Goal: Complete application form: Complete application form

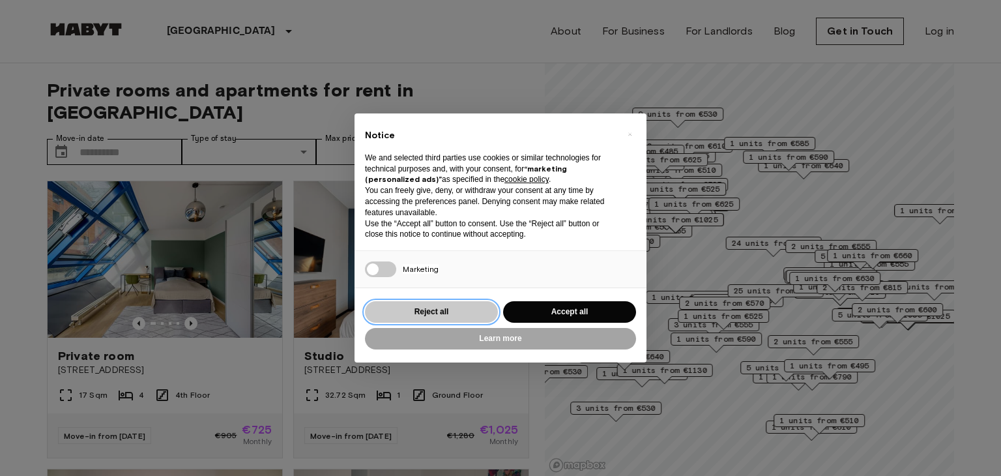
click at [469, 308] on button "Reject all" at bounding box center [431, 312] width 133 height 22
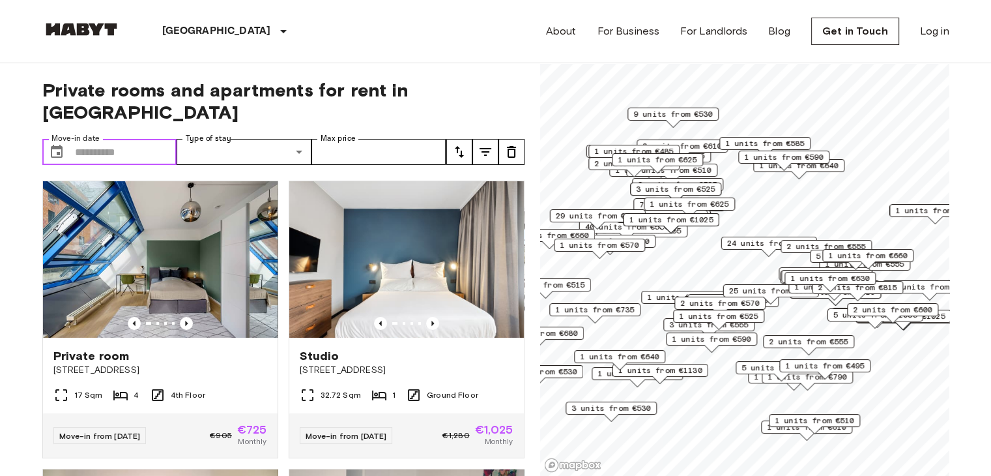
click at [141, 139] on input "Move-in date" at bounding box center [126, 152] width 102 height 26
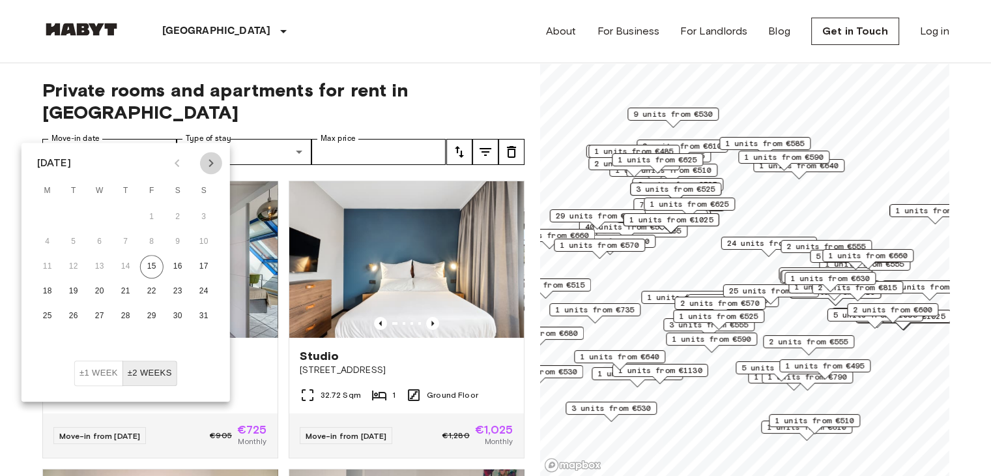
click at [215, 153] on button "Next month" at bounding box center [211, 163] width 22 height 22
click at [211, 160] on icon "Next month" at bounding box center [211, 163] width 16 height 16
click at [98, 215] on button "1" at bounding box center [99, 216] width 23 height 23
type input "**********"
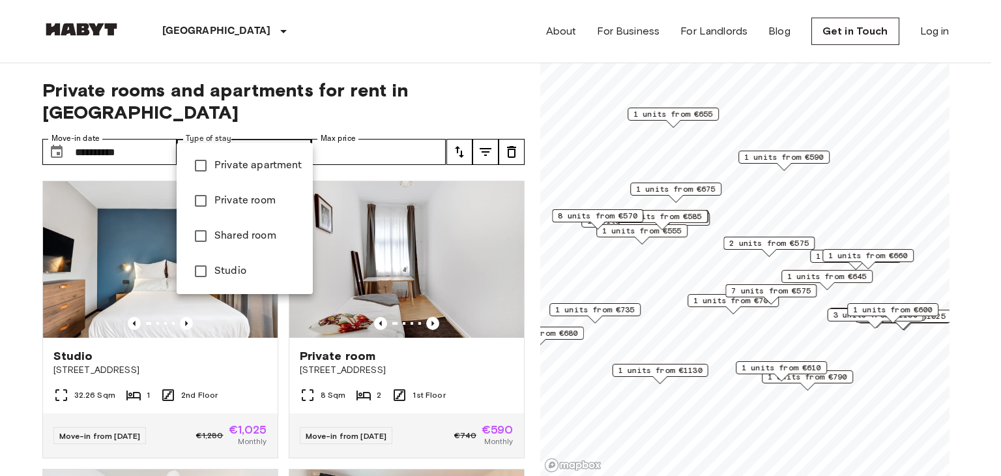
click at [468, 58] on div at bounding box center [500, 238] width 1001 height 476
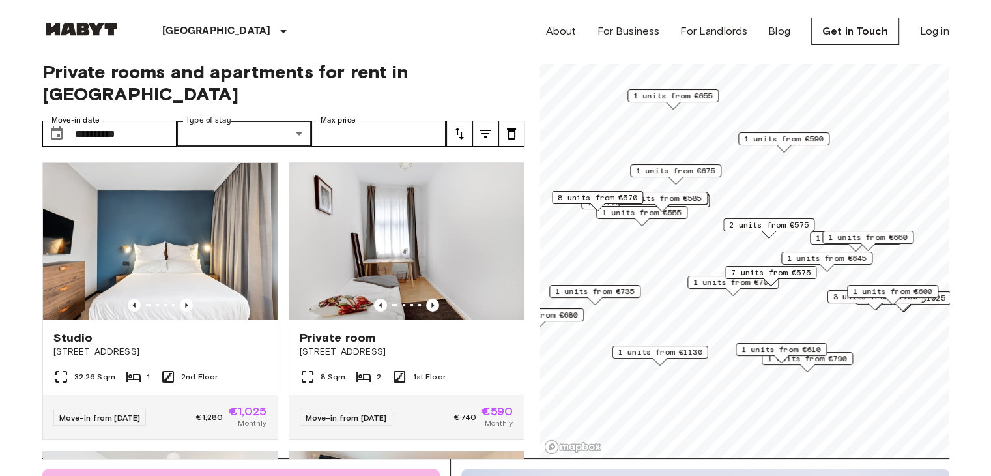
scroll to position [20, 0]
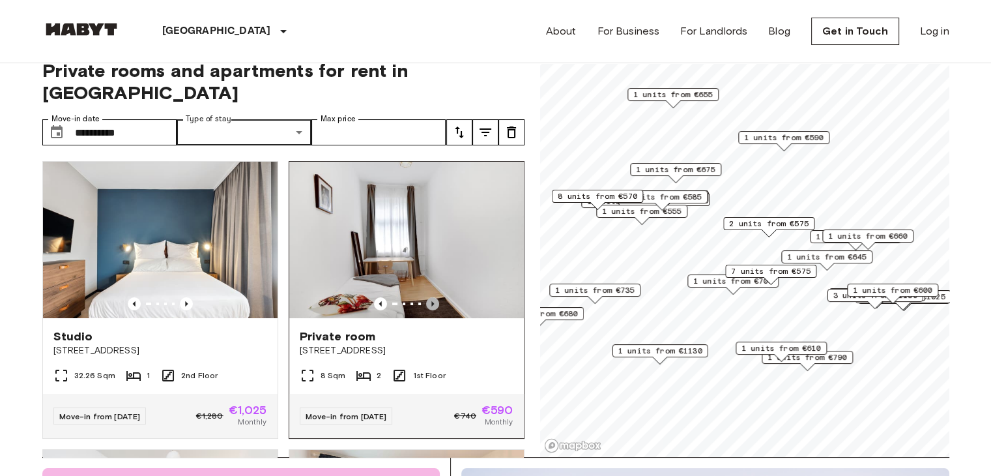
click at [426, 297] on icon "Previous image" at bounding box center [432, 303] width 13 height 13
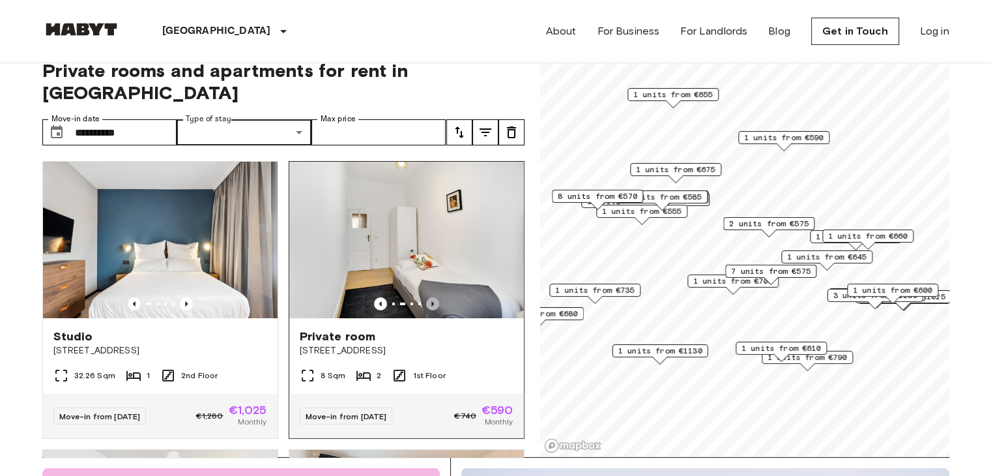
click at [426, 297] on icon "Previous image" at bounding box center [432, 303] width 13 height 13
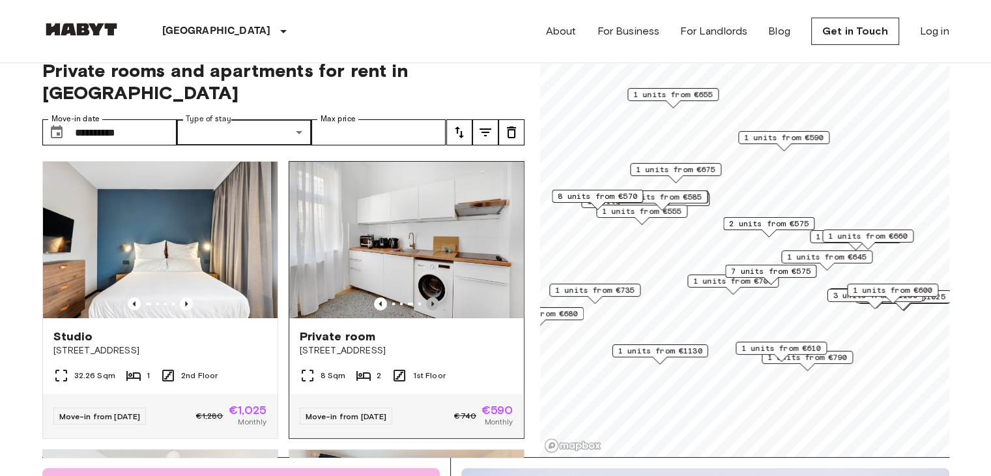
click at [426, 297] on icon "Previous image" at bounding box center [432, 303] width 13 height 13
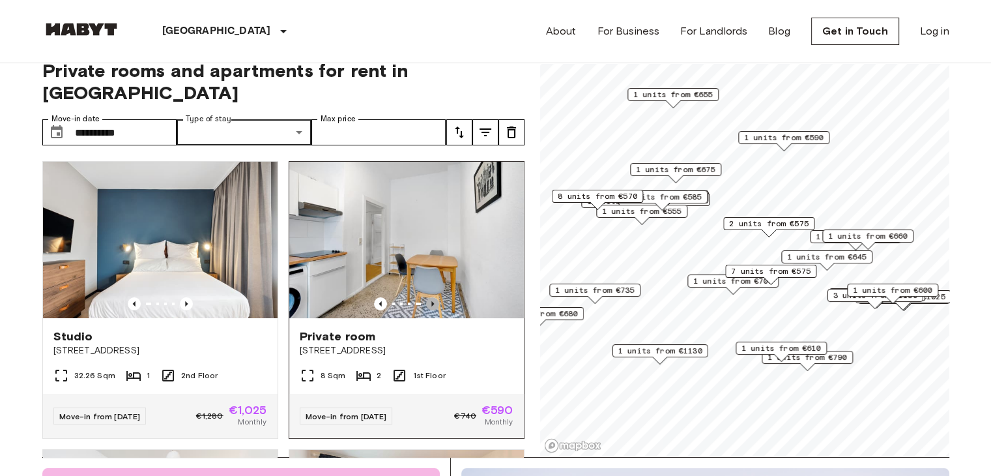
click at [426, 297] on icon "Previous image" at bounding box center [432, 303] width 13 height 13
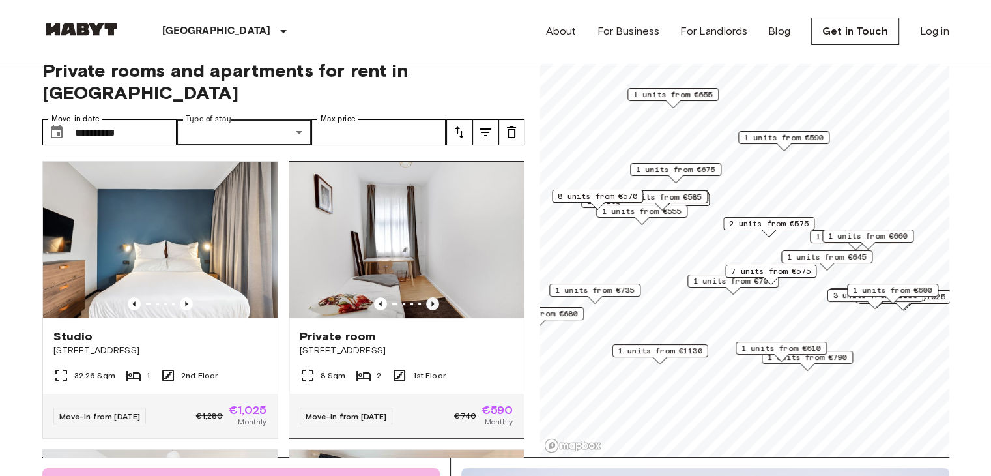
click at [426, 297] on icon "Previous image" at bounding box center [432, 303] width 13 height 13
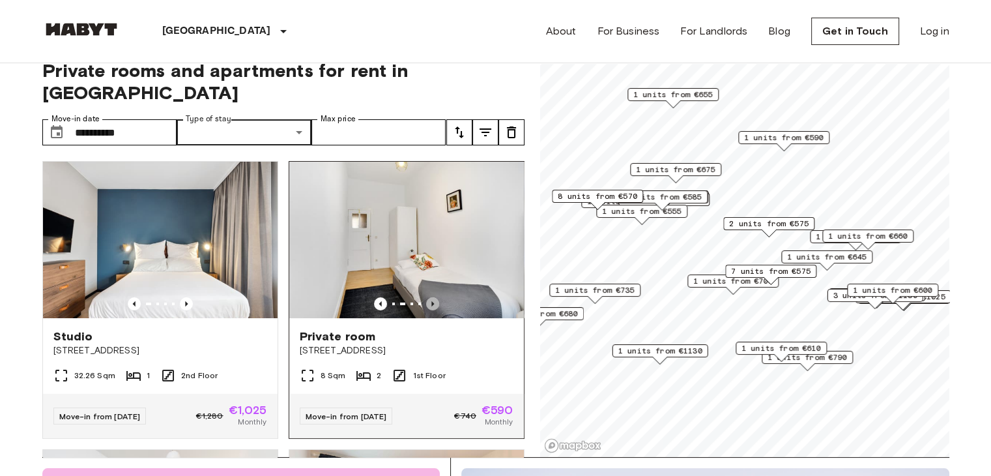
click at [426, 297] on icon "Previous image" at bounding box center [432, 303] width 13 height 13
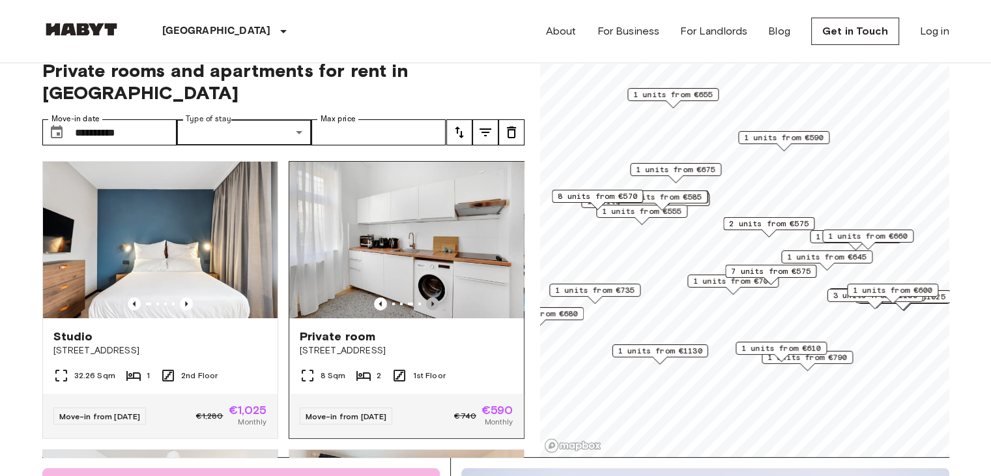
click at [426, 297] on icon "Previous image" at bounding box center [432, 303] width 13 height 13
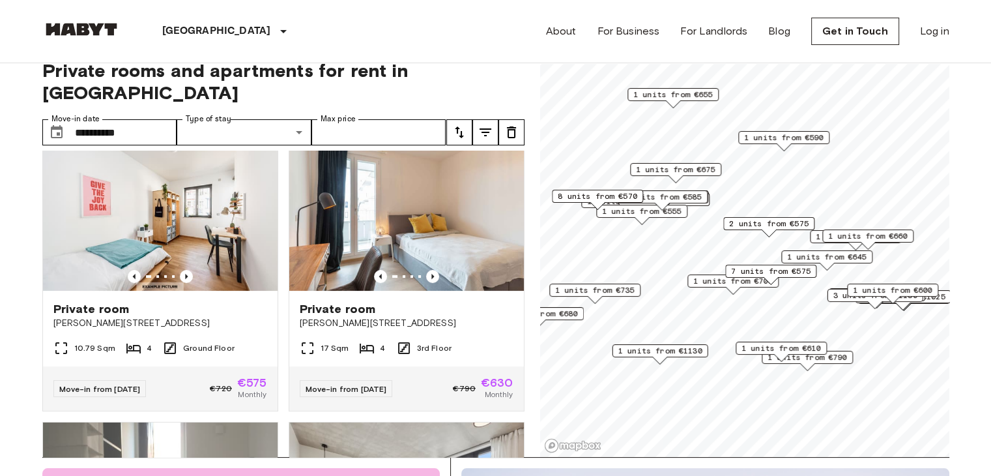
scroll to position [283, 0]
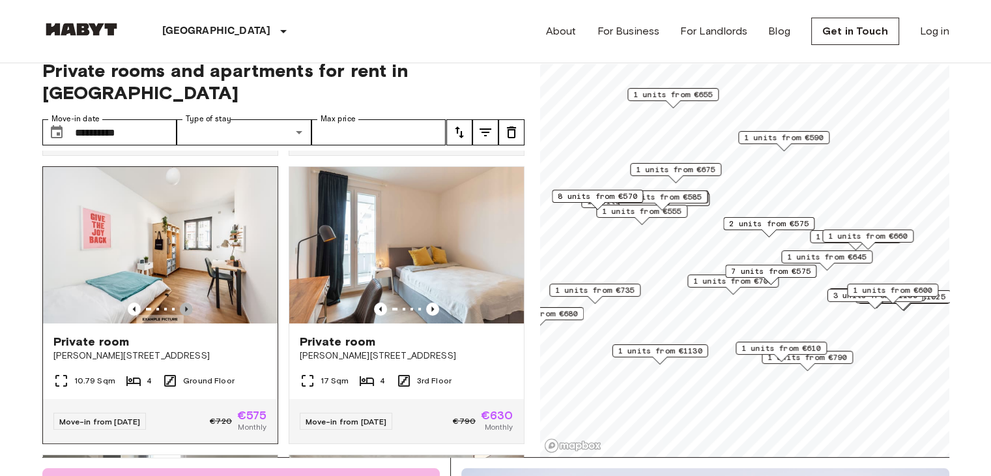
click at [186, 302] on icon "Previous image" at bounding box center [186, 308] width 13 height 13
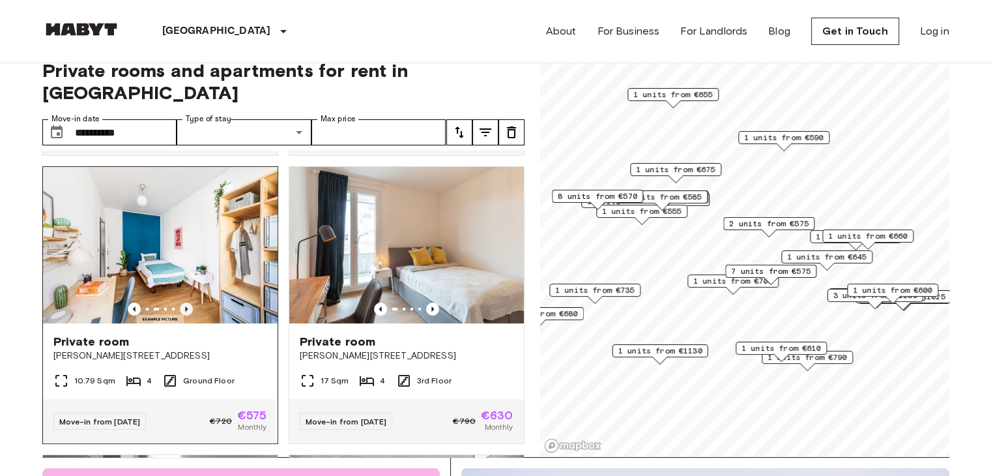
click at [186, 302] on icon "Previous image" at bounding box center [186, 308] width 13 height 13
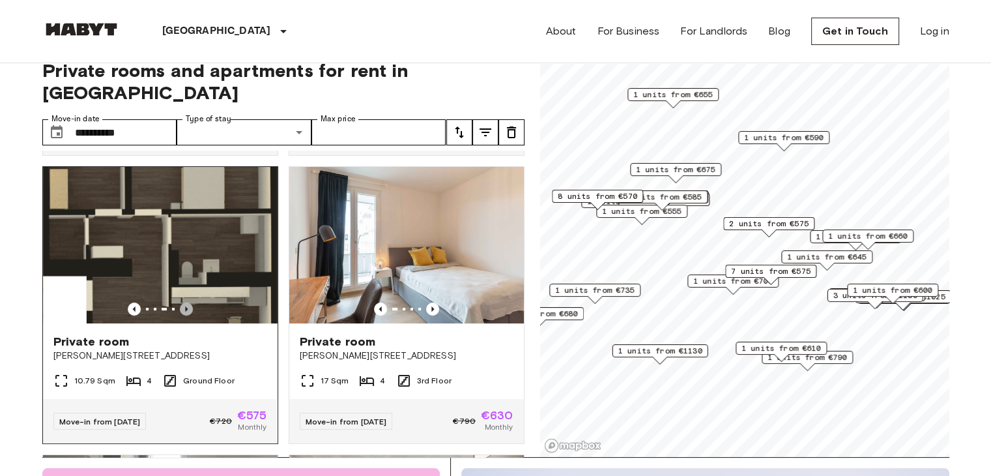
click at [186, 302] on icon "Previous image" at bounding box center [186, 308] width 13 height 13
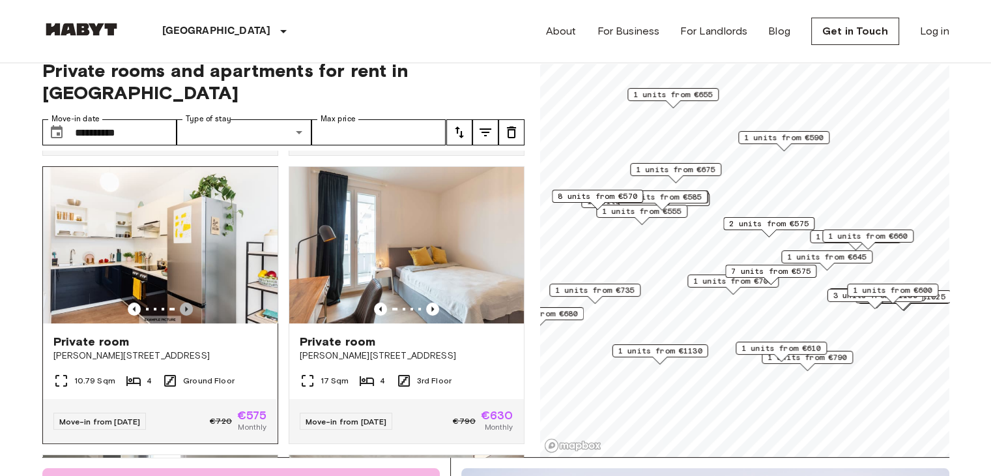
click at [186, 302] on icon "Previous image" at bounding box center [186, 308] width 13 height 13
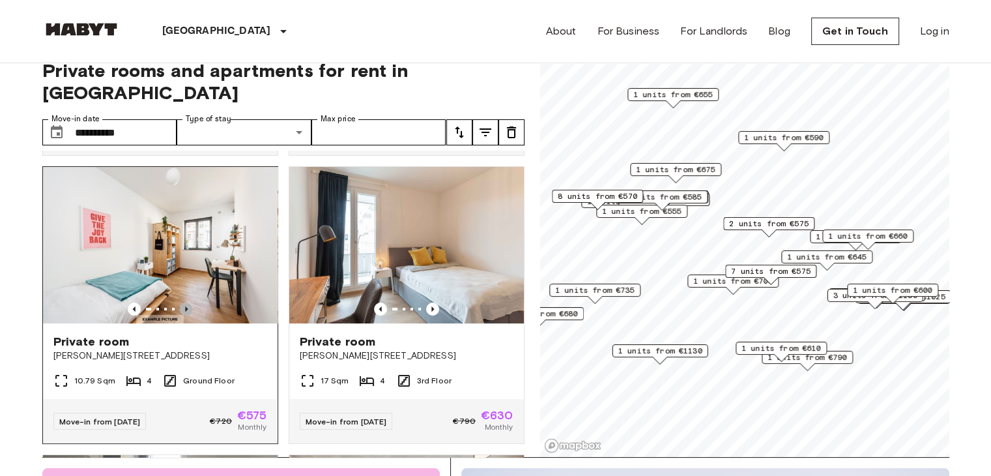
click at [186, 302] on icon "Previous image" at bounding box center [186, 308] width 13 height 13
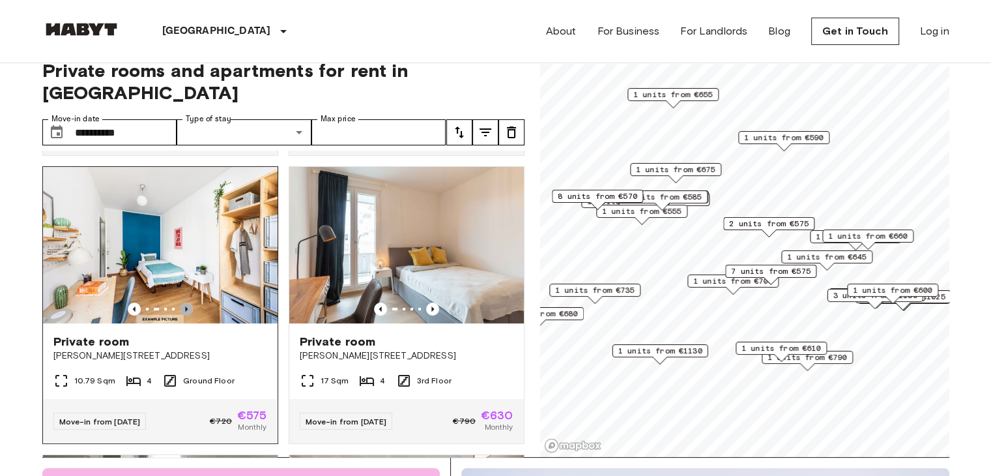
click at [186, 302] on icon "Previous image" at bounding box center [186, 308] width 13 height 13
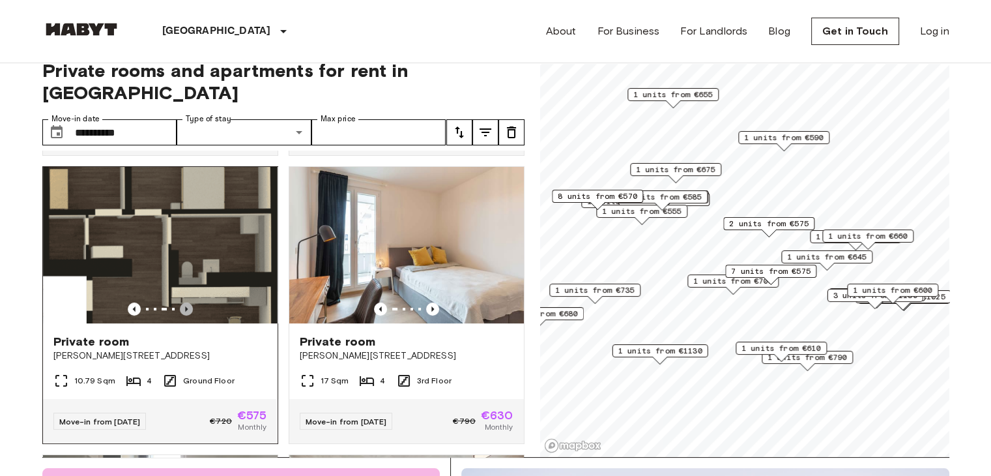
click at [186, 302] on icon "Previous image" at bounding box center [186, 308] width 13 height 13
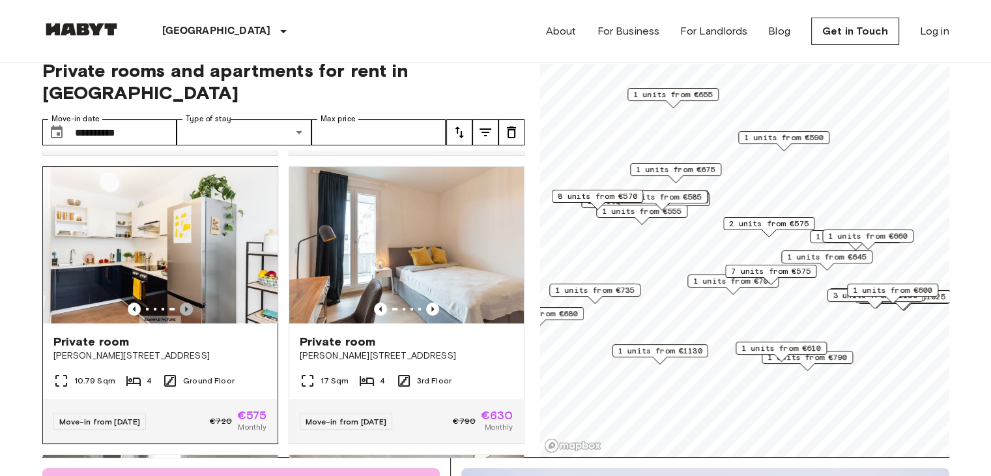
click at [186, 302] on icon "Previous image" at bounding box center [186, 308] width 13 height 13
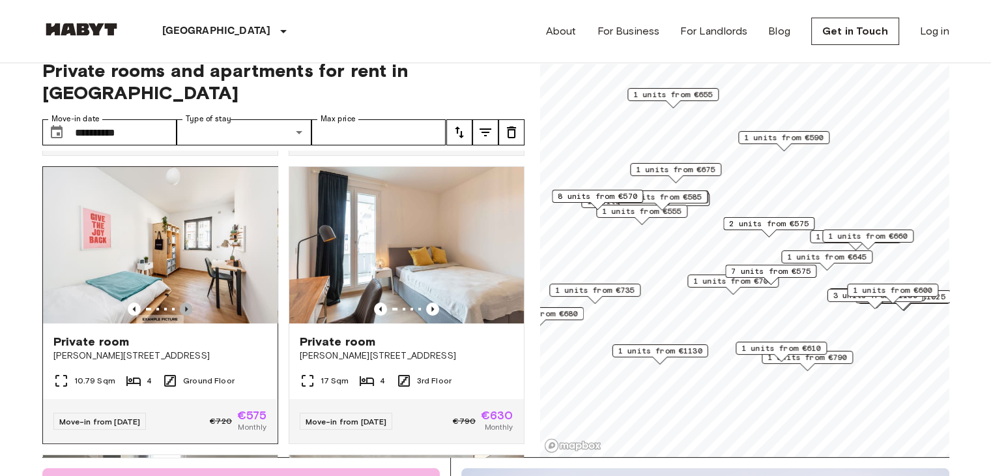
click at [186, 302] on icon "Previous image" at bounding box center [186, 308] width 13 height 13
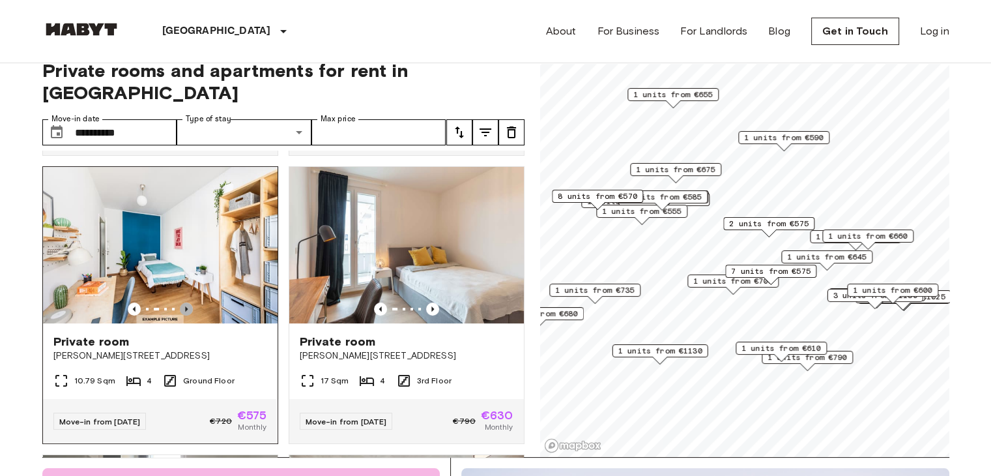
click at [186, 302] on icon "Previous image" at bounding box center [186, 308] width 13 height 13
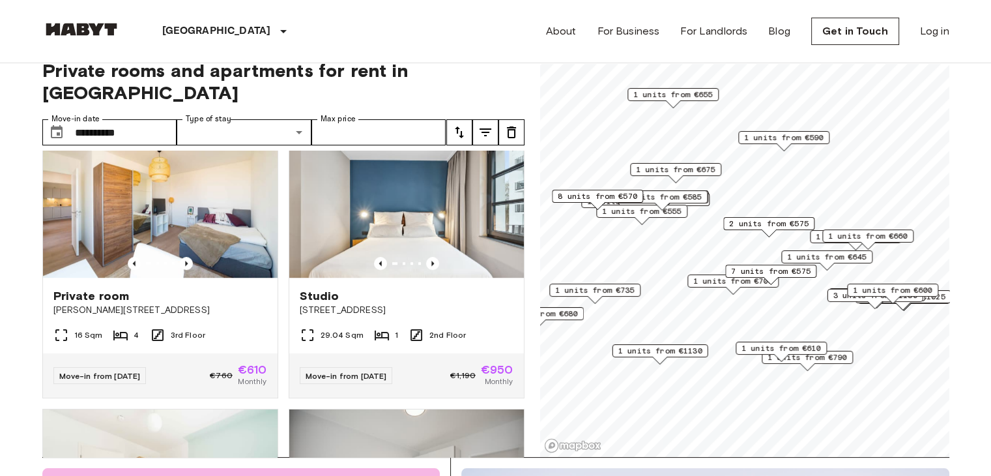
scroll to position [905, 0]
click at [426, 259] on icon "Previous image" at bounding box center [432, 263] width 13 height 13
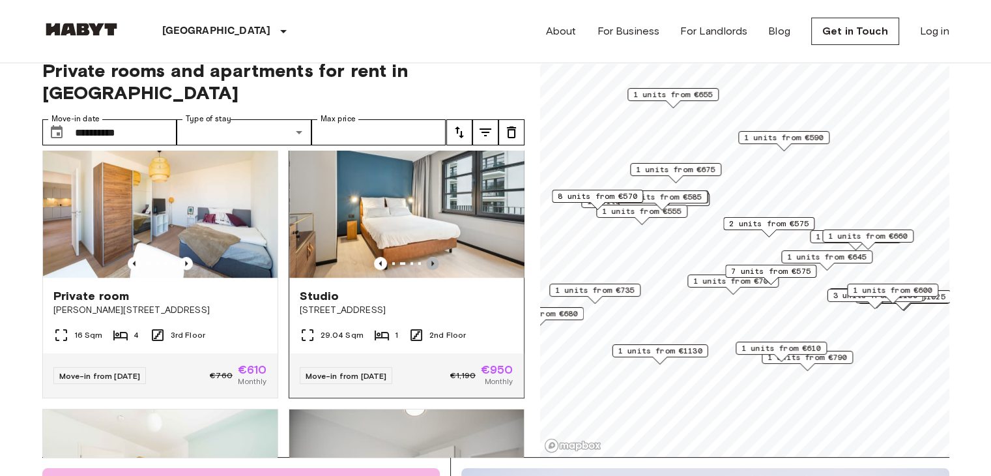
click at [426, 259] on icon "Previous image" at bounding box center [432, 263] width 13 height 13
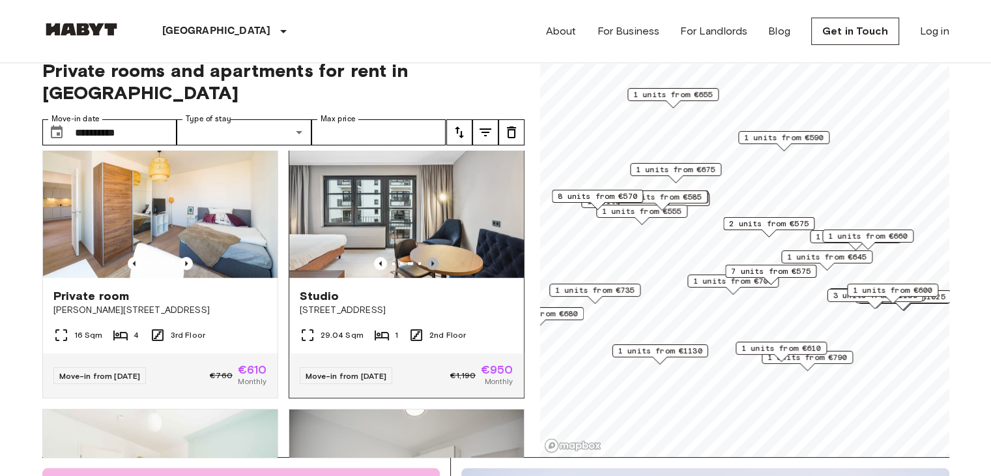
click at [426, 259] on icon "Previous image" at bounding box center [432, 263] width 13 height 13
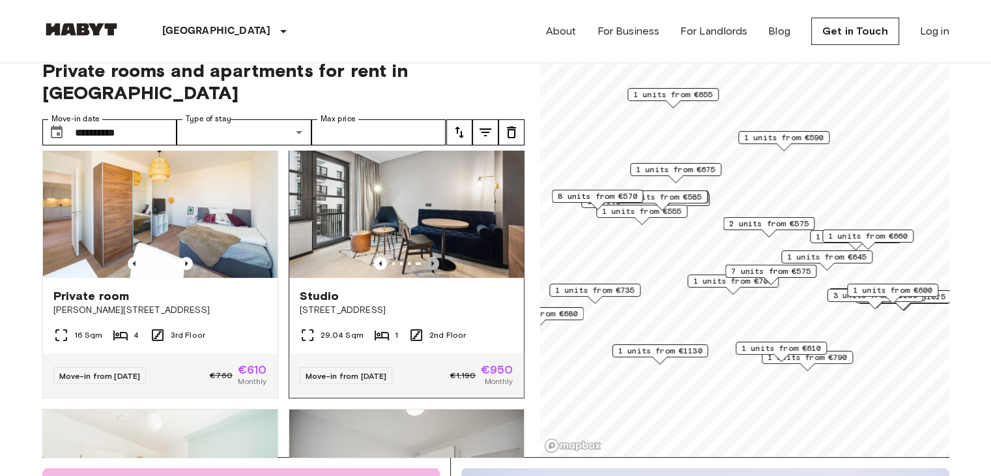
click at [426, 259] on icon "Previous image" at bounding box center [432, 263] width 13 height 13
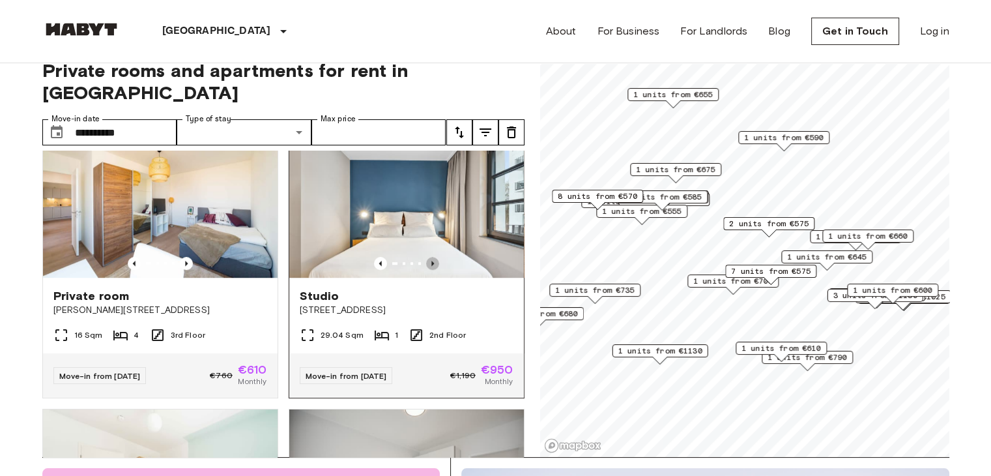
click at [426, 259] on icon "Previous image" at bounding box center [432, 263] width 13 height 13
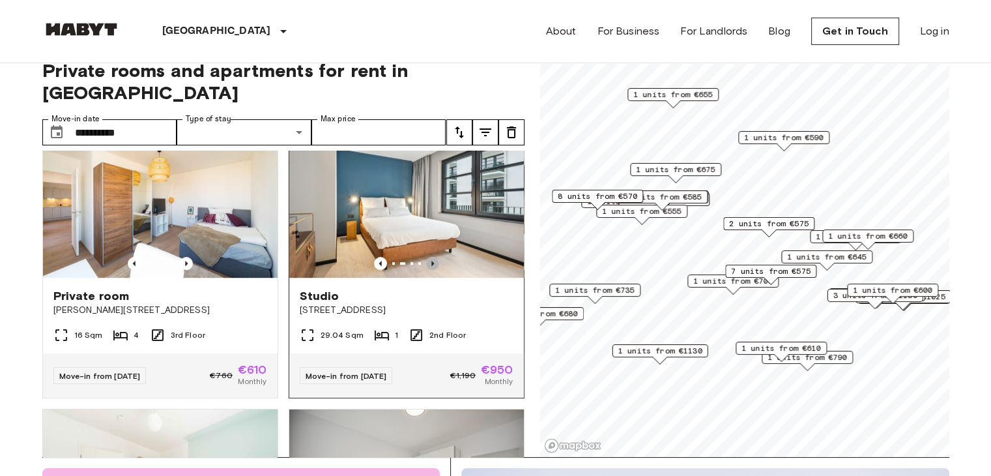
click at [426, 259] on icon "Previous image" at bounding box center [432, 263] width 13 height 13
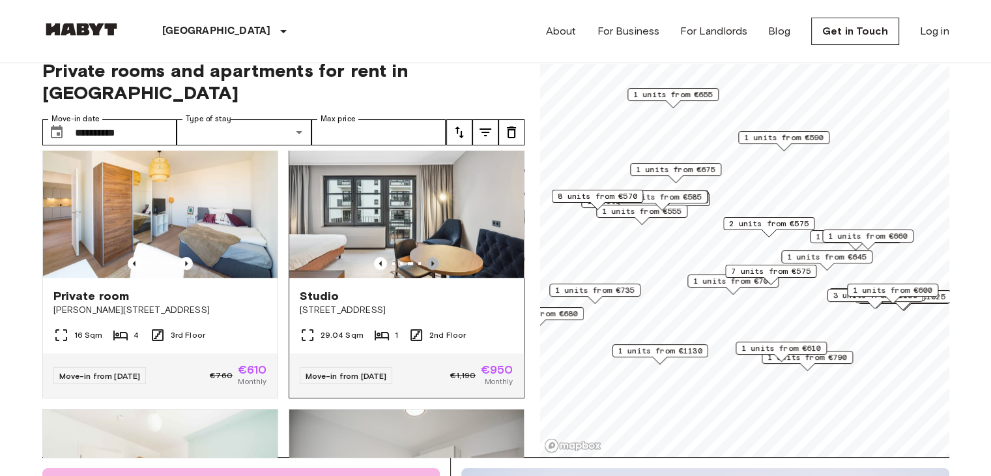
click at [426, 259] on icon "Previous image" at bounding box center [432, 263] width 13 height 13
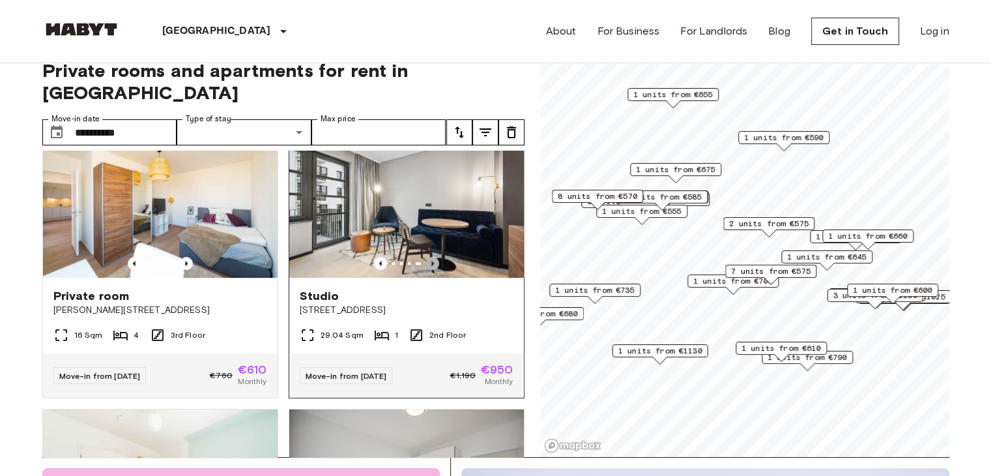
click at [426, 259] on icon "Previous image" at bounding box center [432, 263] width 13 height 13
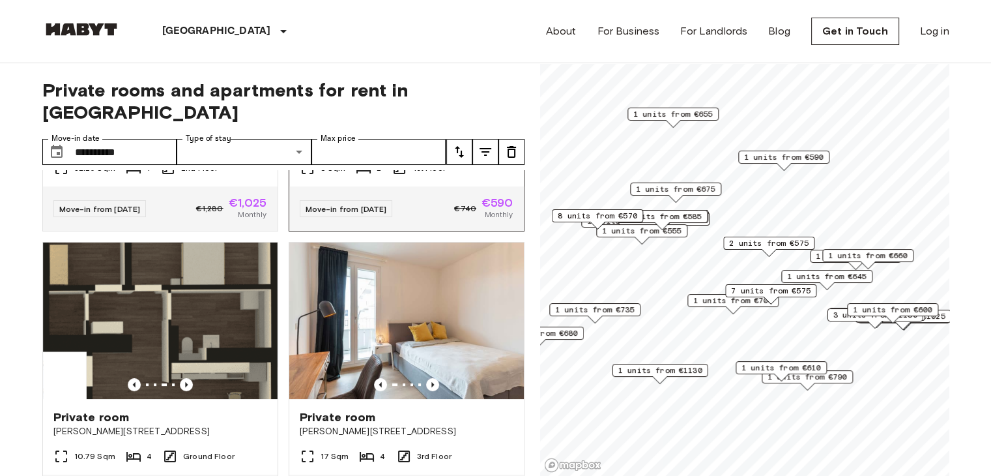
scroll to position [229, 0]
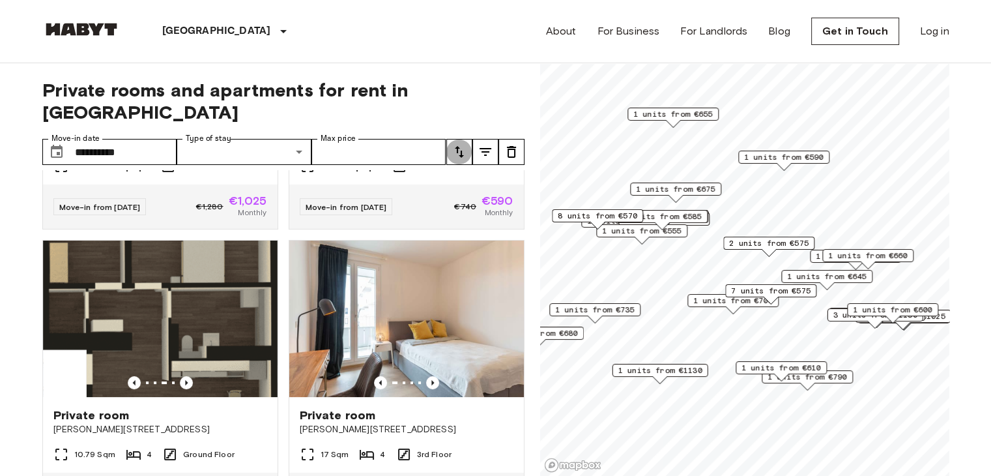
click at [463, 144] on icon "tune" at bounding box center [460, 152] width 16 height 16
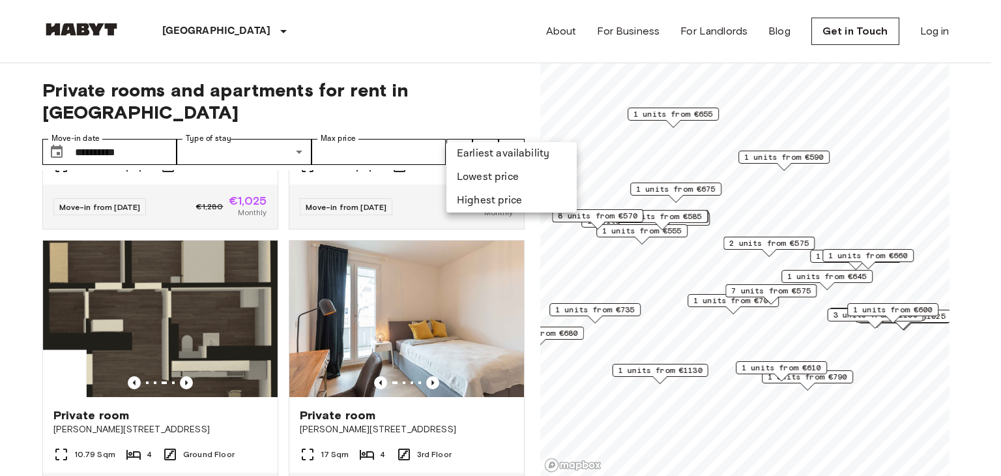
click at [476, 176] on li "Lowest price" at bounding box center [511, 177] width 130 height 23
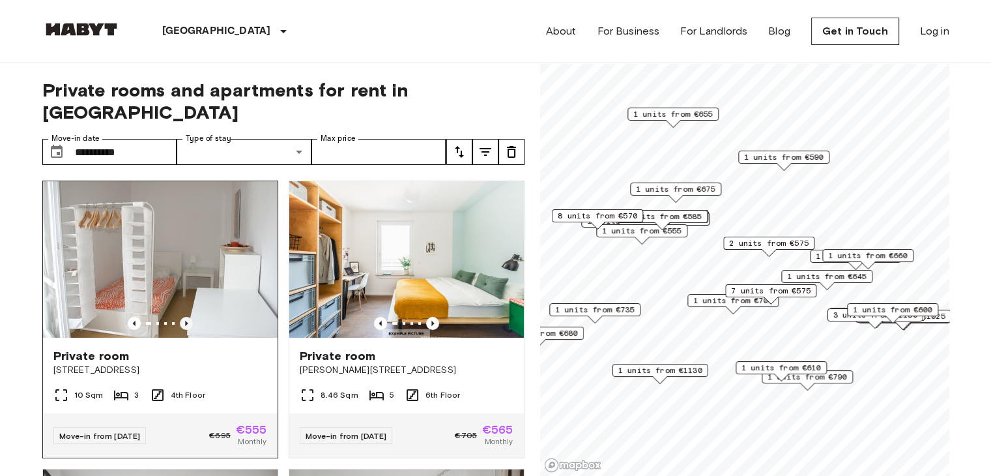
click at [183, 317] on icon "Previous image" at bounding box center [186, 323] width 13 height 13
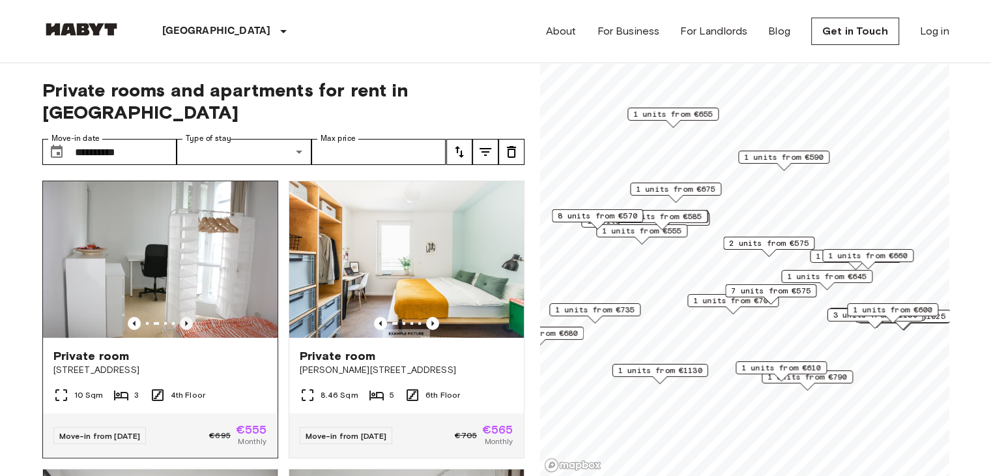
click at [183, 317] on icon "Previous image" at bounding box center [186, 323] width 13 height 13
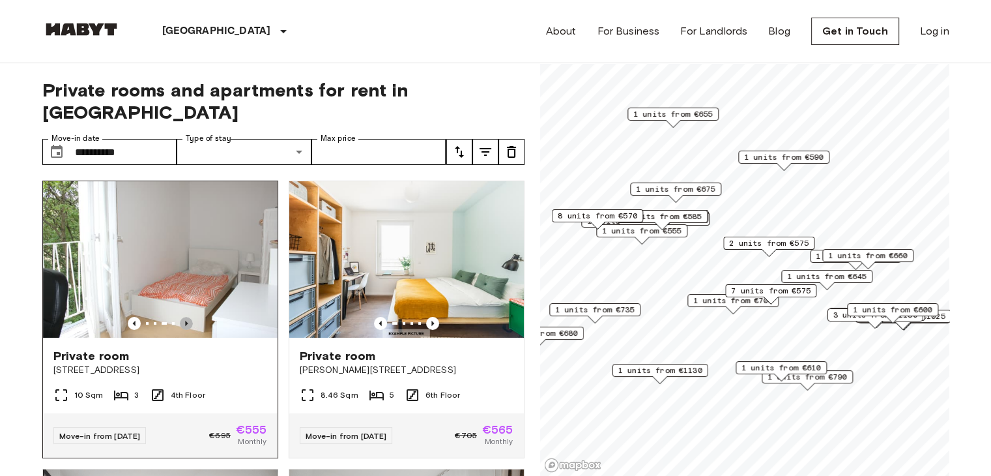
click at [183, 317] on icon "Previous image" at bounding box center [186, 323] width 13 height 13
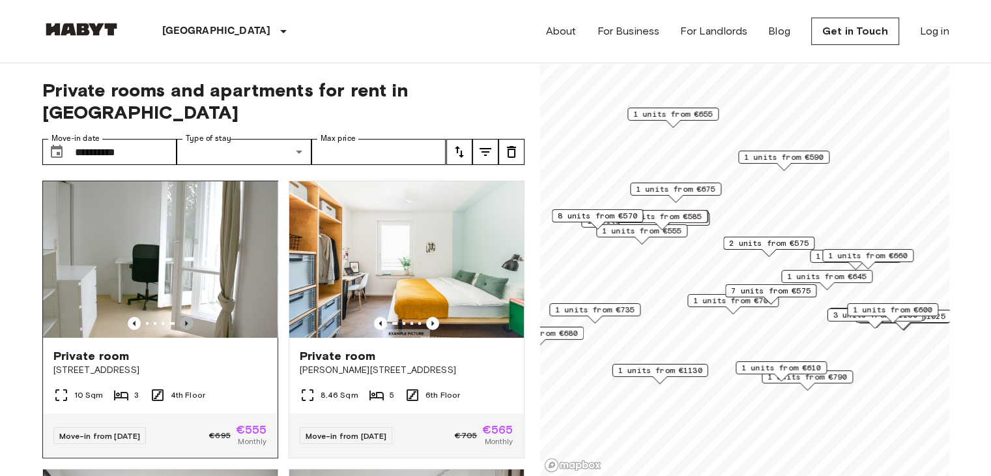
click at [183, 317] on icon "Previous image" at bounding box center [186, 323] width 13 height 13
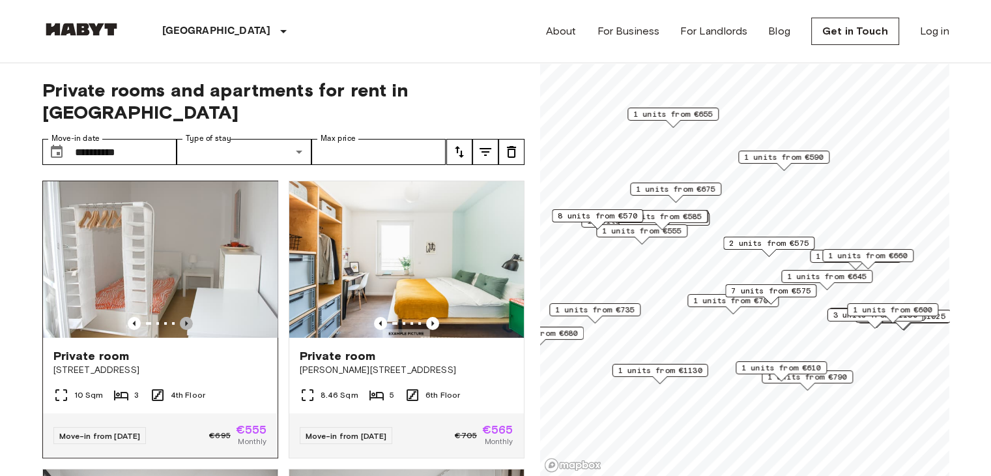
click at [183, 317] on icon "Previous image" at bounding box center [186, 323] width 13 height 13
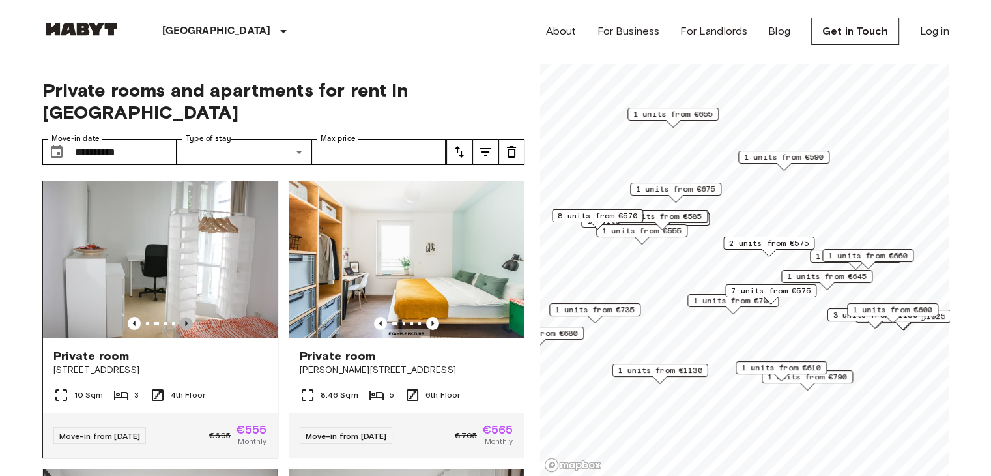
click at [183, 317] on icon "Previous image" at bounding box center [186, 323] width 13 height 13
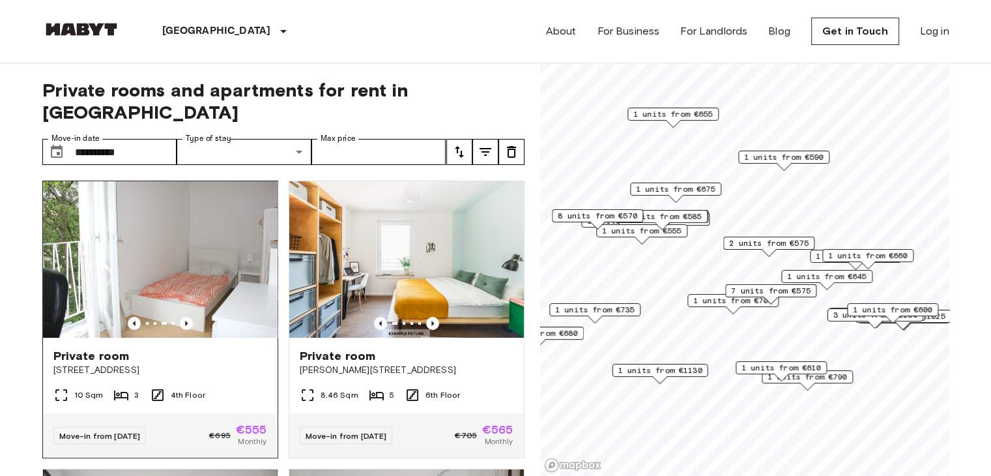
click at [215, 226] on img at bounding box center [160, 259] width 235 height 156
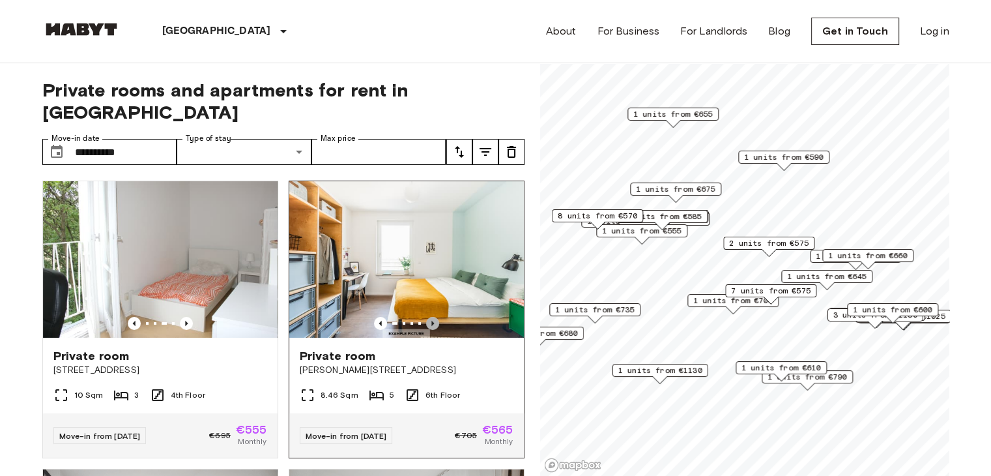
click at [431, 321] on icon "Previous image" at bounding box center [432, 323] width 3 height 5
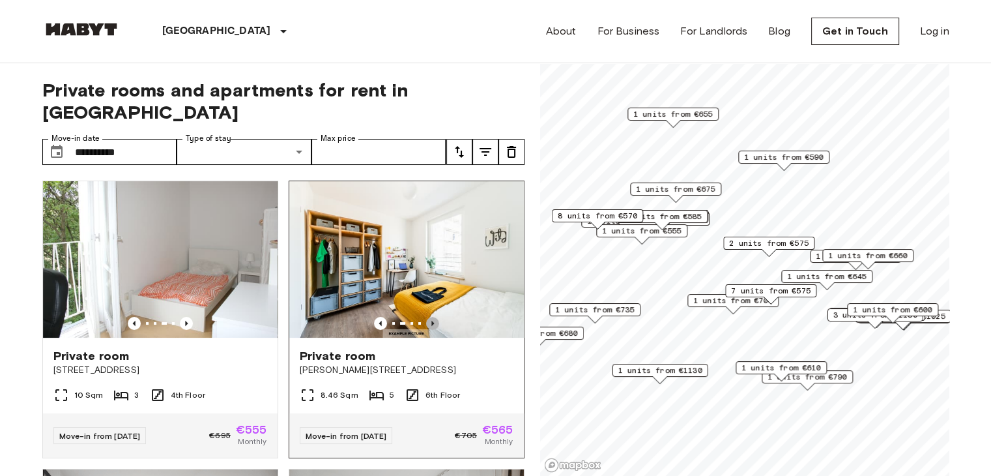
click at [431, 321] on icon "Previous image" at bounding box center [432, 323] width 3 height 5
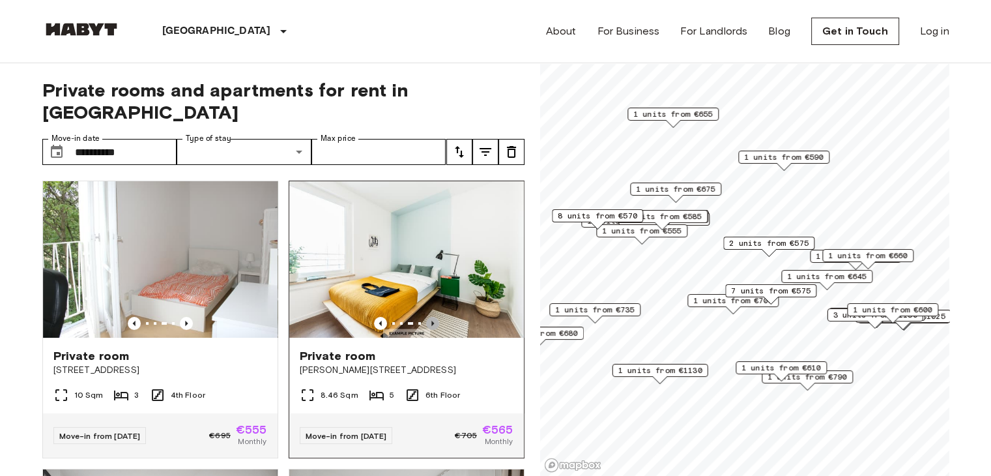
click at [431, 321] on icon "Previous image" at bounding box center [432, 323] width 3 height 5
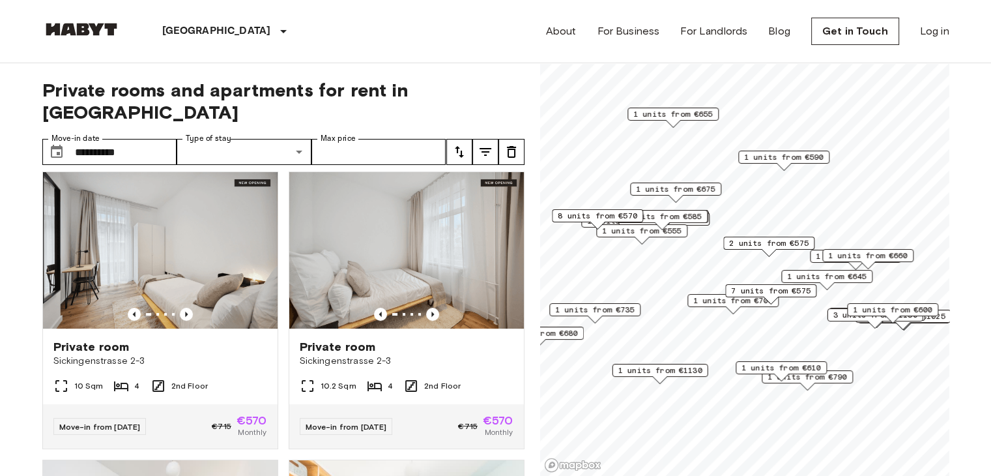
scroll to position [299, 0]
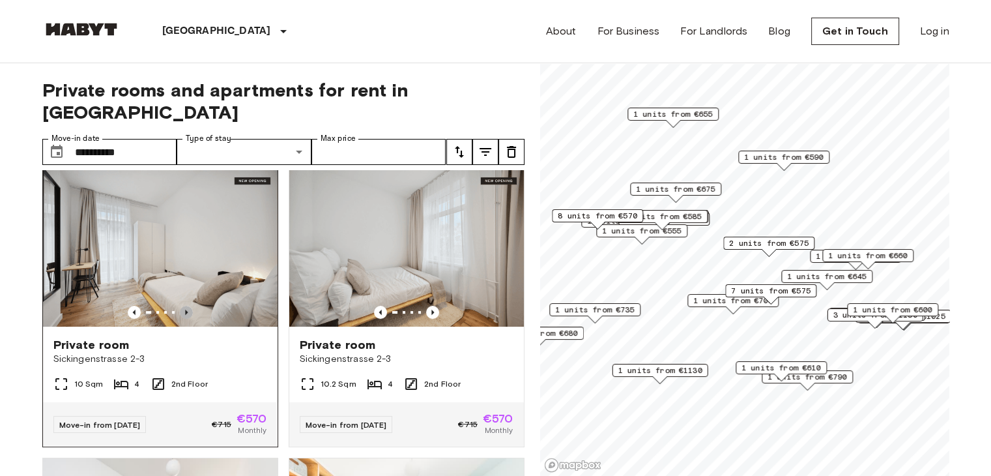
click at [185, 306] on icon "Previous image" at bounding box center [186, 312] width 13 height 13
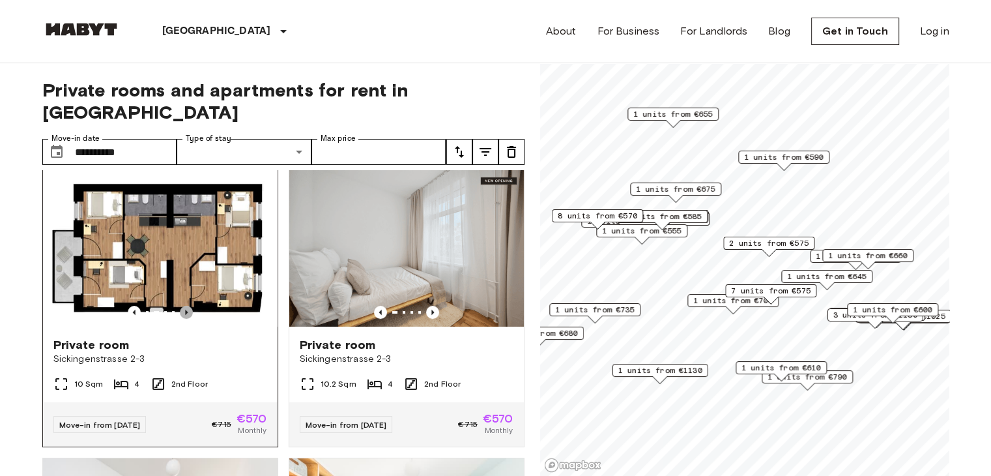
click at [185, 306] on icon "Previous image" at bounding box center [186, 312] width 13 height 13
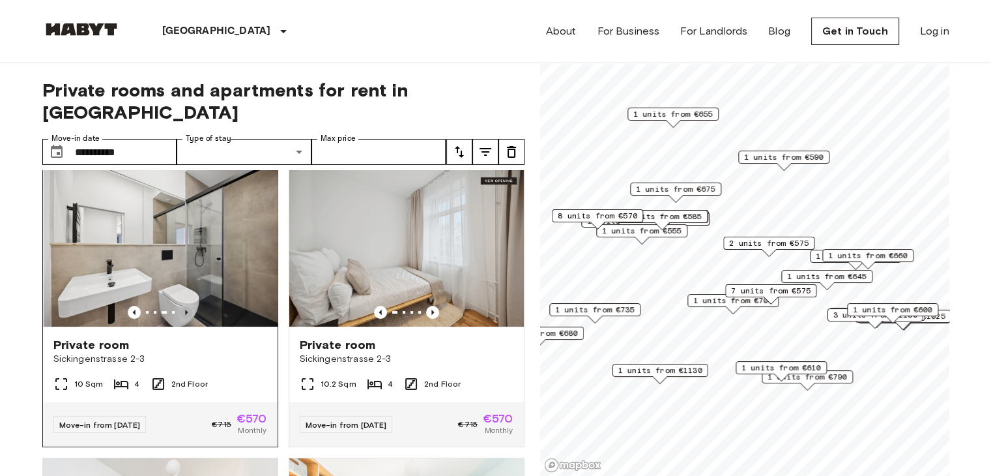
click at [185, 306] on icon "Previous image" at bounding box center [186, 312] width 13 height 13
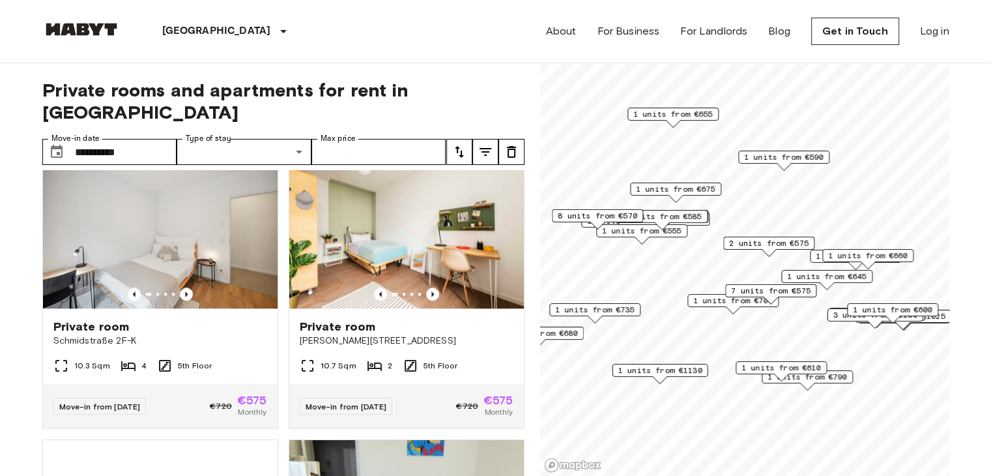
scroll to position [1470, 0]
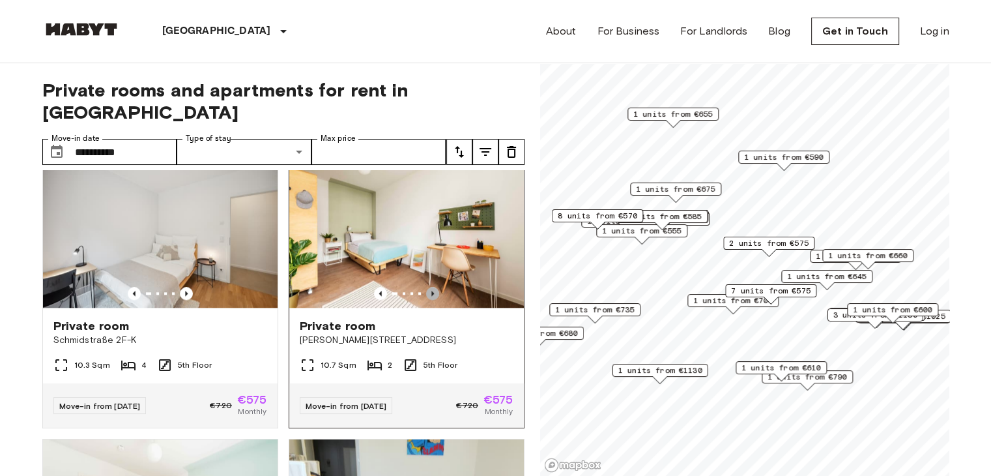
click at [431, 296] on icon "Previous image" at bounding box center [432, 293] width 3 height 5
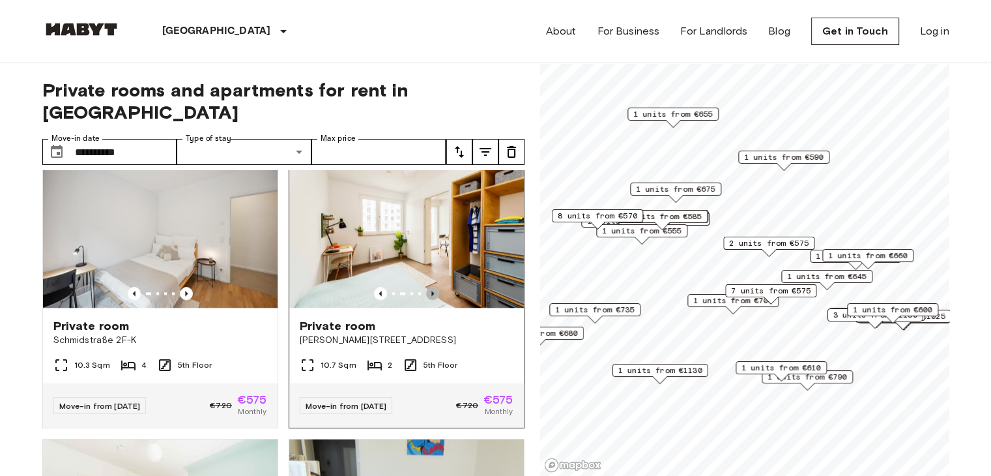
click at [431, 296] on icon "Previous image" at bounding box center [432, 293] width 3 height 5
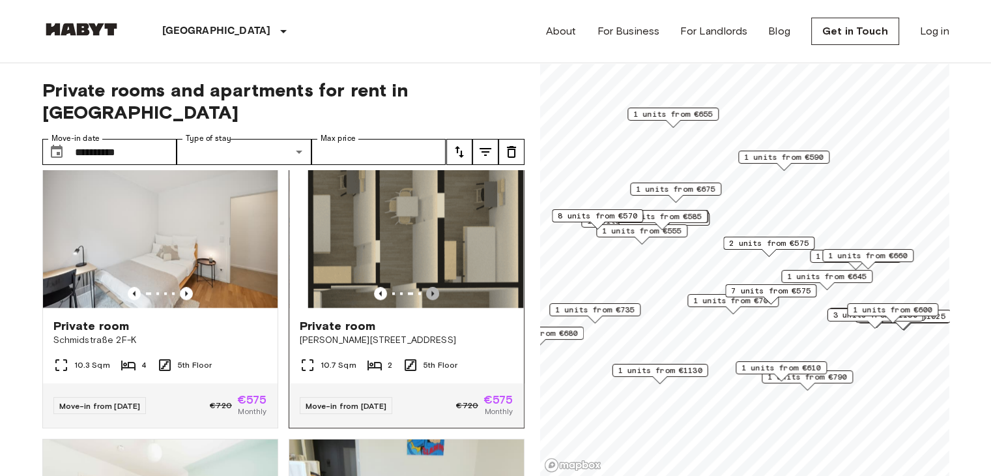
click at [431, 296] on icon "Previous image" at bounding box center [432, 293] width 3 height 5
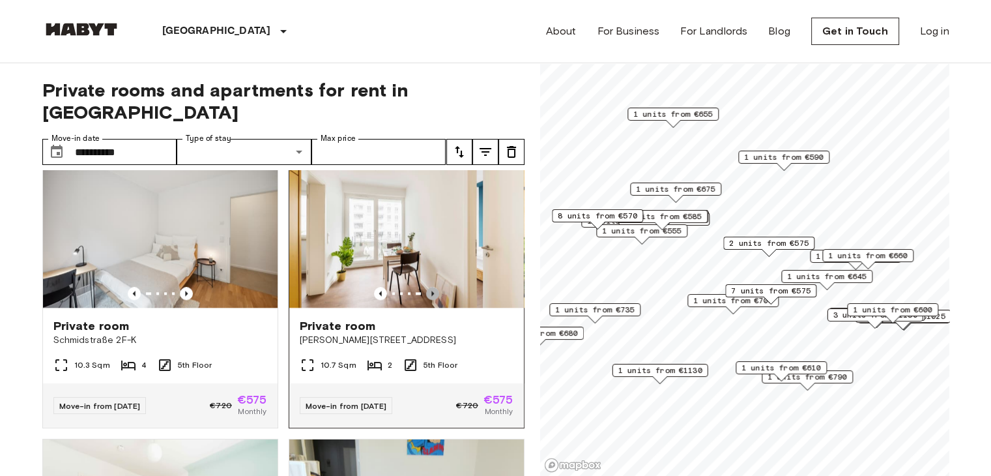
click at [431, 296] on icon "Previous image" at bounding box center [432, 293] width 3 height 5
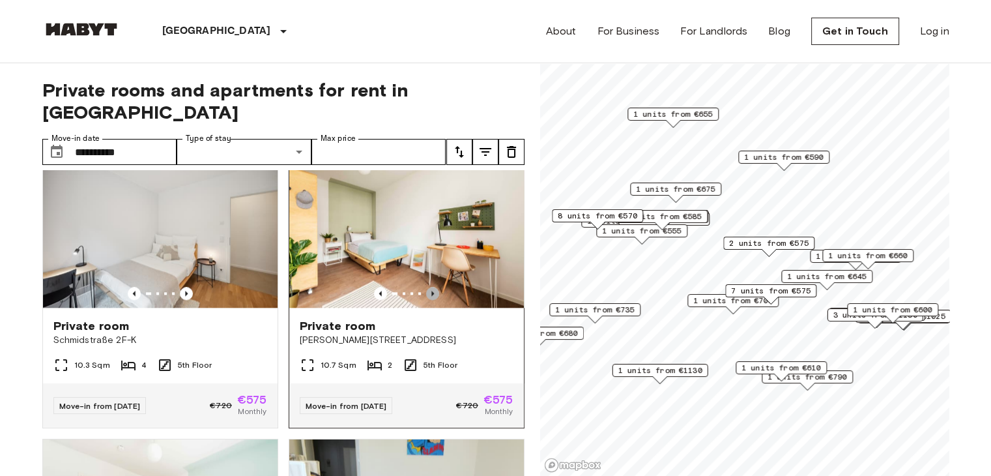
click at [431, 296] on icon "Previous image" at bounding box center [432, 293] width 3 height 5
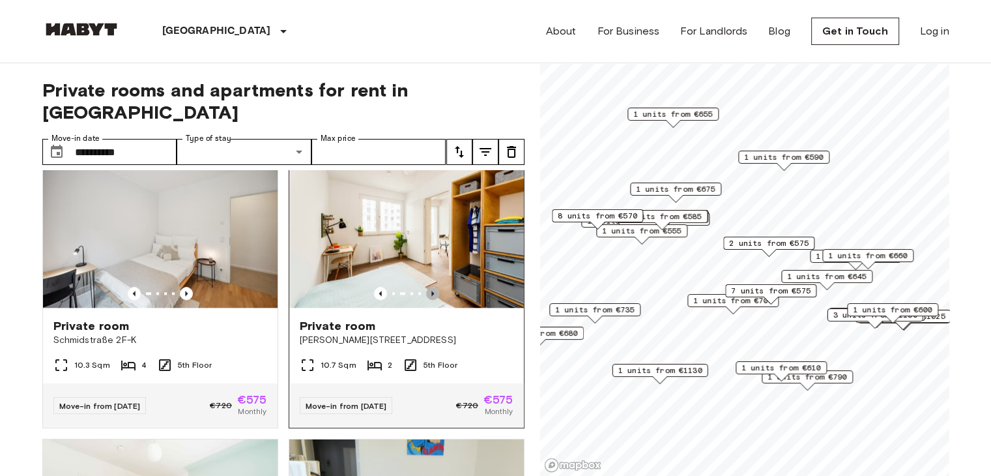
click at [431, 296] on icon "Previous image" at bounding box center [432, 293] width 3 height 5
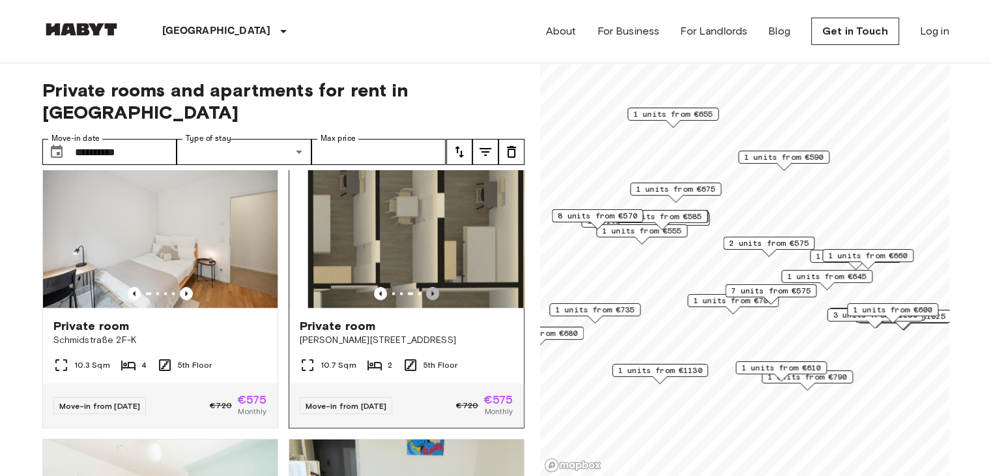
click at [431, 296] on icon "Previous image" at bounding box center [432, 293] width 3 height 5
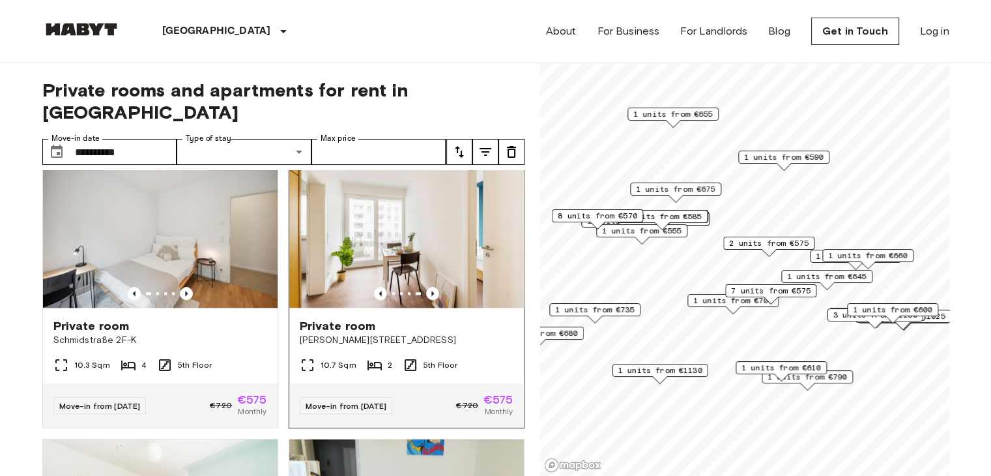
click at [453, 214] on img at bounding box center [406, 229] width 235 height 156
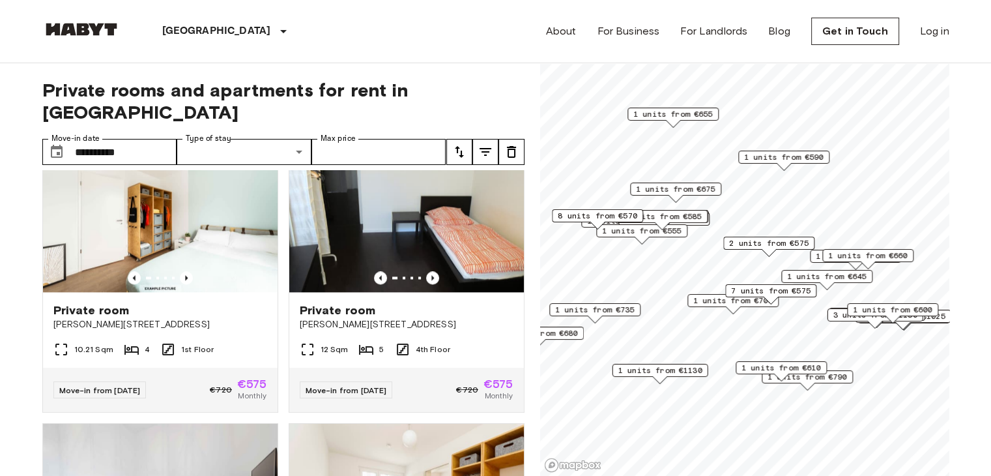
scroll to position [1773, 0]
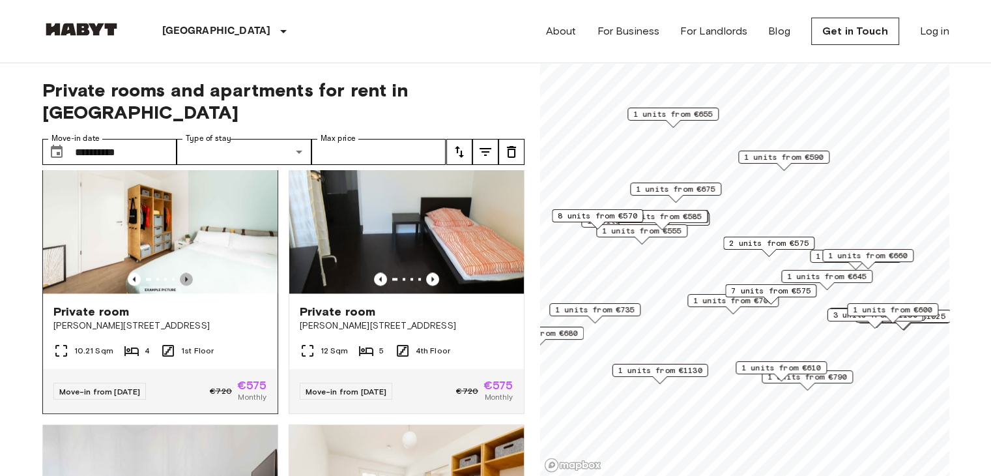
click at [184, 285] on icon "Previous image" at bounding box center [186, 278] width 13 height 13
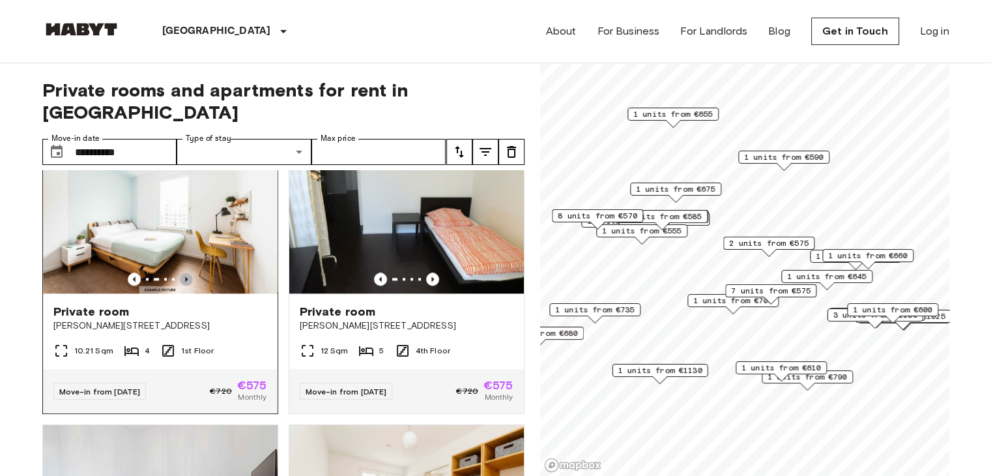
click at [184, 285] on icon "Previous image" at bounding box center [186, 278] width 13 height 13
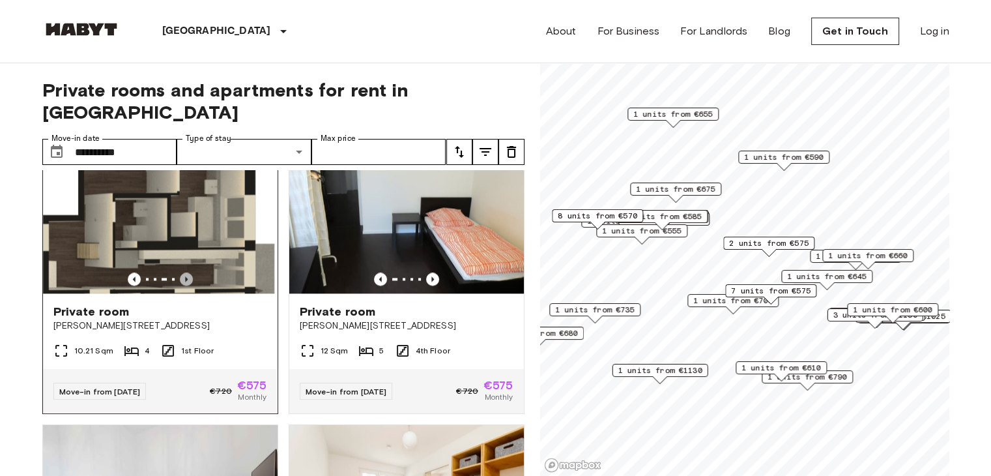
click at [184, 285] on icon "Previous image" at bounding box center [186, 278] width 13 height 13
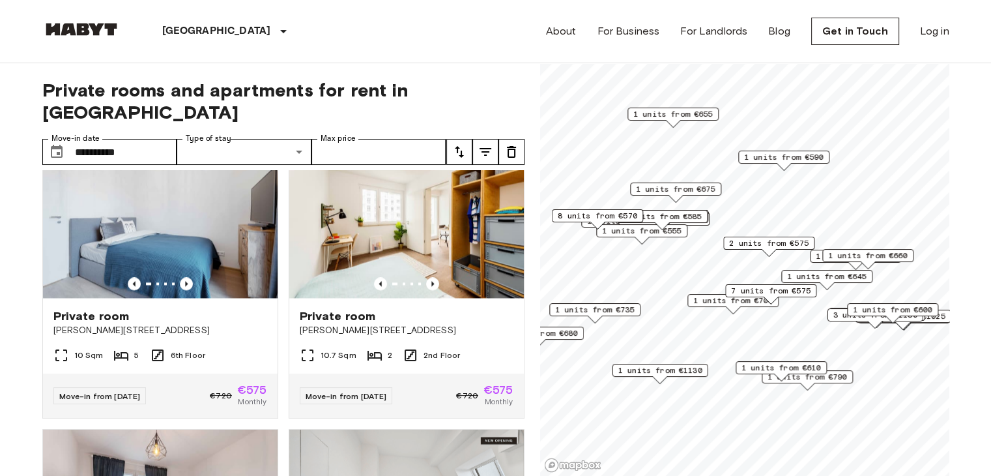
scroll to position [2057, 0]
click at [428, 289] on icon "Previous image" at bounding box center [432, 282] width 13 height 13
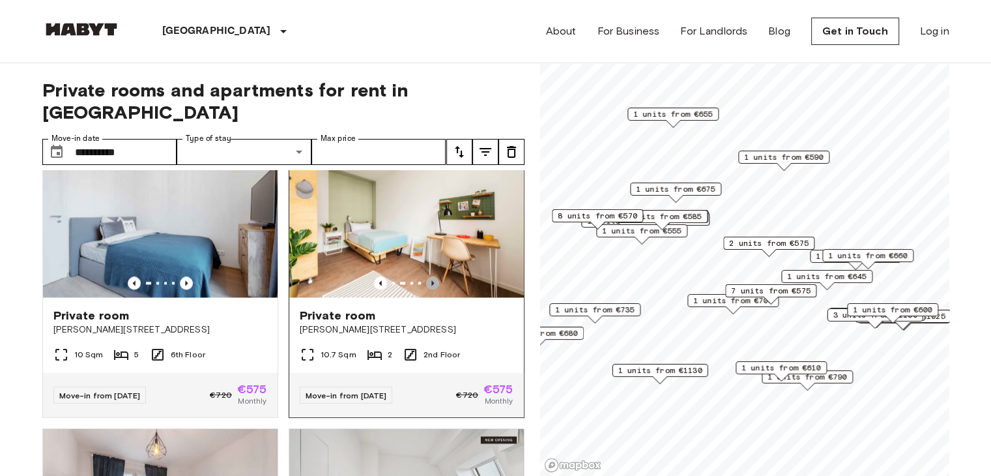
click at [428, 289] on icon "Previous image" at bounding box center [432, 282] width 13 height 13
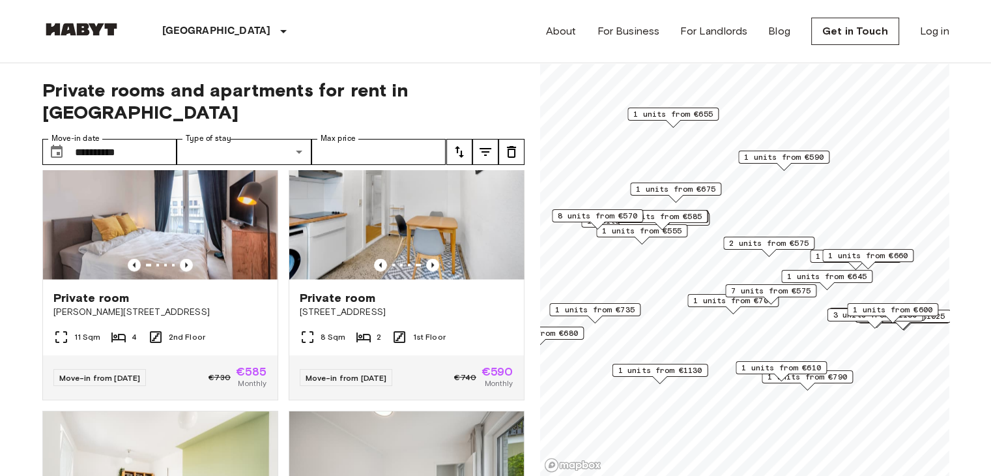
scroll to position [2651, 0]
click at [428, 271] on icon "Previous image" at bounding box center [432, 264] width 13 height 13
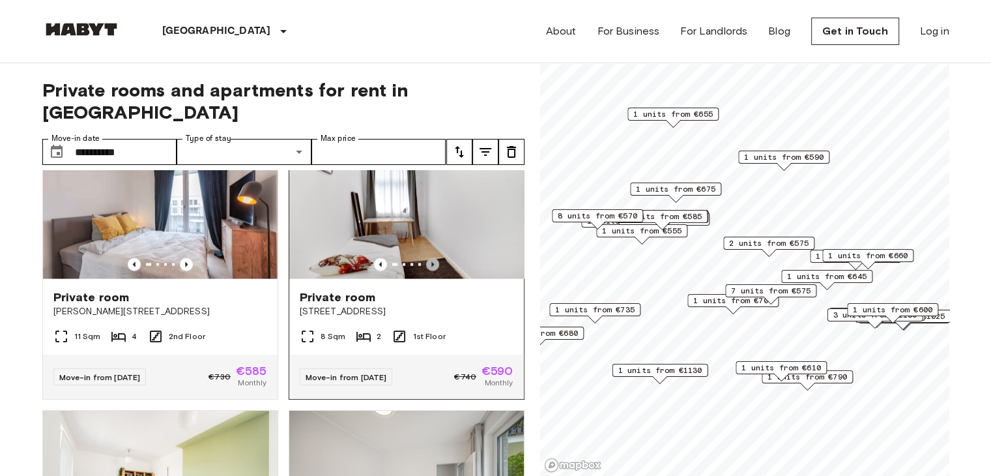
click at [428, 271] on icon "Previous image" at bounding box center [432, 264] width 13 height 13
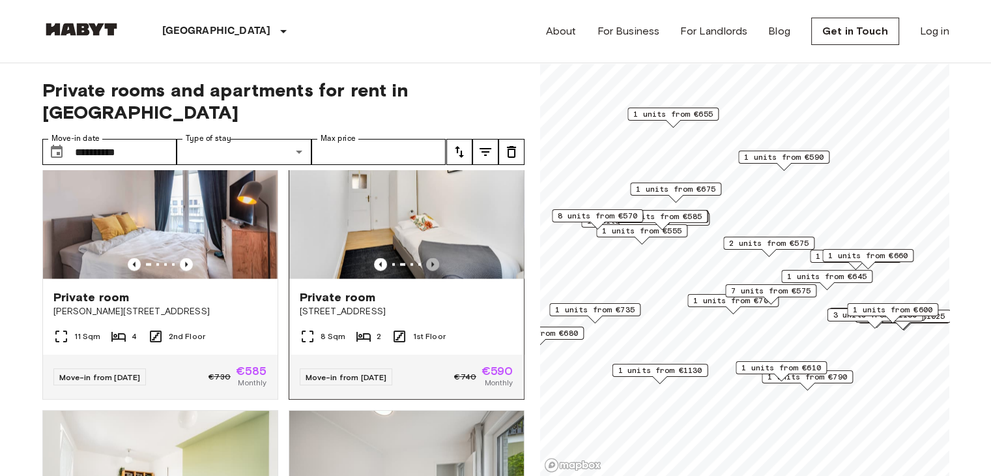
click at [428, 271] on icon "Previous image" at bounding box center [432, 264] width 13 height 13
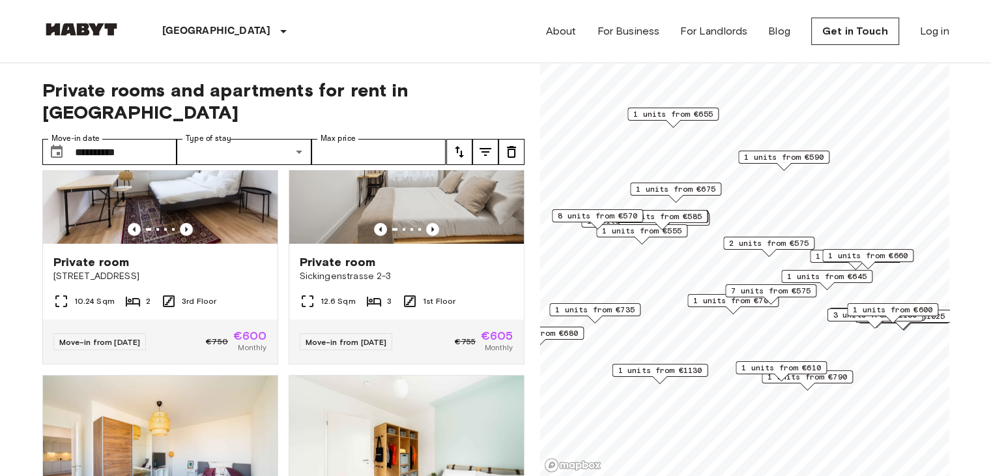
scroll to position [3839, 0]
click at [185, 235] on icon "Previous image" at bounding box center [186, 228] width 13 height 13
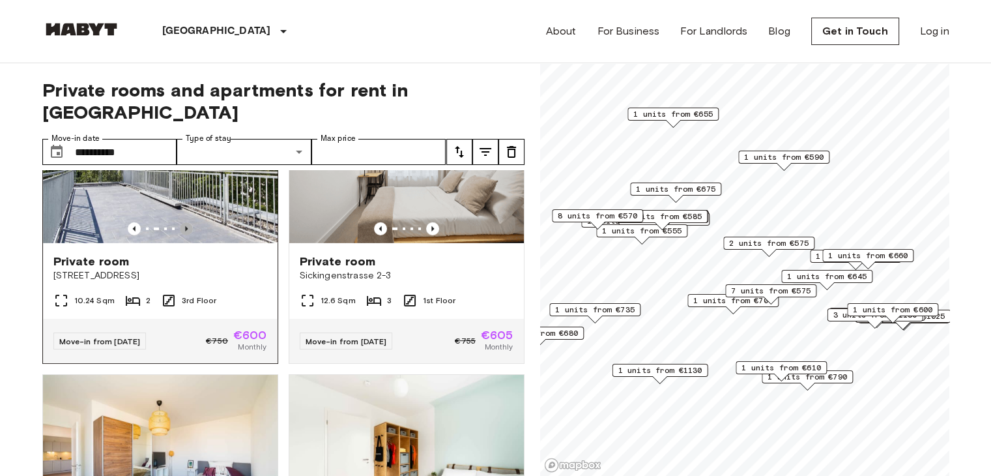
click at [185, 235] on icon "Previous image" at bounding box center [186, 228] width 13 height 13
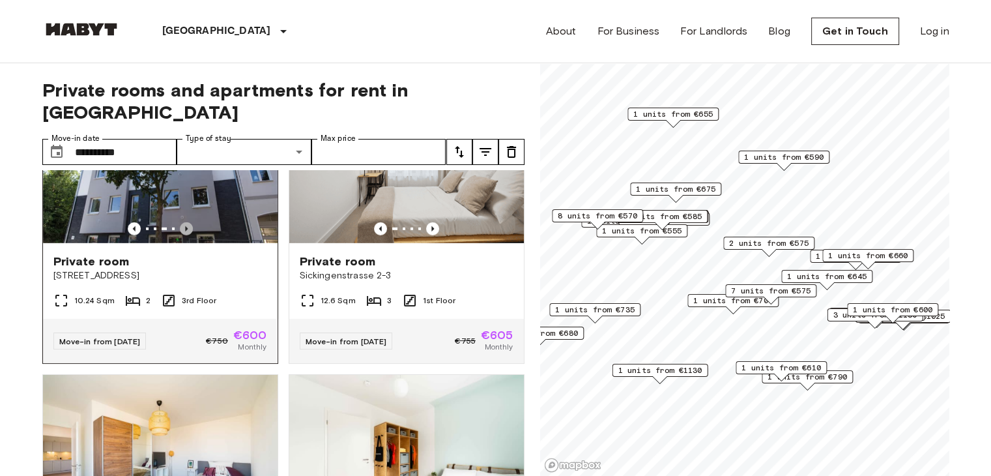
click at [185, 235] on icon "Previous image" at bounding box center [186, 228] width 13 height 13
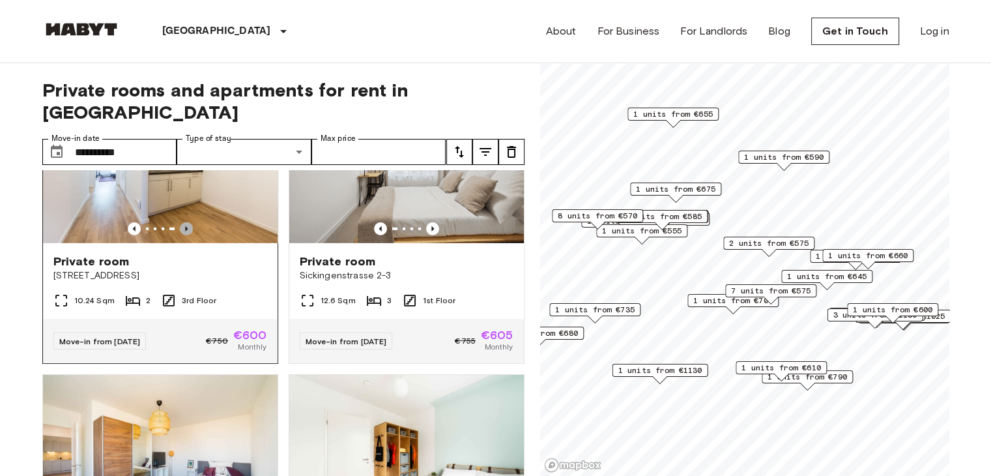
click at [185, 235] on icon "Previous image" at bounding box center [186, 228] width 13 height 13
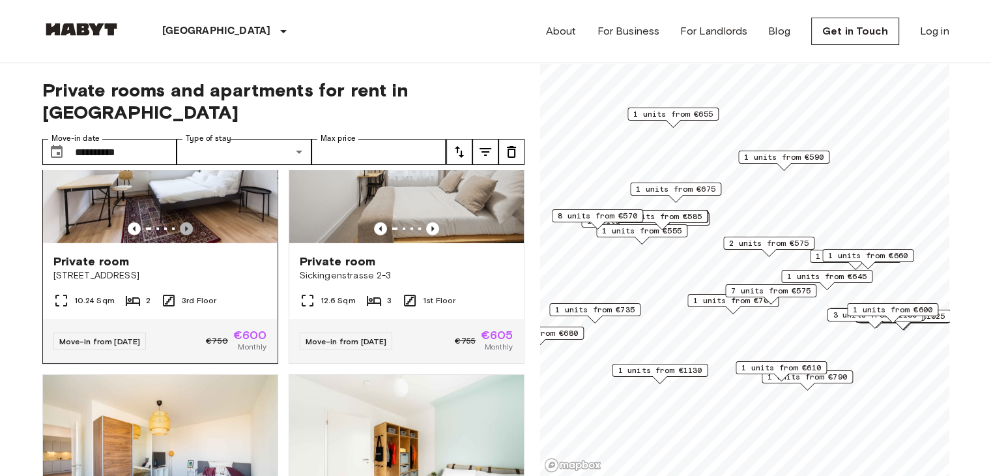
click at [185, 235] on icon "Previous image" at bounding box center [186, 228] width 13 height 13
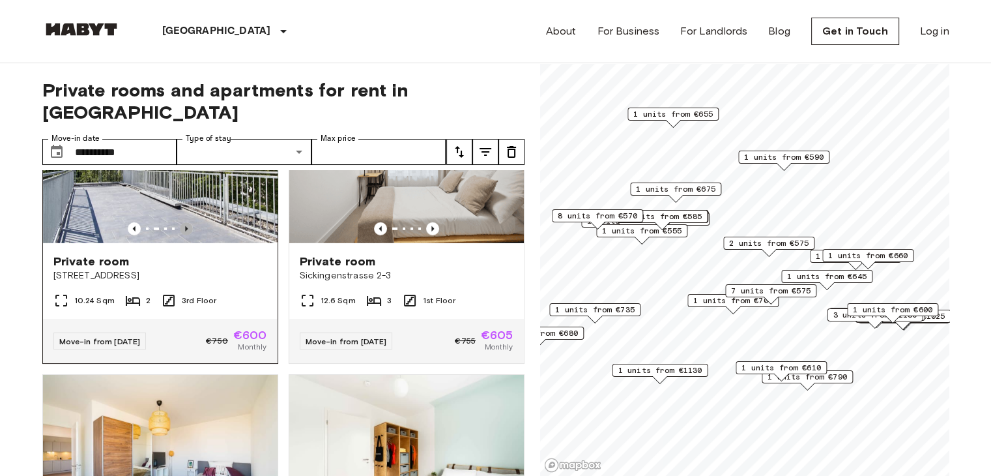
click at [185, 235] on icon "Previous image" at bounding box center [186, 228] width 13 height 13
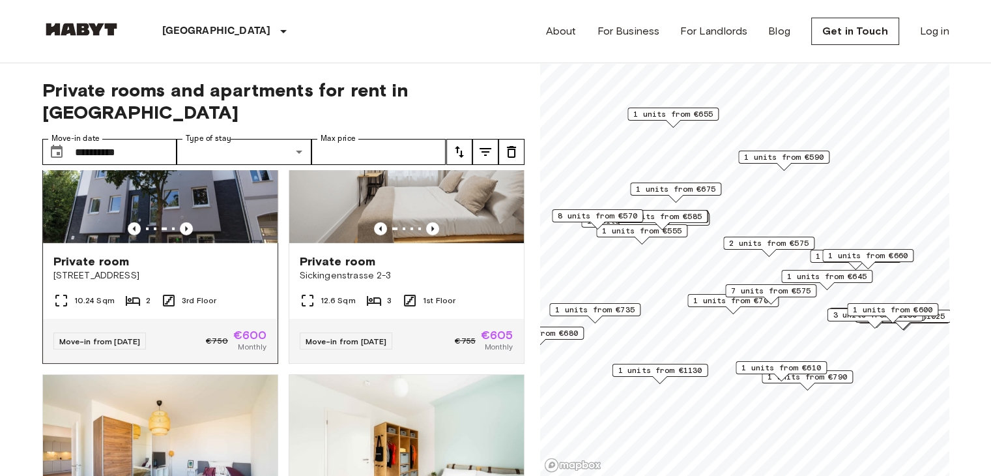
click at [214, 227] on img at bounding box center [160, 165] width 235 height 156
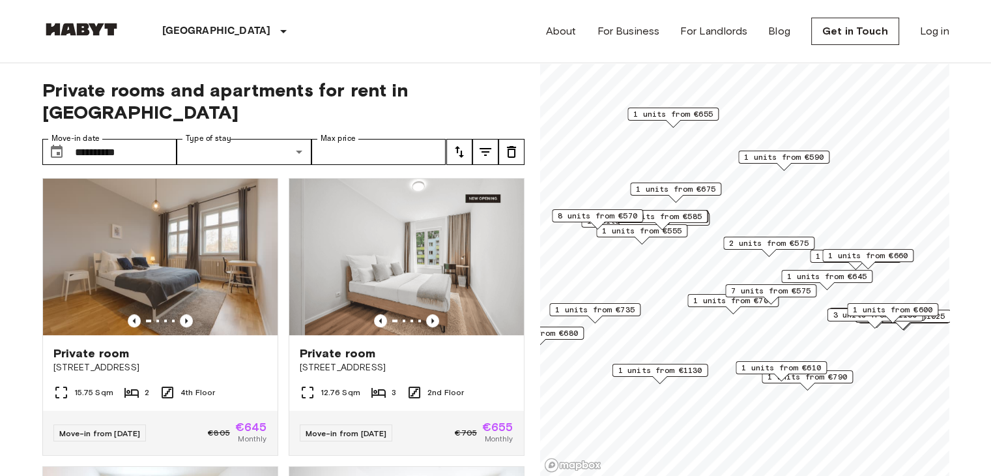
scroll to position [5764, 0]
click at [482, 148] on icon "tune" at bounding box center [486, 152] width 12 height 8
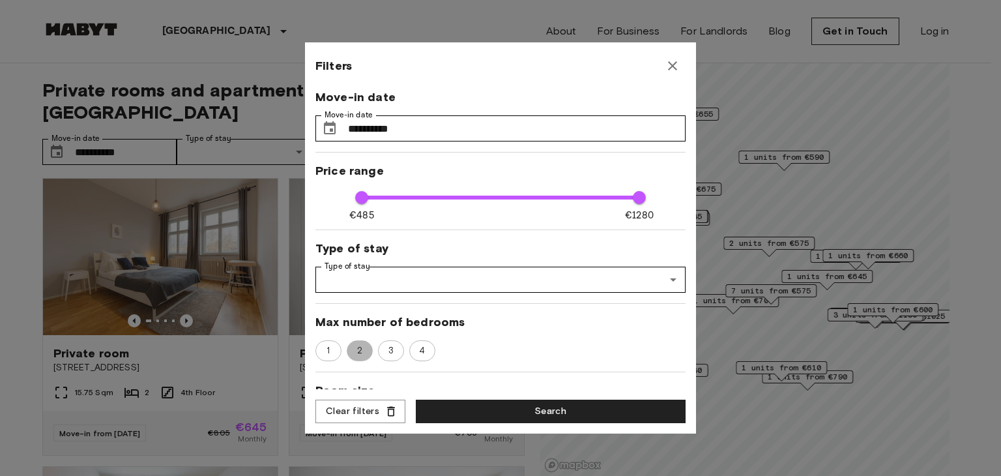
click at [366, 353] on span "2" at bounding box center [360, 350] width 20 height 13
type input "****"
type input "**"
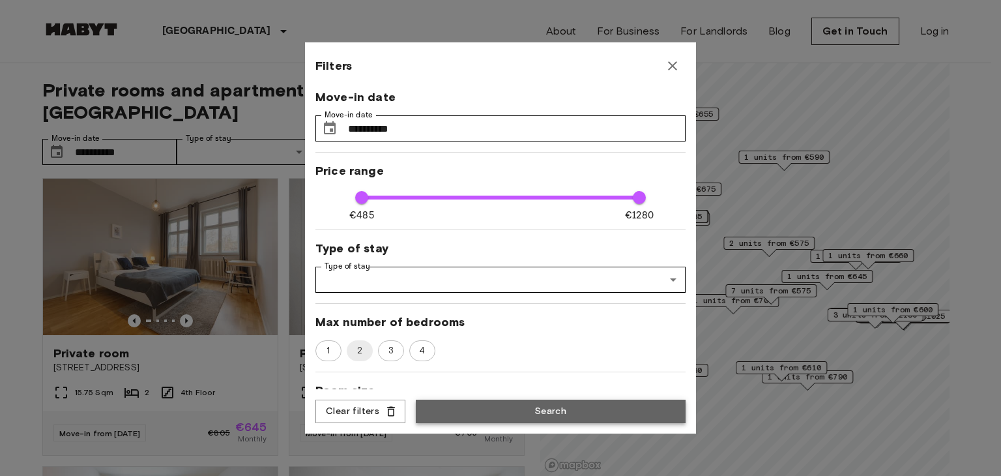
click at [469, 410] on button "Search" at bounding box center [551, 411] width 270 height 24
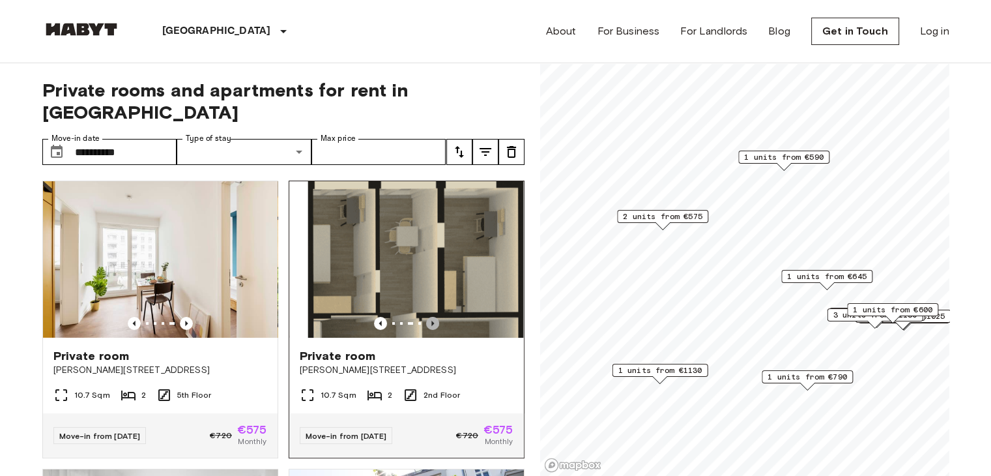
click at [426, 317] on icon "Previous image" at bounding box center [432, 323] width 13 height 13
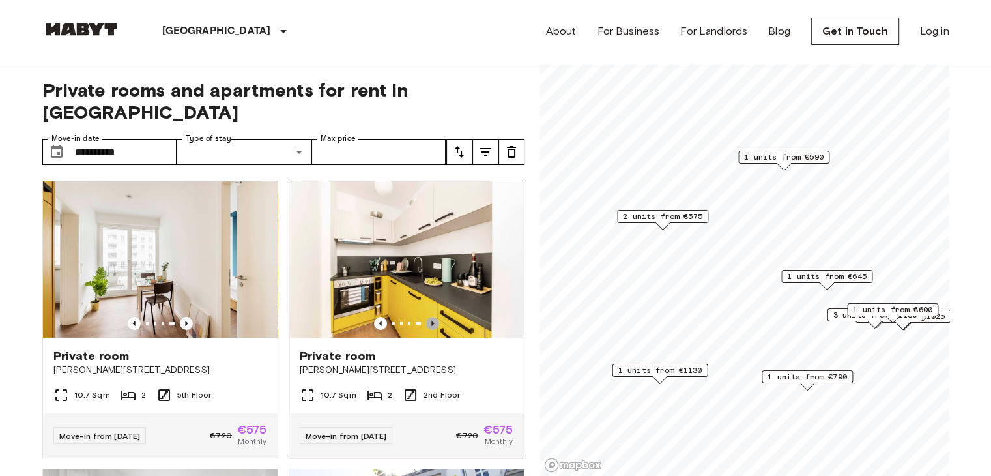
click at [426, 317] on icon "Previous image" at bounding box center [432, 323] width 13 height 13
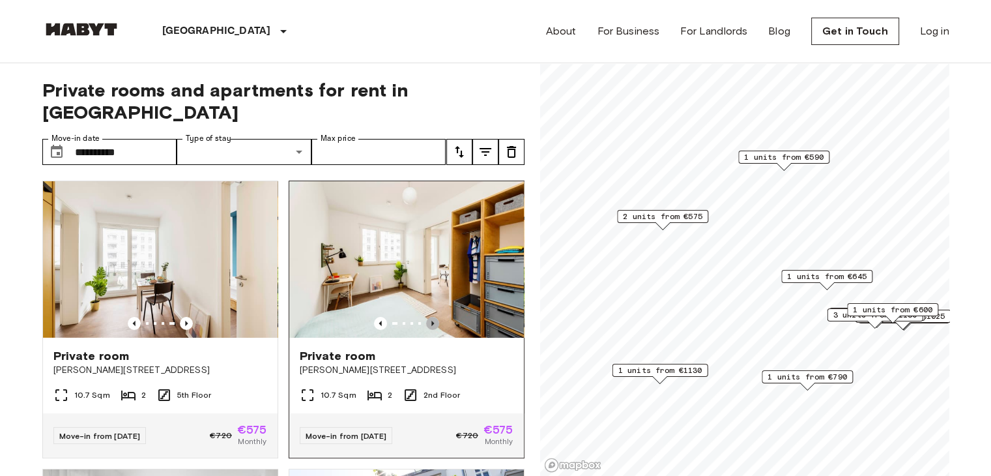
click at [426, 317] on icon "Previous image" at bounding box center [432, 323] width 13 height 13
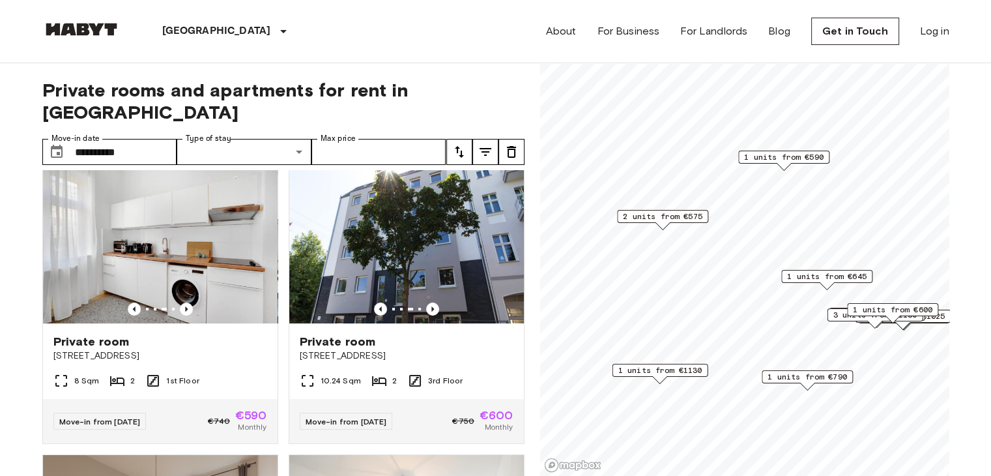
scroll to position [304, 0]
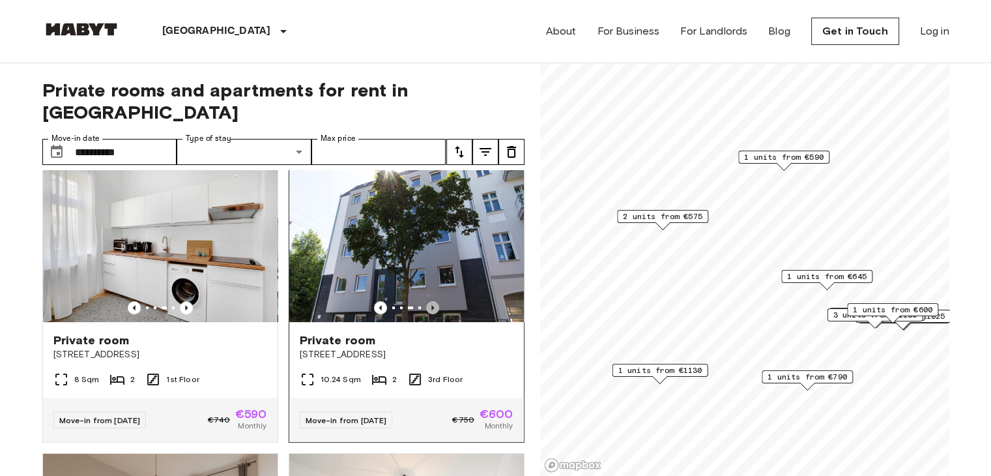
click at [426, 301] on icon "Previous image" at bounding box center [432, 307] width 13 height 13
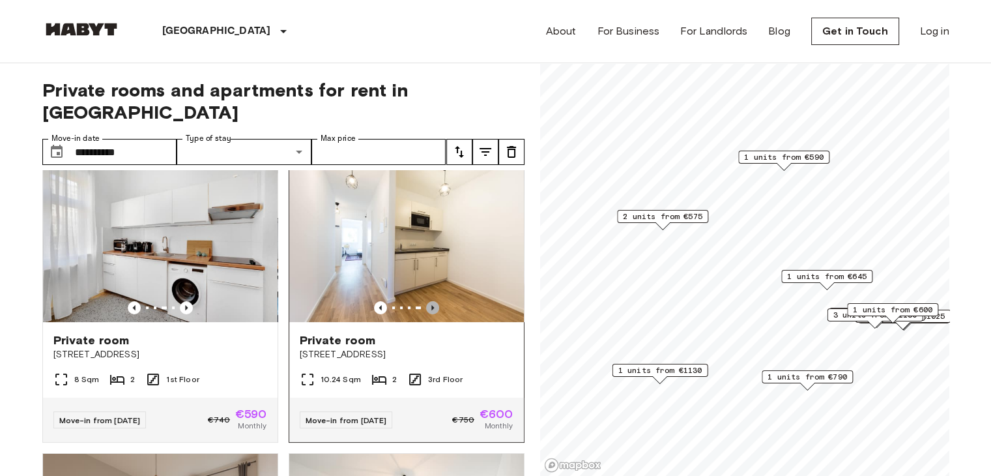
click at [426, 301] on icon "Previous image" at bounding box center [432, 307] width 13 height 13
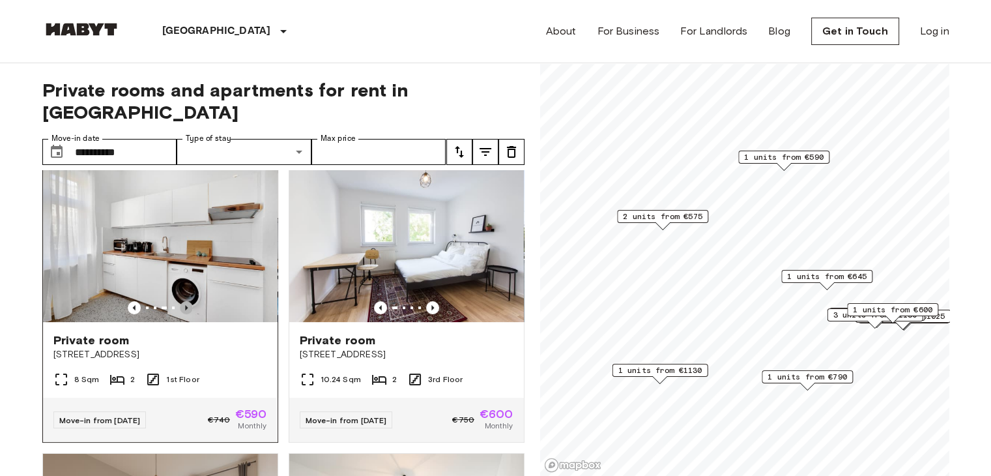
click at [185, 305] on icon "Previous image" at bounding box center [186, 307] width 3 height 5
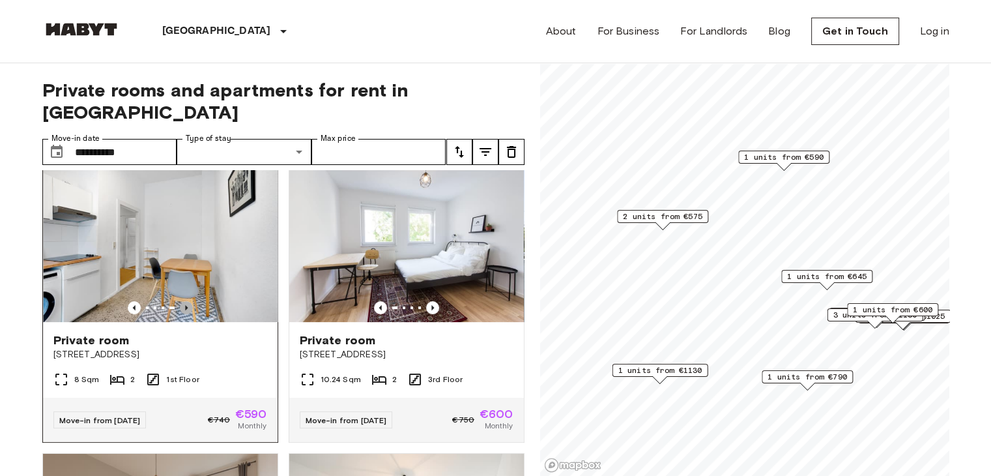
click at [185, 305] on icon "Previous image" at bounding box center [186, 307] width 3 height 5
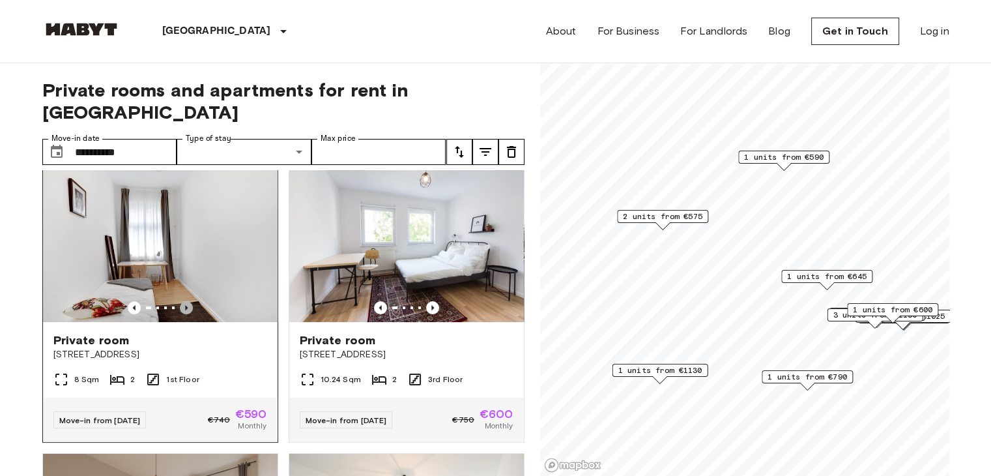
click at [185, 305] on icon "Previous image" at bounding box center [186, 307] width 3 height 5
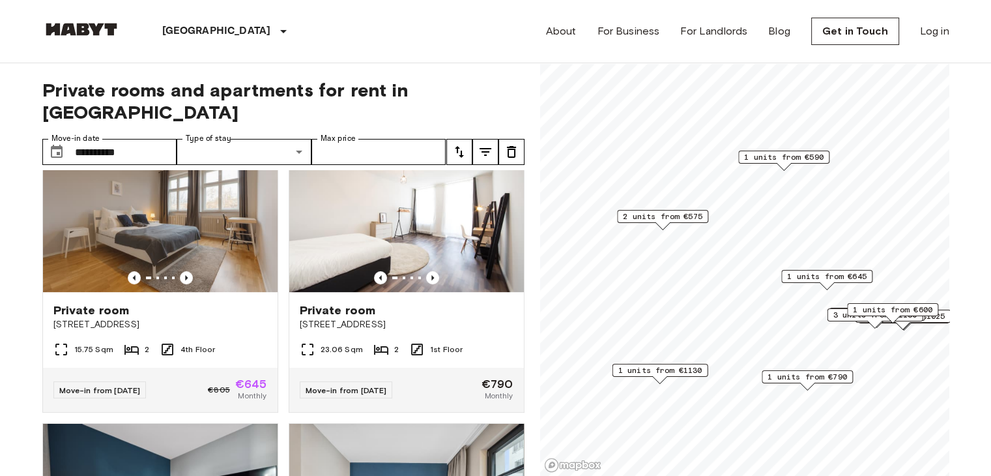
scroll to position [623, 0]
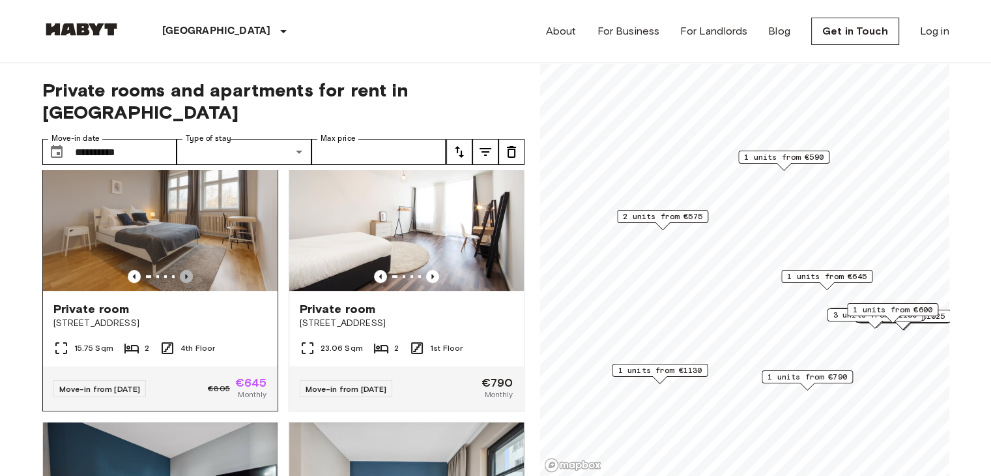
click at [185, 274] on icon "Previous image" at bounding box center [186, 276] width 3 height 5
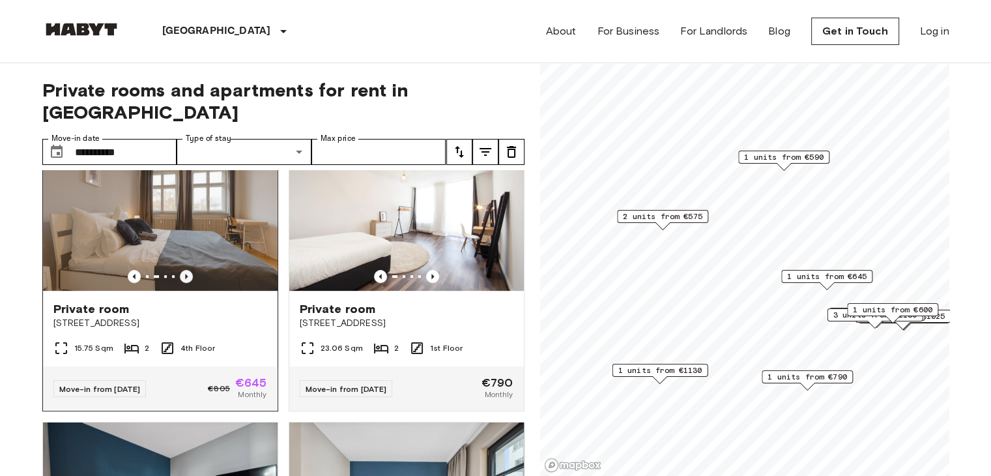
click at [185, 274] on icon "Previous image" at bounding box center [186, 276] width 3 height 5
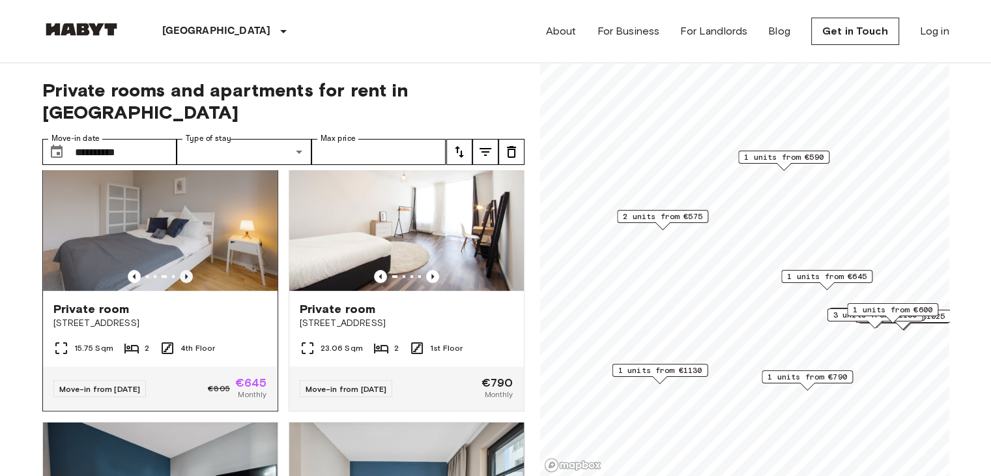
click at [185, 274] on icon "Previous image" at bounding box center [186, 276] width 3 height 5
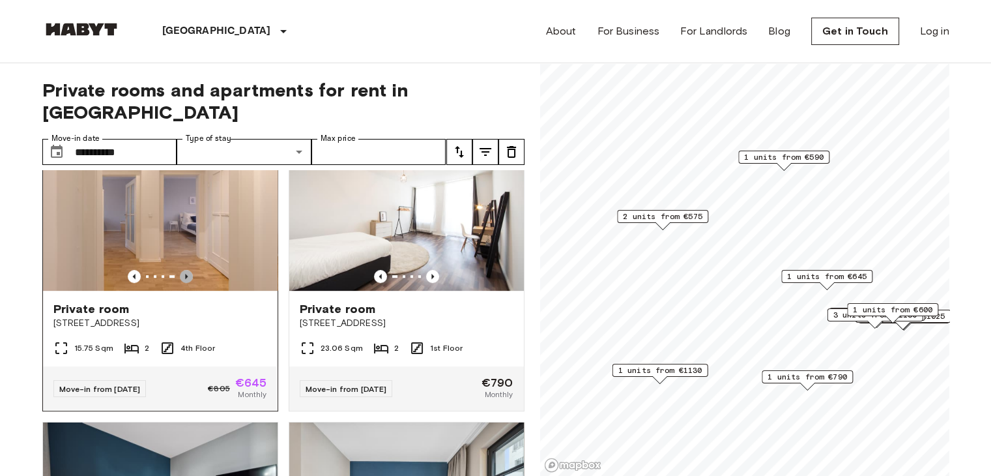
click at [185, 274] on icon "Previous image" at bounding box center [186, 276] width 3 height 5
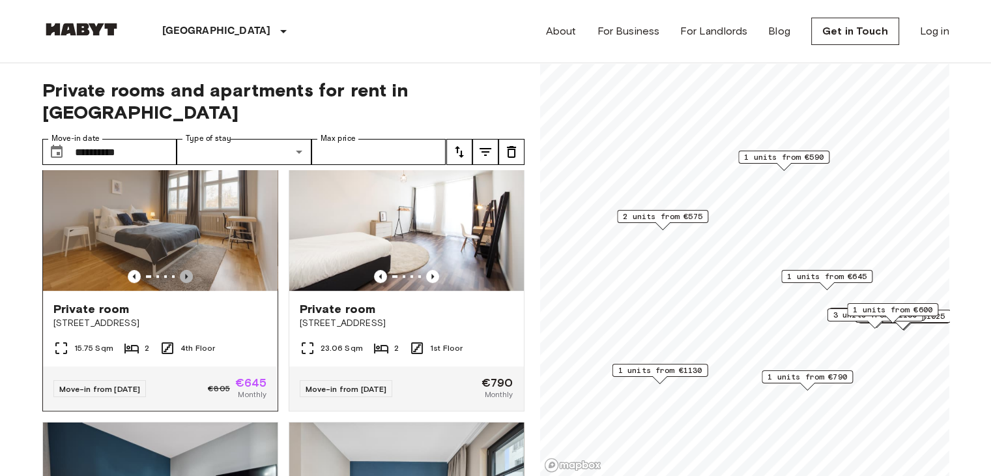
click at [185, 274] on icon "Previous image" at bounding box center [186, 276] width 3 height 5
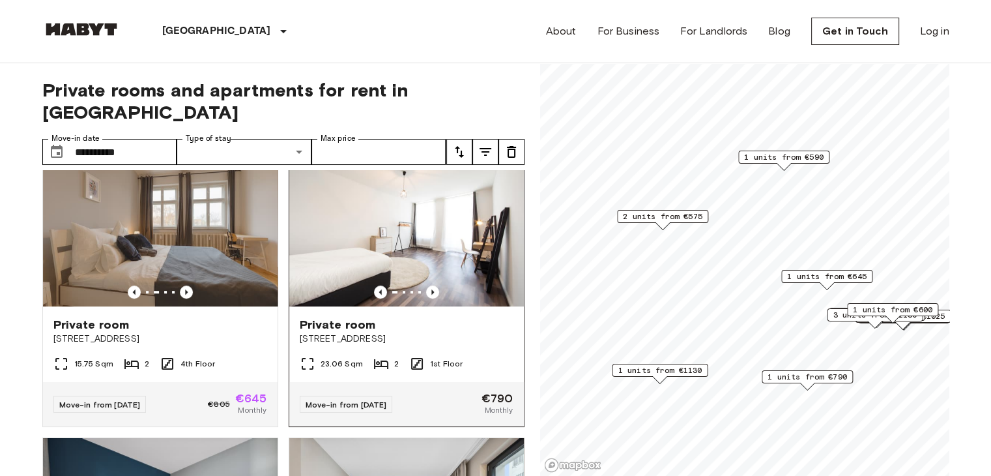
scroll to position [606, 0]
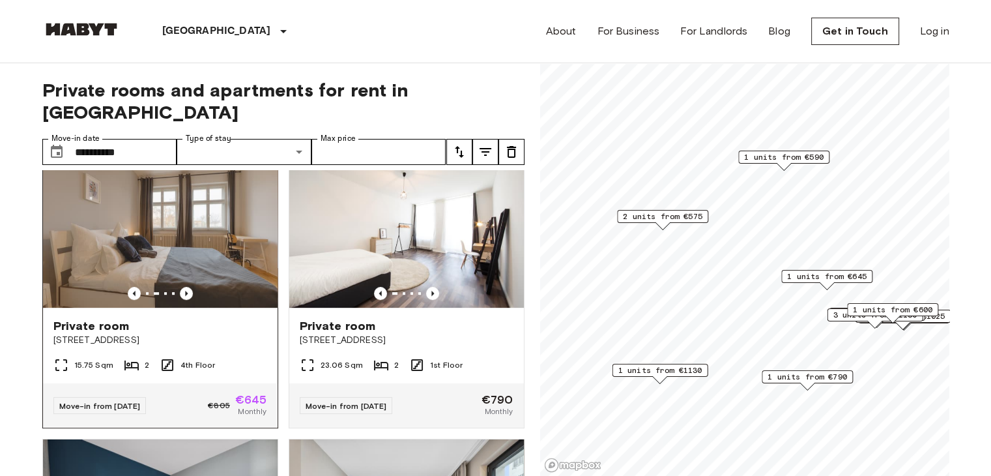
click at [172, 218] on img at bounding box center [160, 229] width 235 height 156
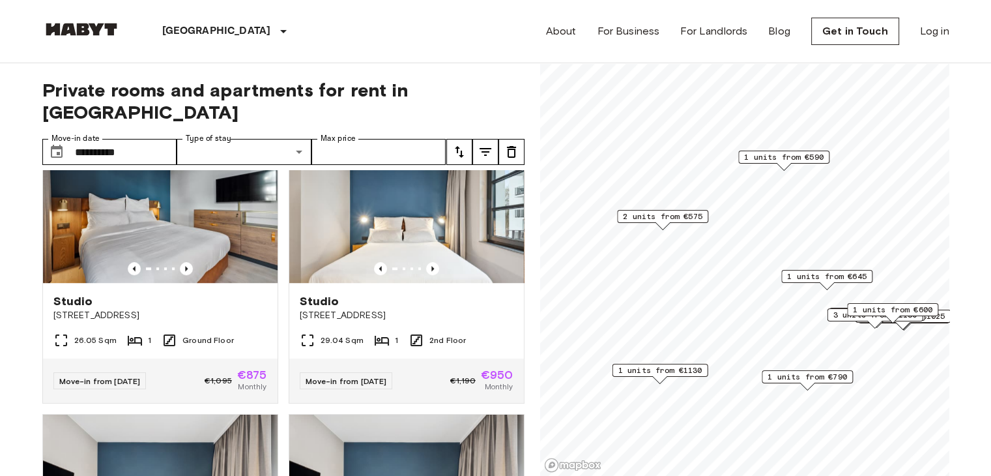
scroll to position [919, 0]
click at [426, 265] on icon "Previous image" at bounding box center [432, 268] width 13 height 13
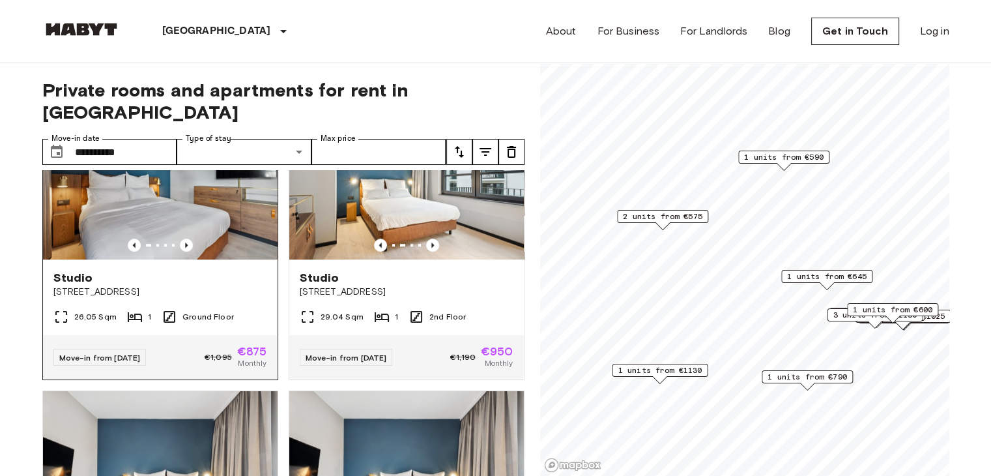
scroll to position [896, 0]
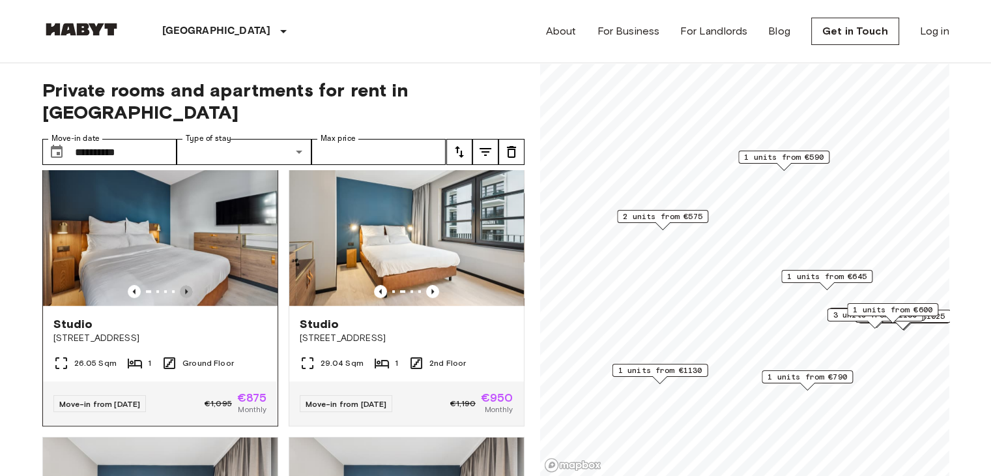
click at [180, 285] on icon "Previous image" at bounding box center [186, 291] width 13 height 13
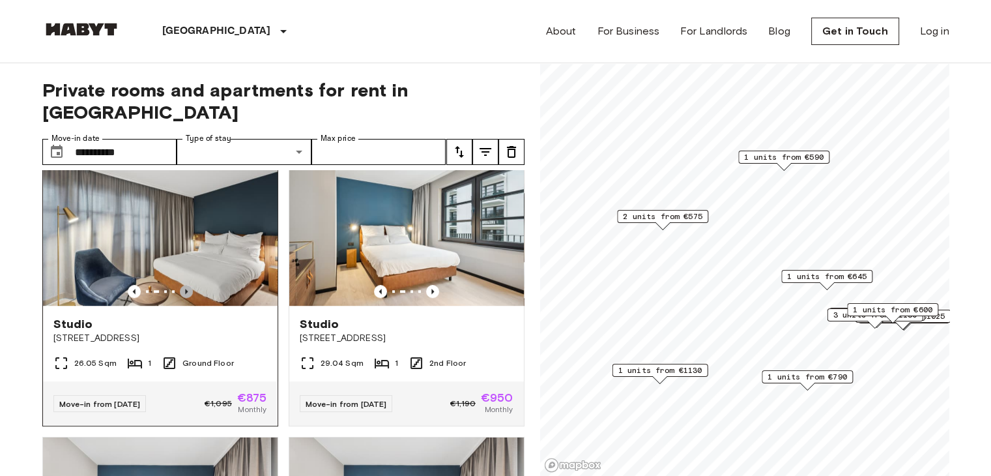
click at [180, 285] on icon "Previous image" at bounding box center [186, 291] width 13 height 13
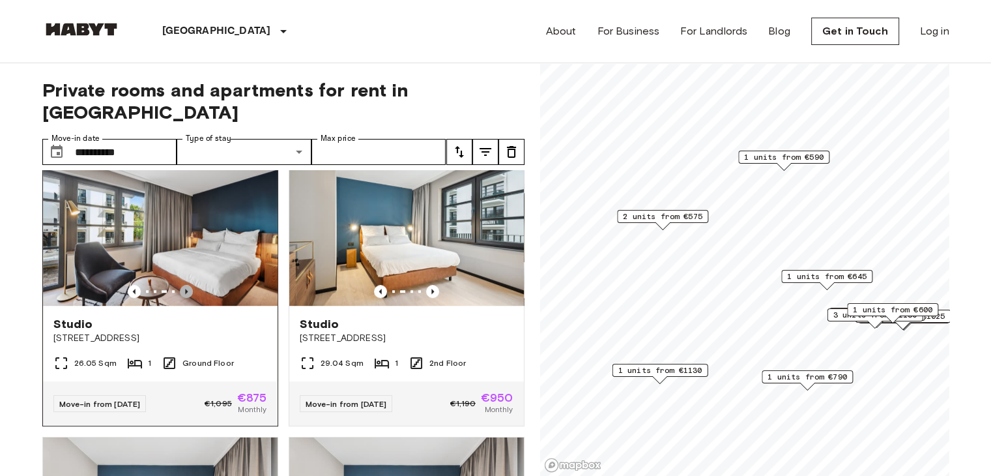
click at [180, 285] on icon "Previous image" at bounding box center [186, 291] width 13 height 13
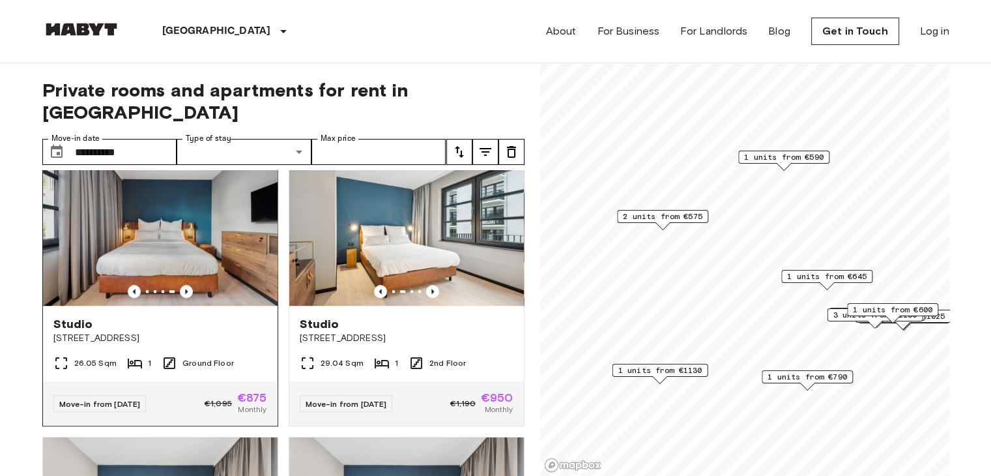
click at [191, 258] on img at bounding box center [160, 227] width 235 height 156
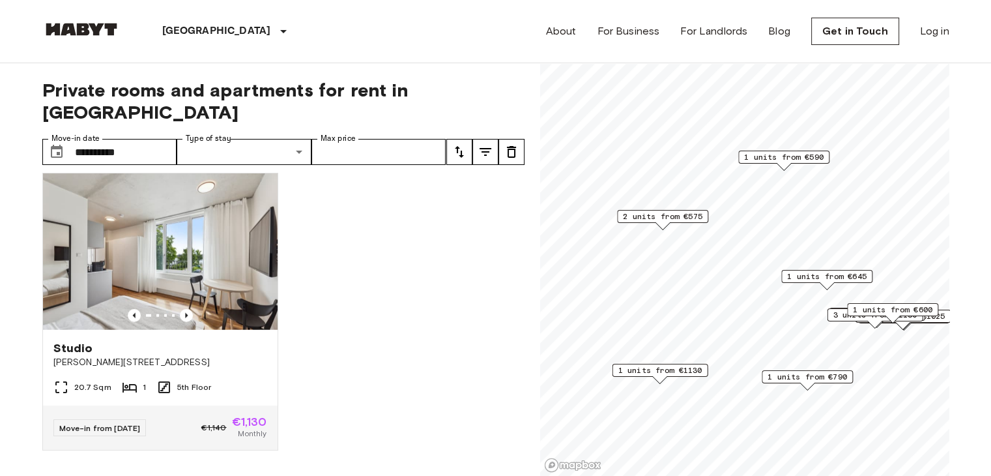
scroll to position [3537, 0]
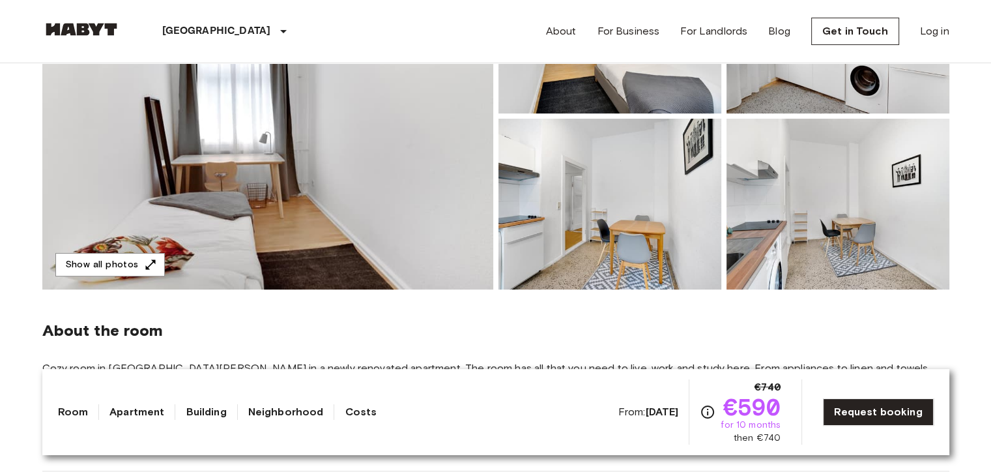
scroll to position [240, 0]
click at [445, 166] on img at bounding box center [267, 115] width 451 height 347
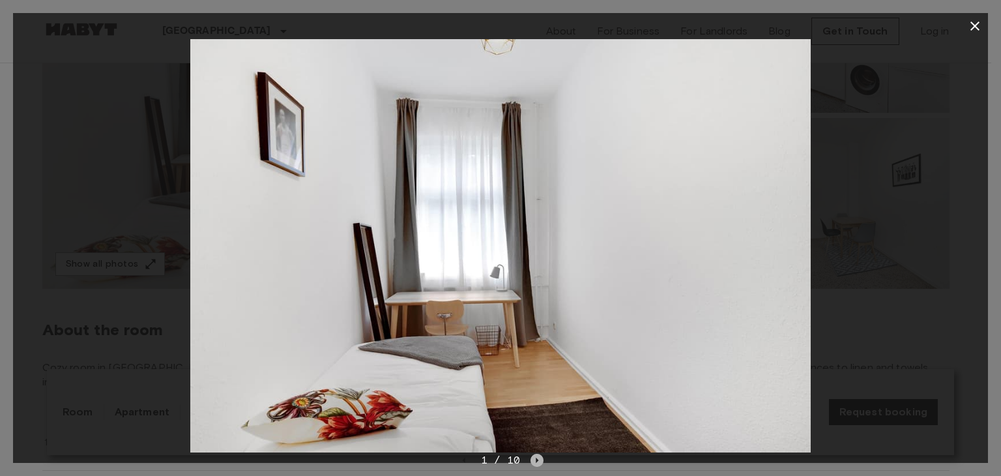
click at [536, 459] on icon "Next image" at bounding box center [537, 459] width 3 height 5
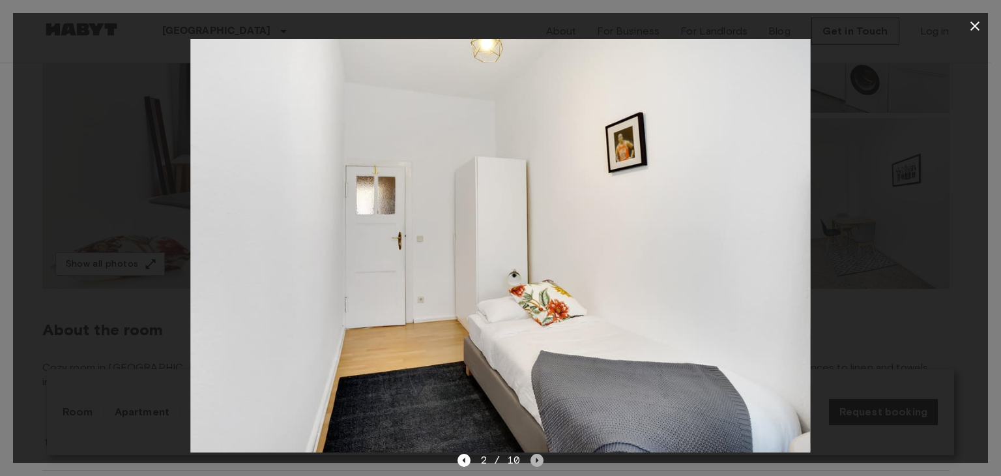
click at [536, 459] on icon "Next image" at bounding box center [537, 459] width 3 height 5
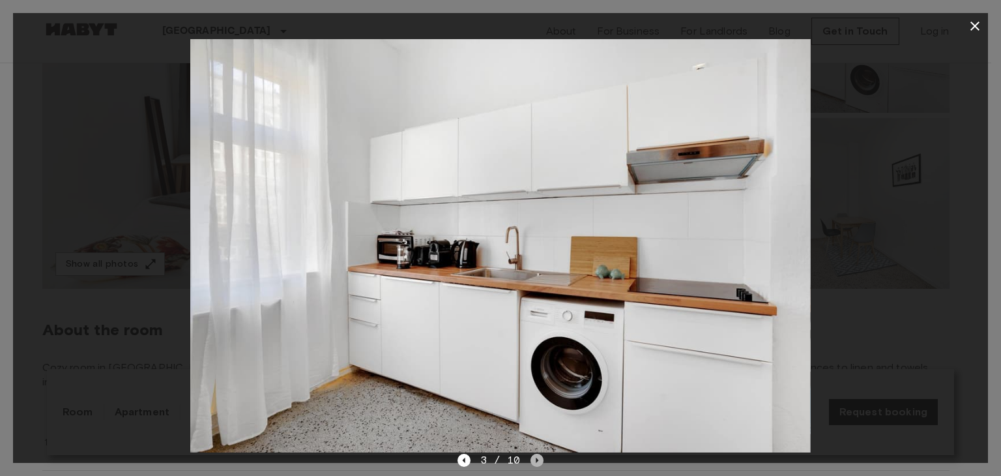
click at [536, 459] on icon "Next image" at bounding box center [537, 459] width 3 height 5
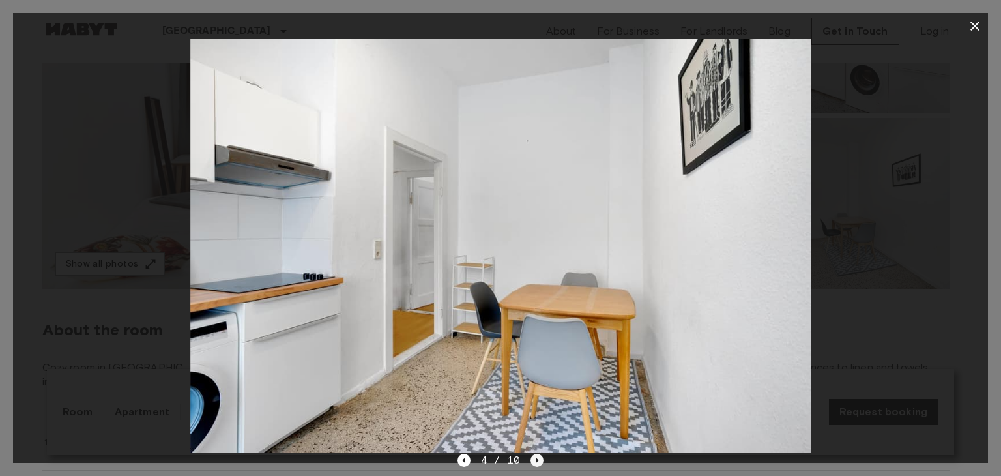
click at [536, 459] on icon "Next image" at bounding box center [537, 459] width 3 height 5
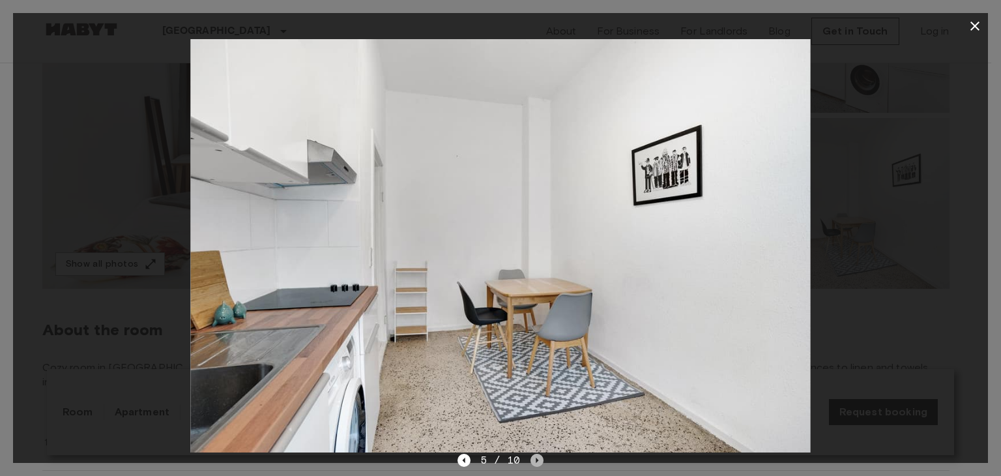
click at [536, 459] on icon "Next image" at bounding box center [537, 459] width 3 height 5
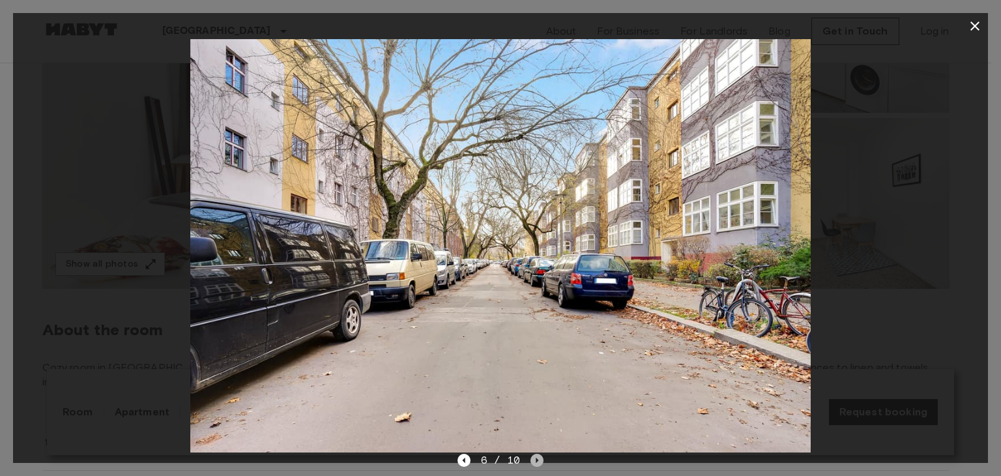
click at [536, 459] on icon "Next image" at bounding box center [537, 459] width 3 height 5
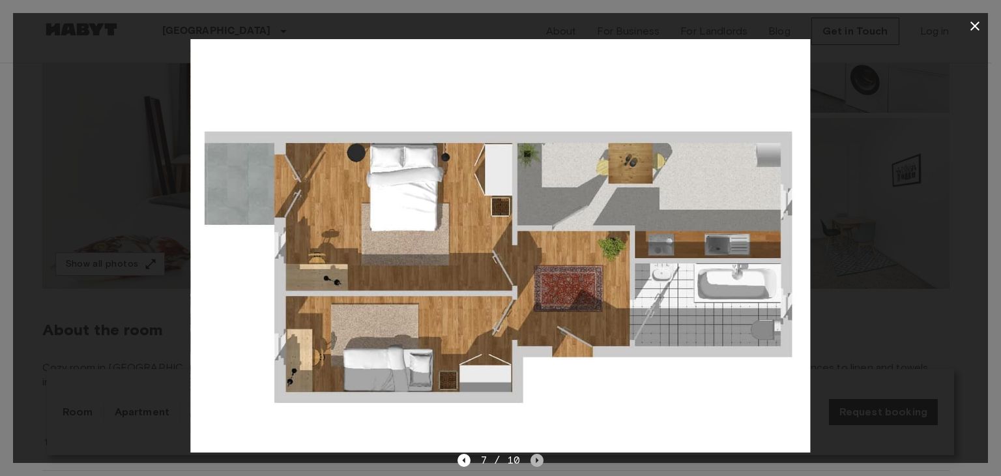
click at [536, 459] on icon "Next image" at bounding box center [537, 459] width 3 height 5
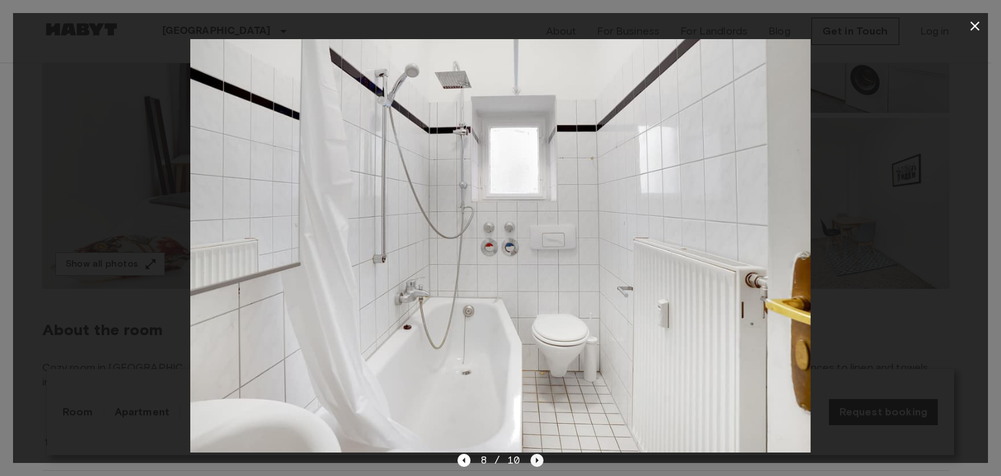
click at [536, 459] on icon "Next image" at bounding box center [537, 459] width 3 height 5
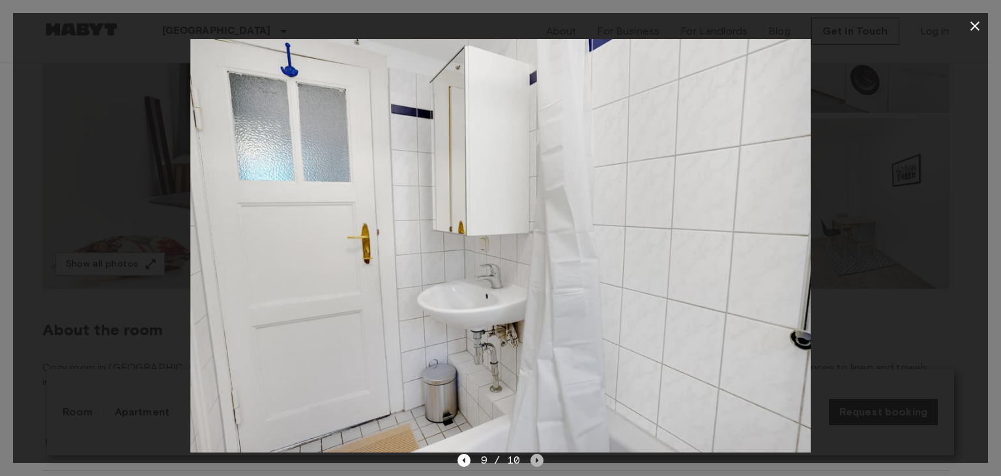
click at [536, 459] on icon "Next image" at bounding box center [537, 459] width 3 height 5
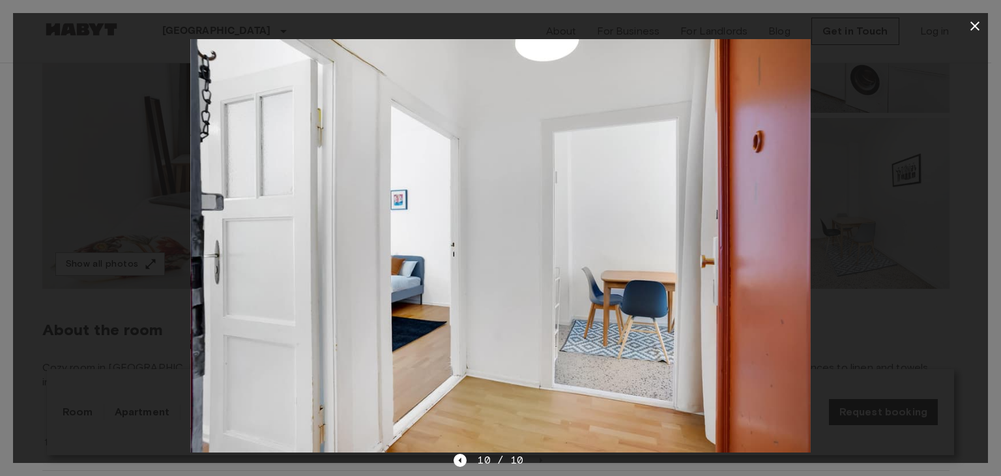
click at [970, 22] on icon "button" at bounding box center [975, 26] width 16 height 16
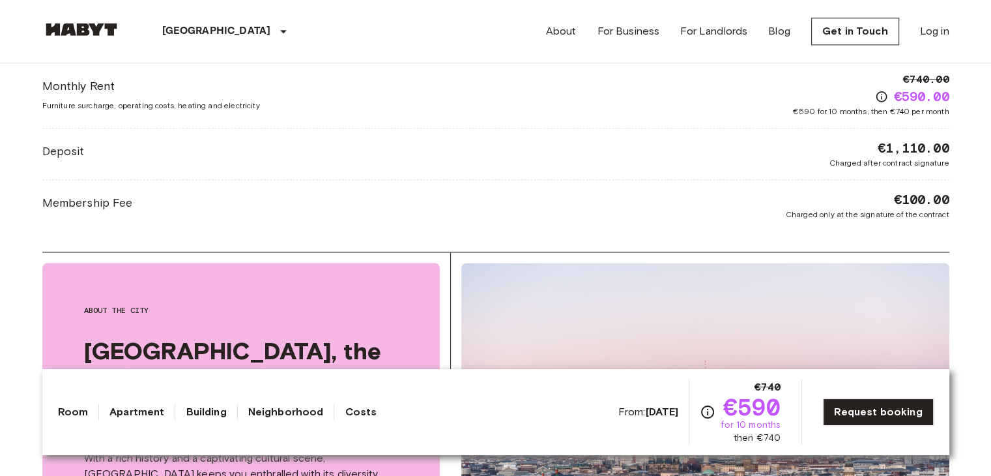
scroll to position [1614, 0]
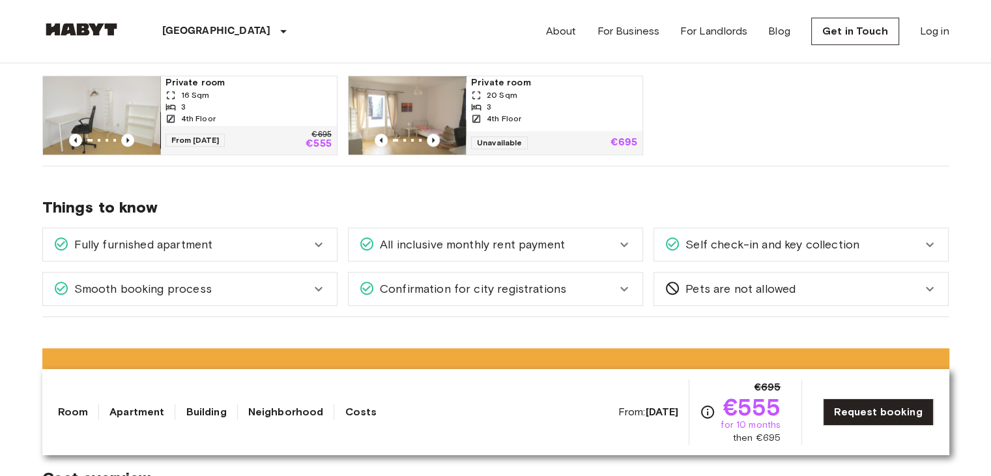
scroll to position [711, 0]
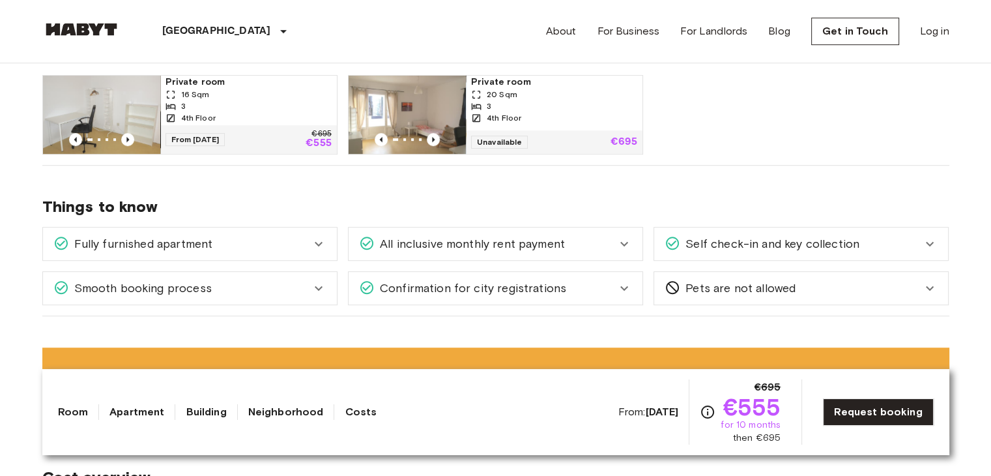
click at [216, 102] on div "3" at bounding box center [249, 106] width 166 height 12
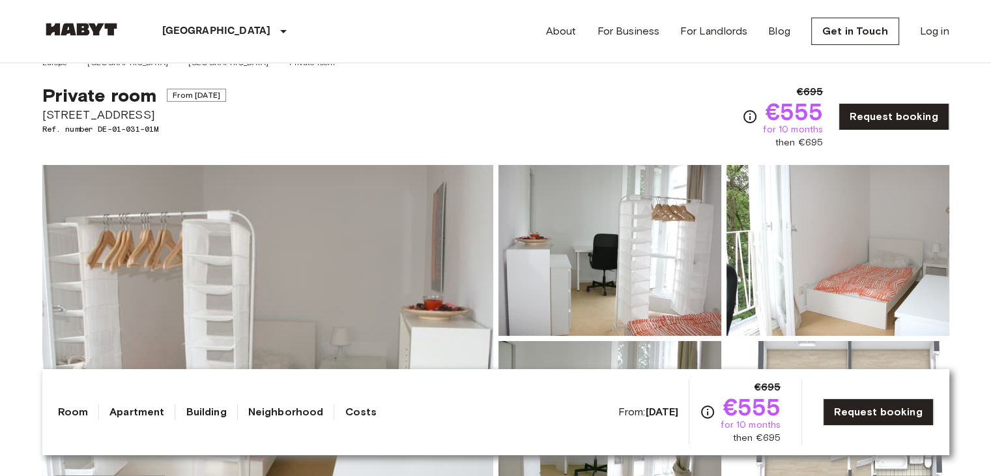
scroll to position [0, 0]
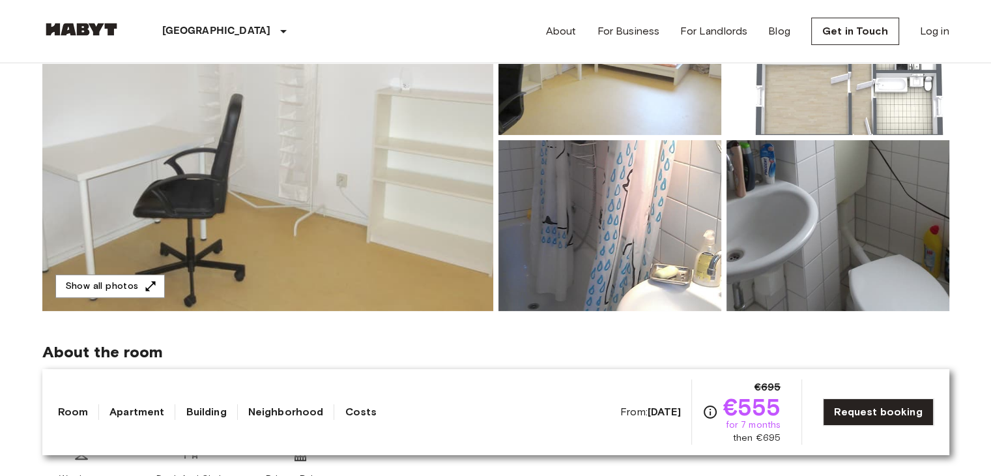
scroll to position [219, 0]
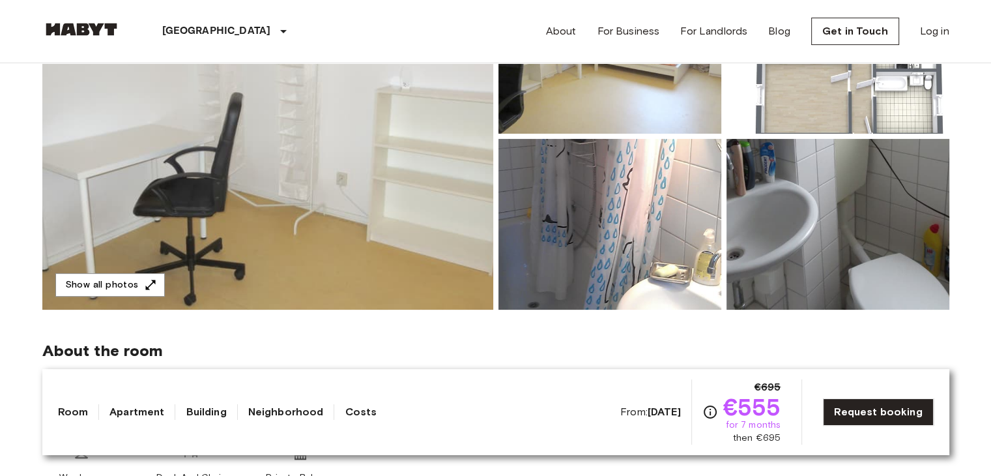
click at [566, 233] on img at bounding box center [610, 224] width 223 height 171
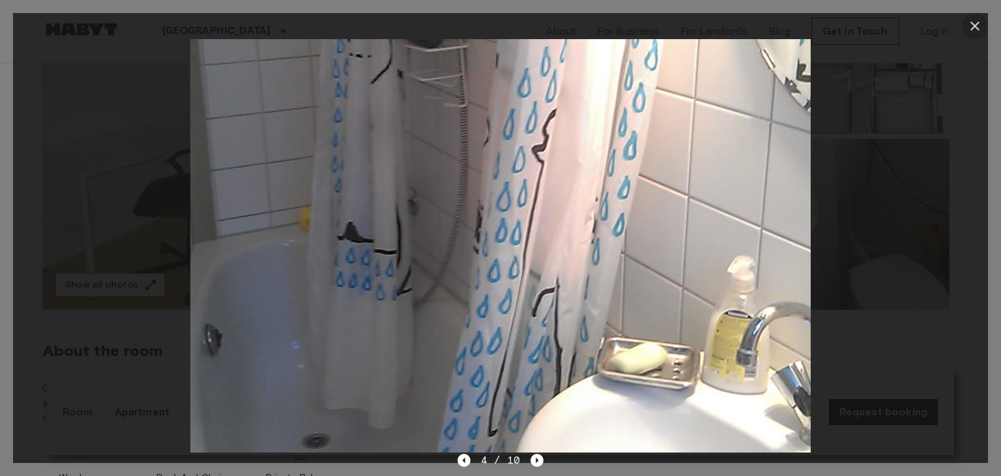
click at [970, 33] on icon "button" at bounding box center [975, 26] width 16 height 16
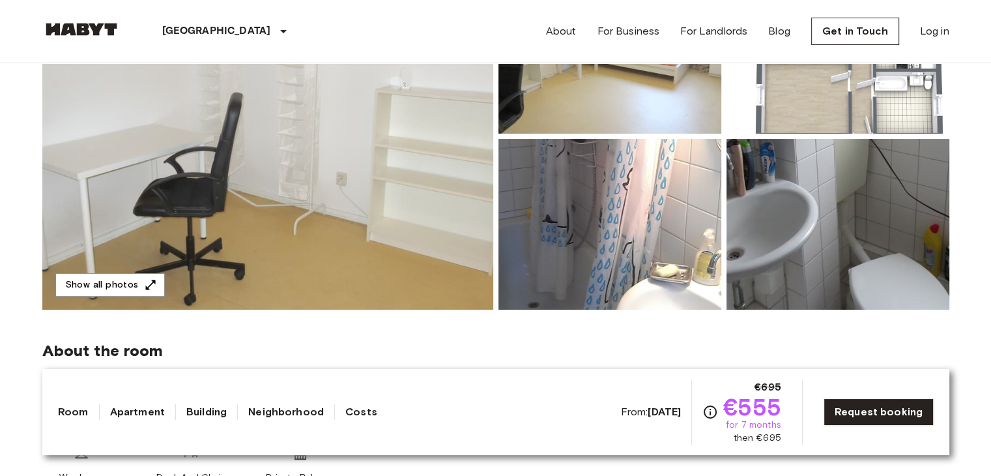
click at [911, 209] on img at bounding box center [838, 224] width 223 height 171
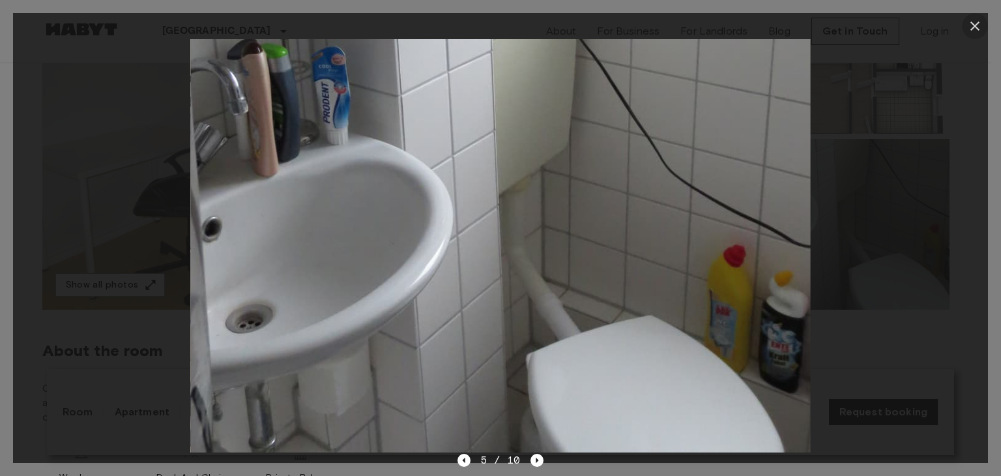
click at [967, 25] on icon "button" at bounding box center [975, 26] width 16 height 16
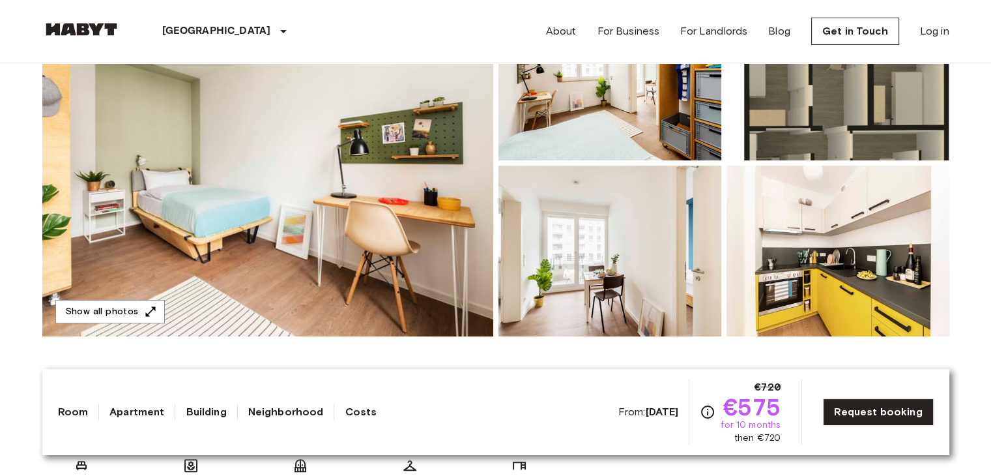
scroll to position [193, 0]
click at [334, 222] on img at bounding box center [267, 162] width 451 height 347
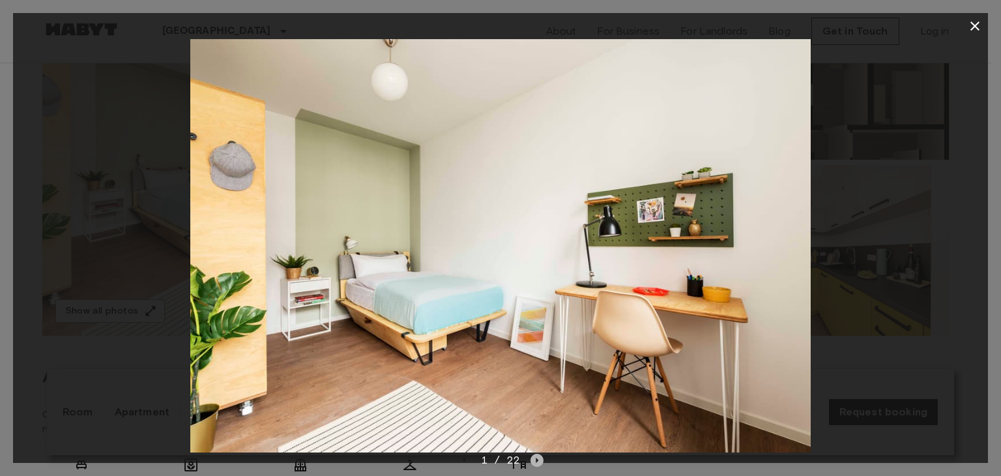
click at [534, 459] on icon "Next image" at bounding box center [536, 460] width 13 height 13
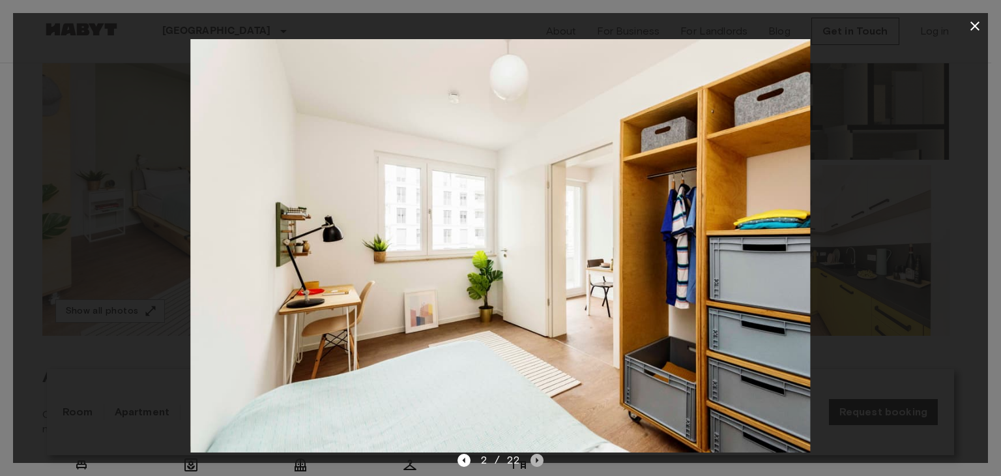
click at [534, 459] on icon "Next image" at bounding box center [536, 460] width 13 height 13
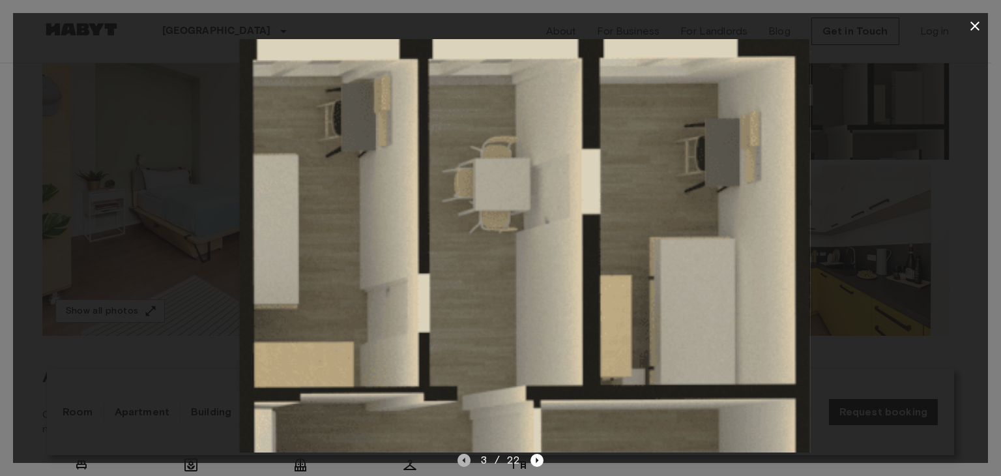
click at [466, 461] on icon "Previous image" at bounding box center [463, 460] width 13 height 13
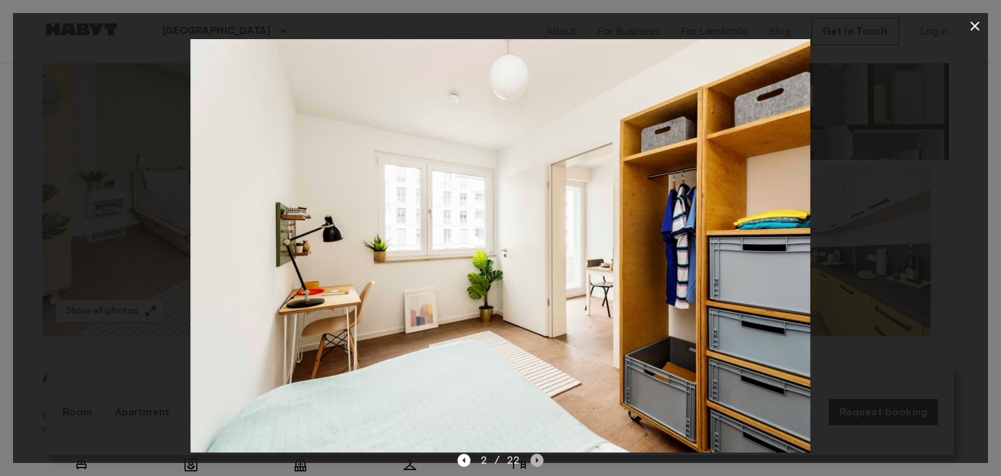
click at [538, 461] on icon "Next image" at bounding box center [536, 460] width 13 height 13
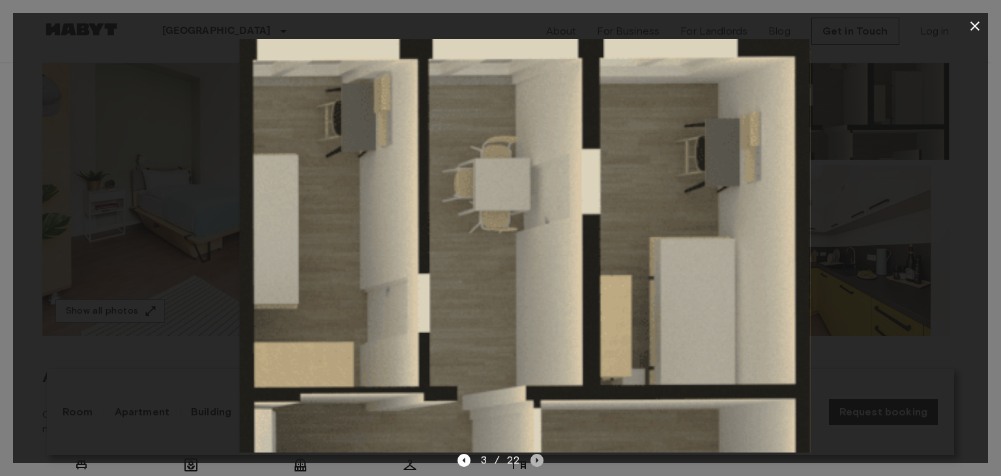
click at [538, 461] on icon "Next image" at bounding box center [536, 460] width 13 height 13
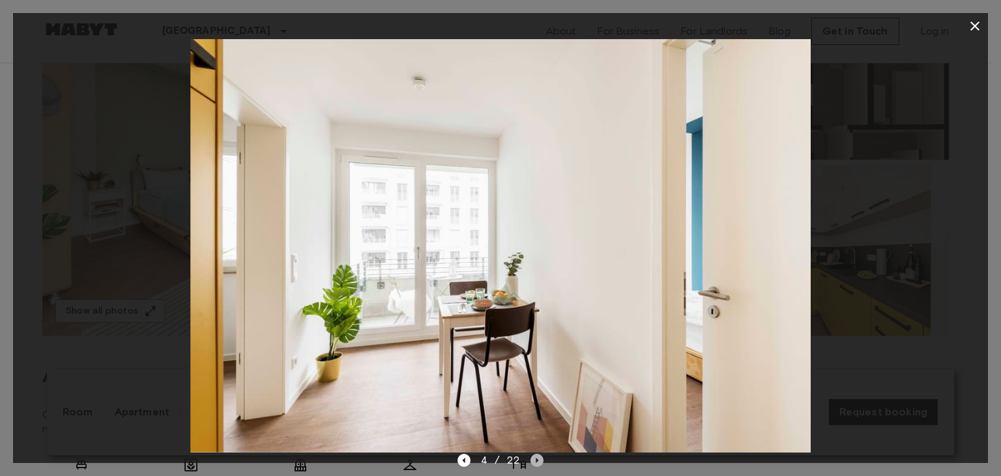
click at [538, 461] on icon "Next image" at bounding box center [536, 460] width 13 height 13
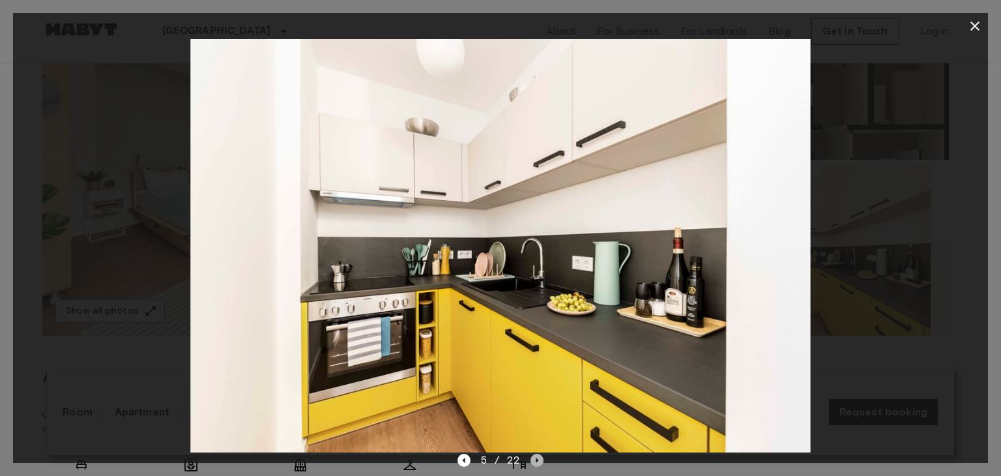
click at [538, 461] on icon "Next image" at bounding box center [536, 460] width 13 height 13
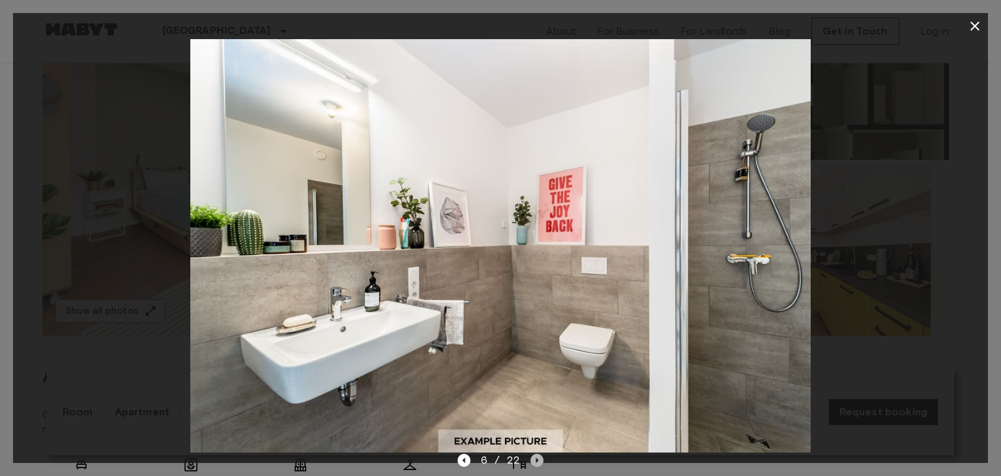
click at [538, 461] on icon "Next image" at bounding box center [536, 460] width 13 height 13
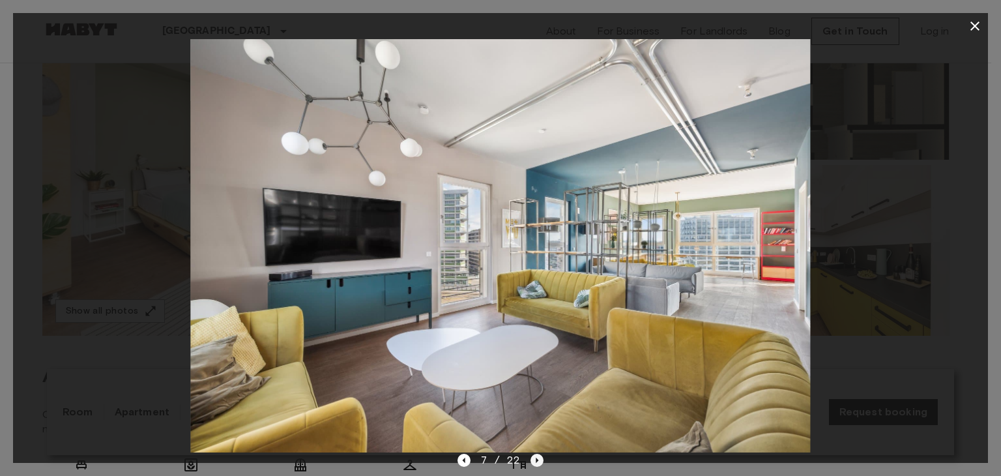
click at [538, 461] on icon "Next image" at bounding box center [536, 460] width 13 height 13
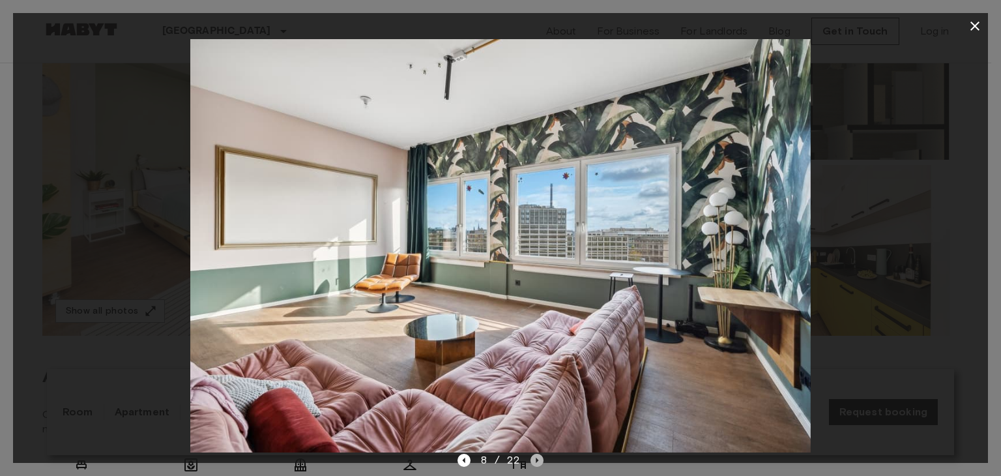
click at [538, 461] on icon "Next image" at bounding box center [536, 460] width 13 height 13
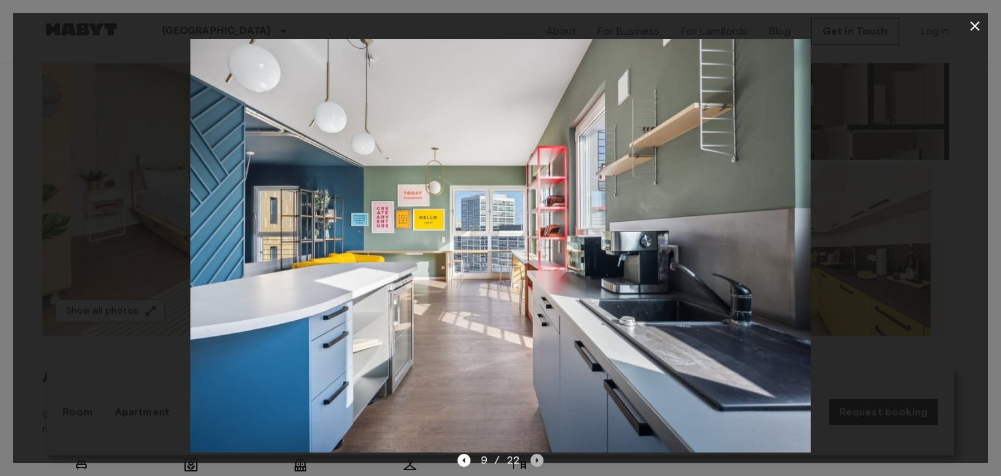
click at [538, 461] on icon "Next image" at bounding box center [536, 460] width 13 height 13
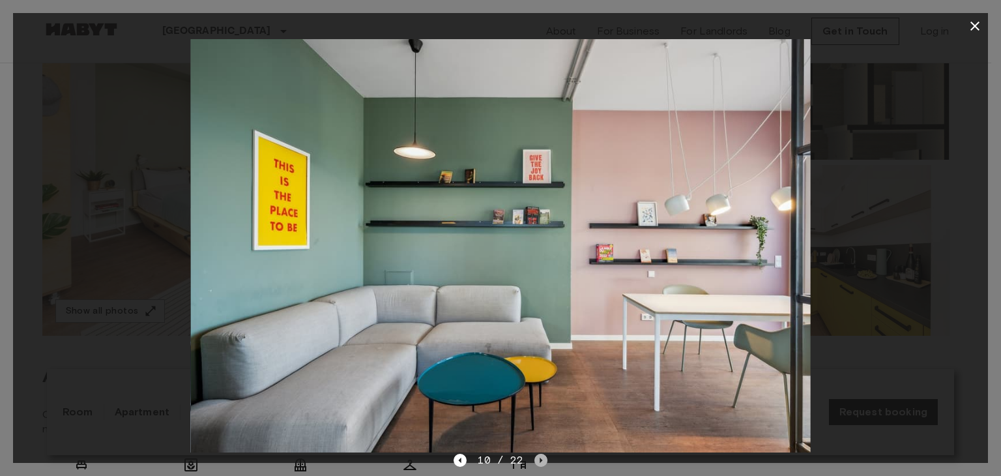
click at [538, 461] on icon "Next image" at bounding box center [540, 460] width 13 height 13
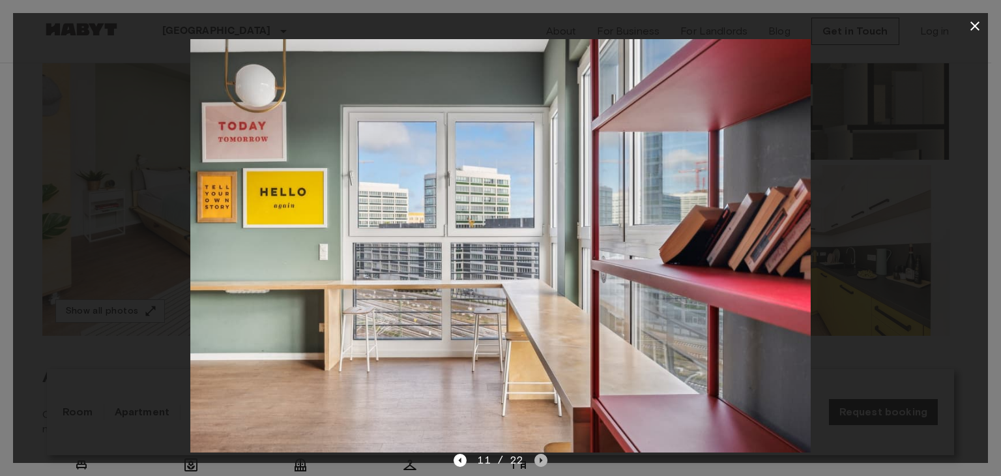
click at [538, 461] on icon "Next image" at bounding box center [540, 460] width 13 height 13
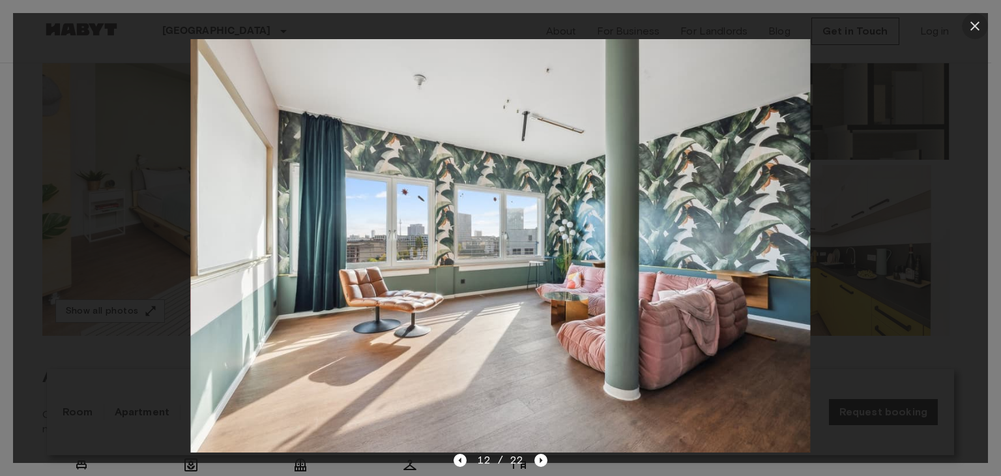
click at [968, 26] on icon "button" at bounding box center [975, 26] width 16 height 16
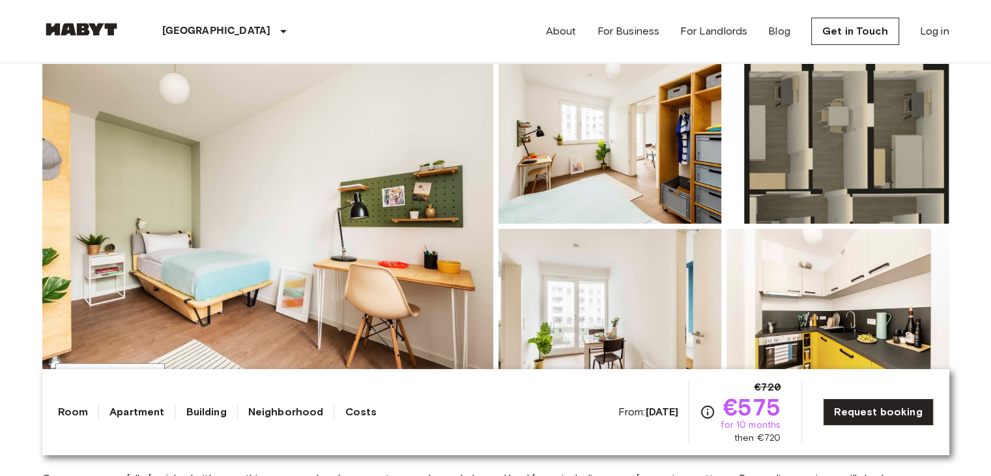
scroll to position [216, 0]
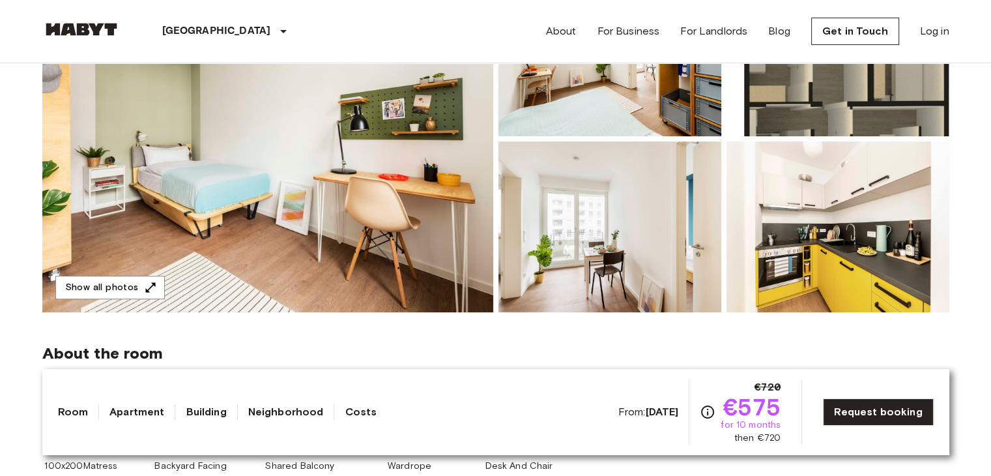
click at [796, 243] on img at bounding box center [838, 226] width 223 height 171
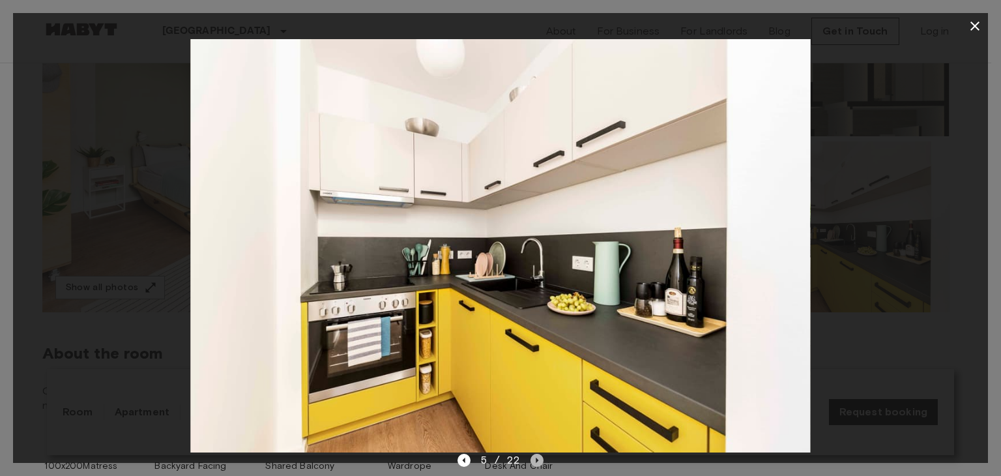
click at [534, 459] on icon "Next image" at bounding box center [536, 460] width 13 height 13
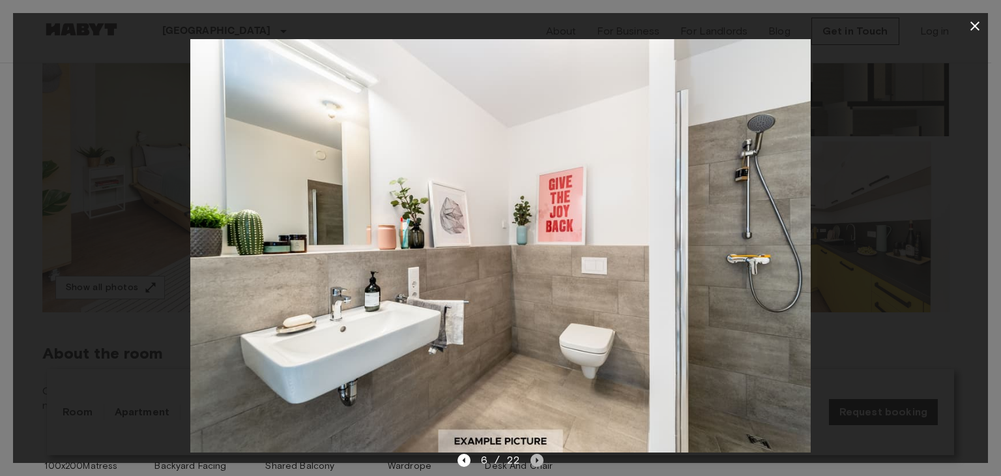
click at [534, 459] on icon "Next image" at bounding box center [536, 460] width 13 height 13
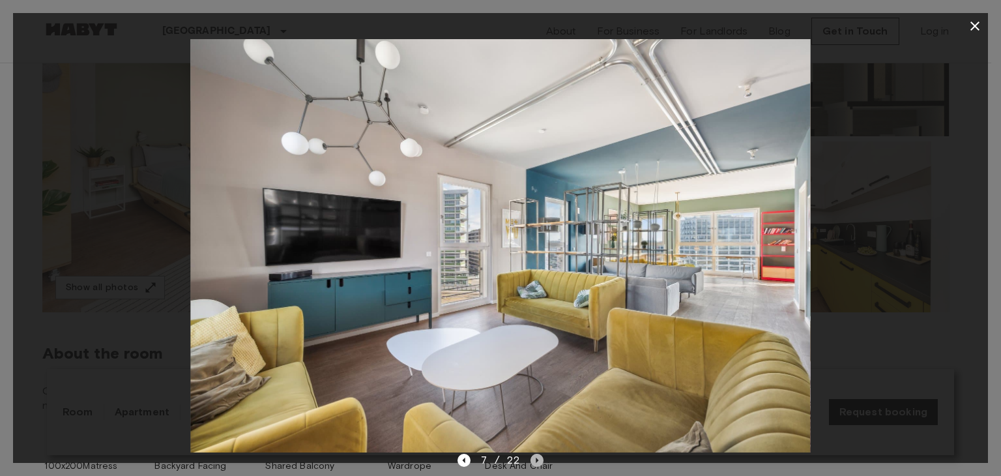
click at [534, 459] on icon "Next image" at bounding box center [536, 460] width 13 height 13
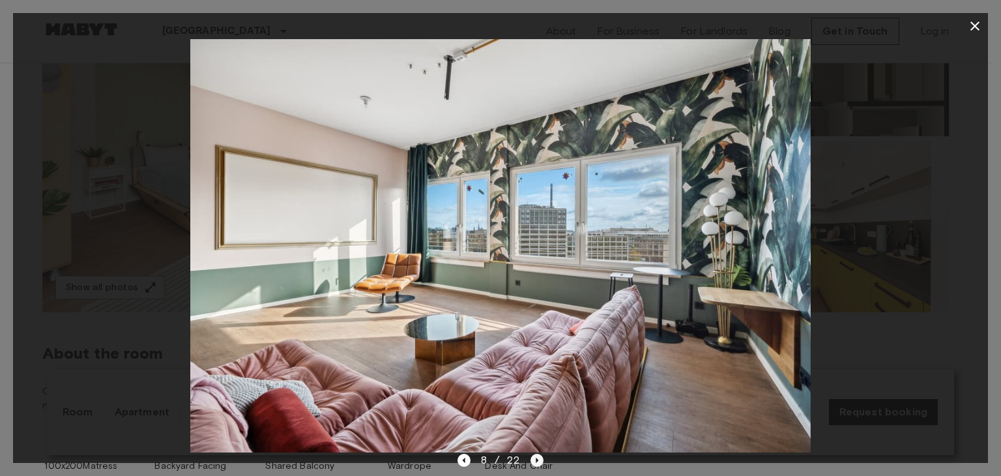
click at [534, 459] on icon "Next image" at bounding box center [536, 460] width 13 height 13
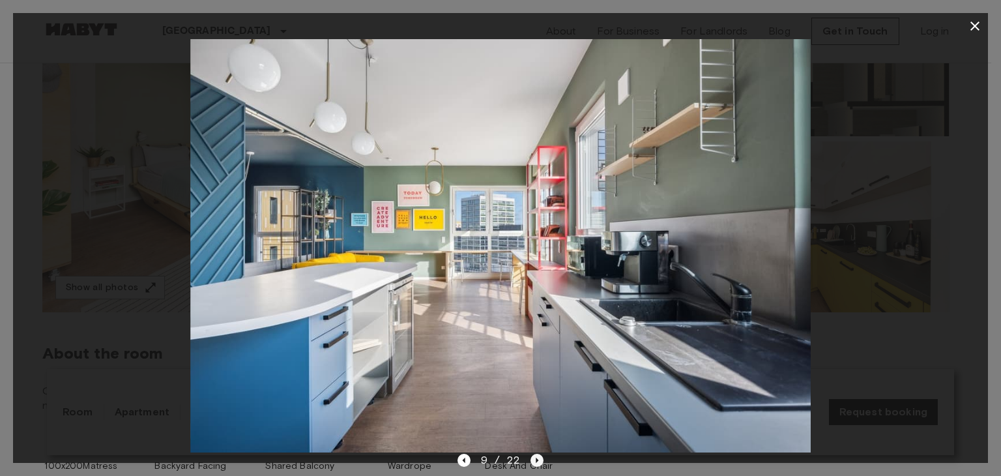
click at [534, 459] on icon "Next image" at bounding box center [536, 460] width 13 height 13
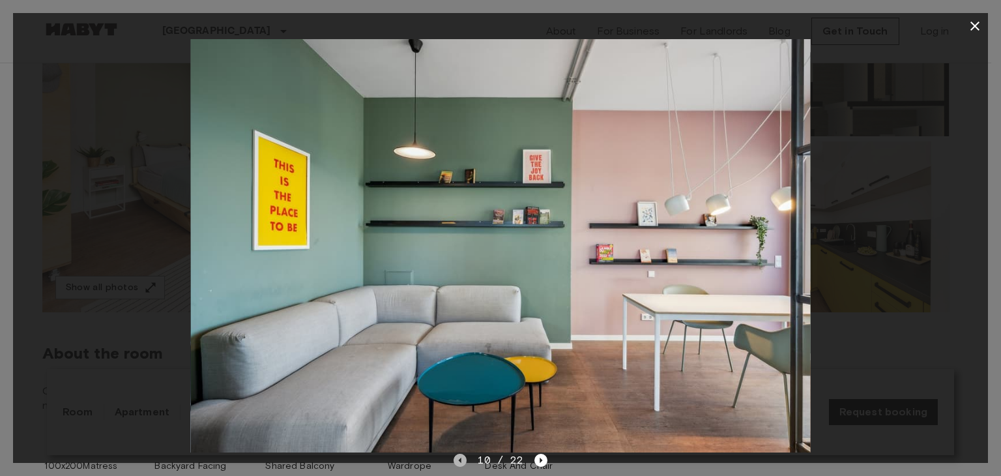
click at [465, 462] on icon "Previous image" at bounding box center [460, 460] width 13 height 13
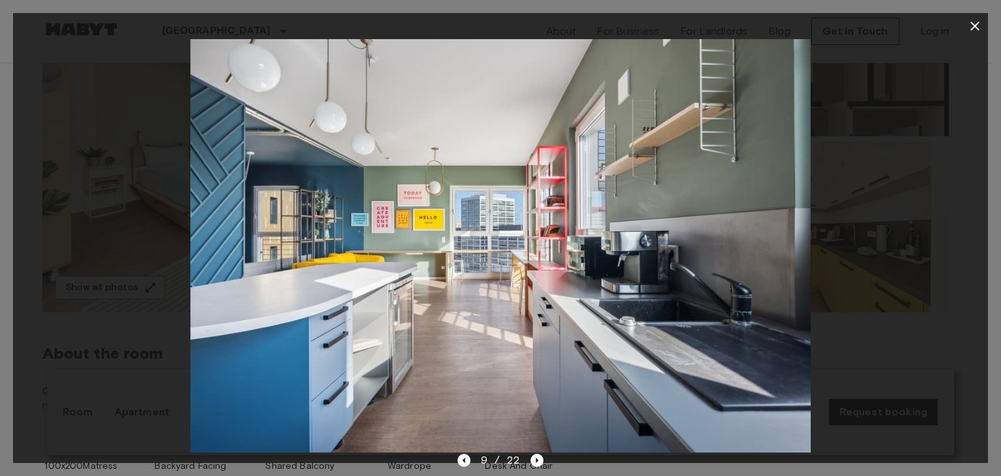
click at [544, 463] on div "9 / 22" at bounding box center [500, 483] width 975 height 63
click at [532, 457] on icon "Next image" at bounding box center [536, 460] width 13 height 13
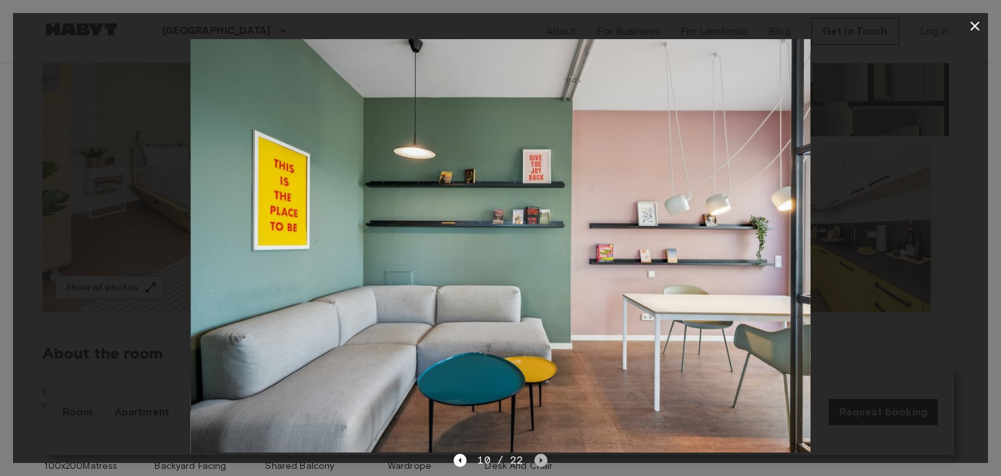
click at [534, 457] on icon "Next image" at bounding box center [540, 460] width 13 height 13
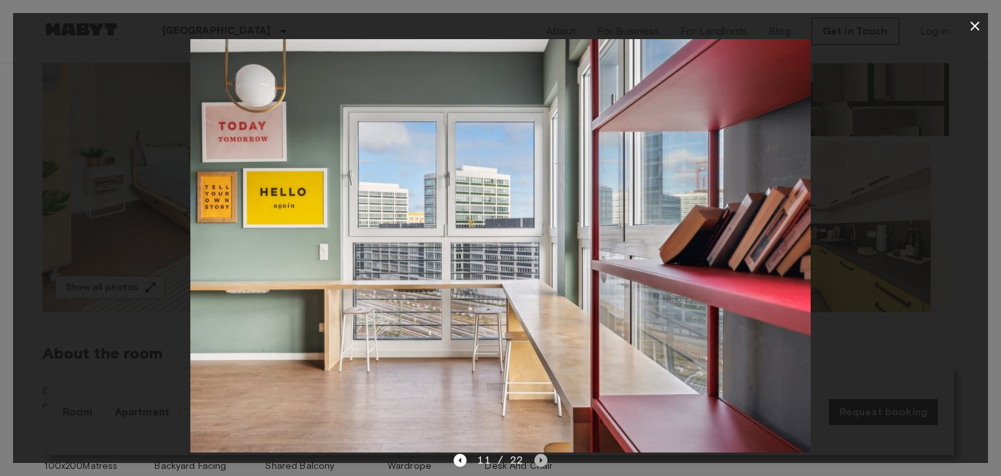
click at [534, 457] on icon "Next image" at bounding box center [540, 460] width 13 height 13
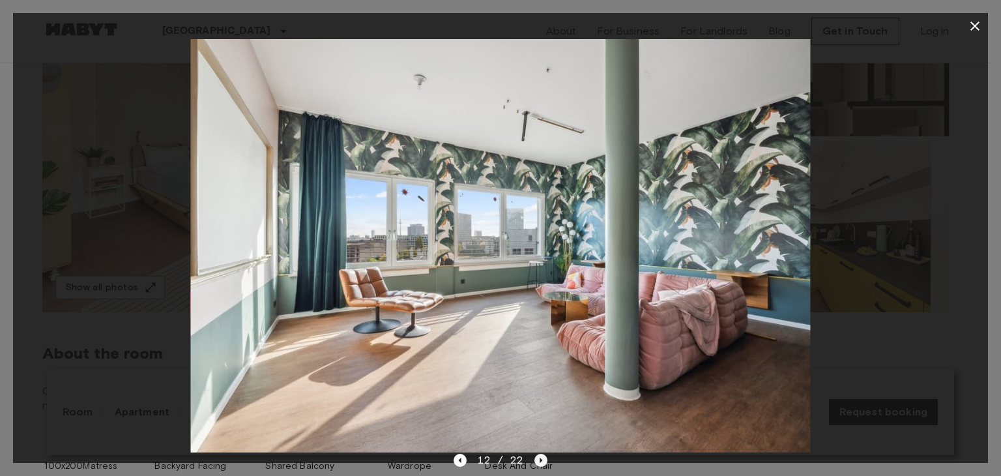
click at [534, 457] on icon "Next image" at bounding box center [540, 460] width 13 height 13
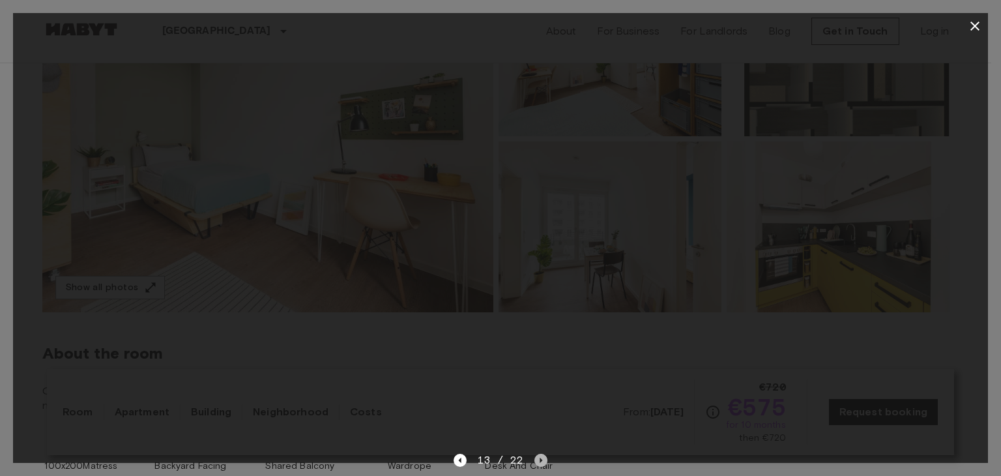
click at [534, 457] on icon "Next image" at bounding box center [540, 460] width 13 height 13
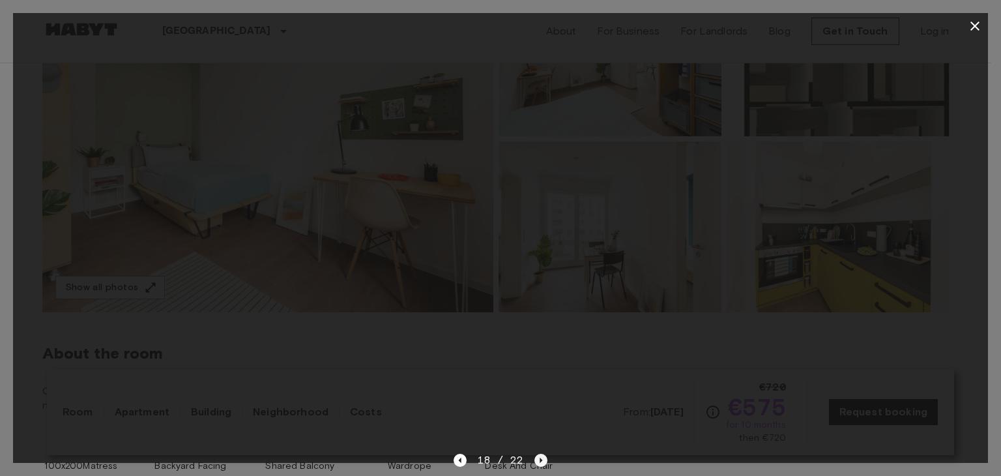
click at [534, 457] on icon "Next image" at bounding box center [540, 460] width 13 height 13
click at [532, 457] on div "22 / 22" at bounding box center [500, 460] width 93 height 16
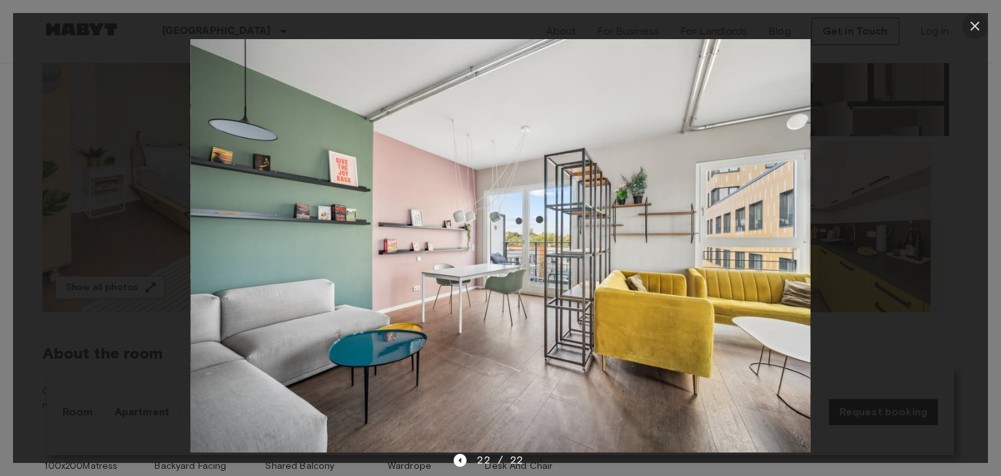
click at [978, 22] on icon "button" at bounding box center [975, 26] width 16 height 16
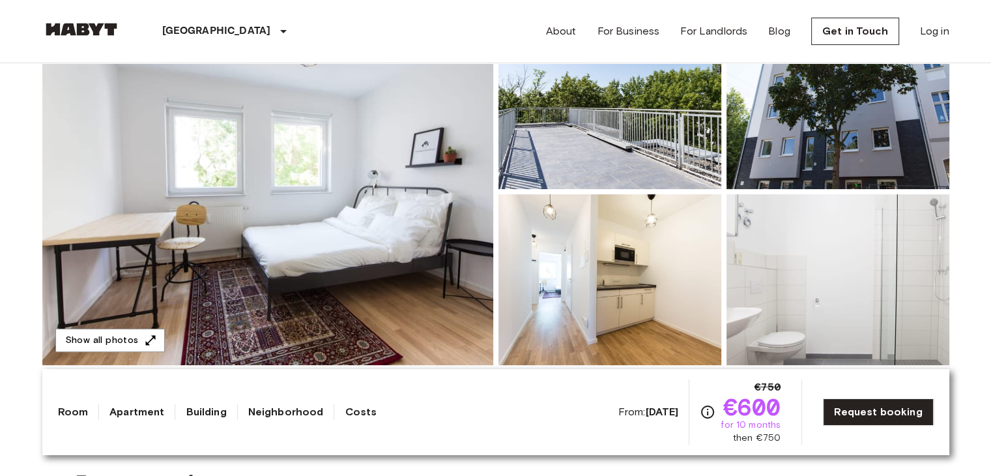
scroll to position [166, 0]
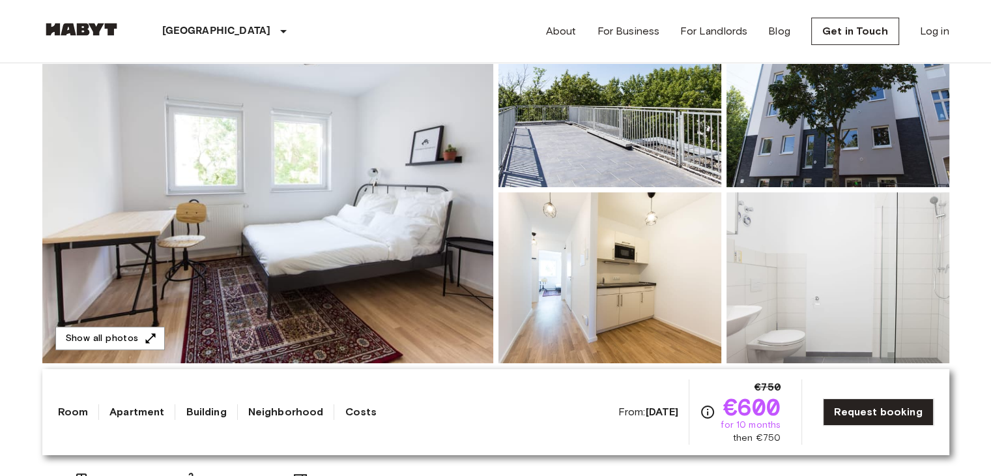
click at [351, 238] on img at bounding box center [267, 189] width 451 height 347
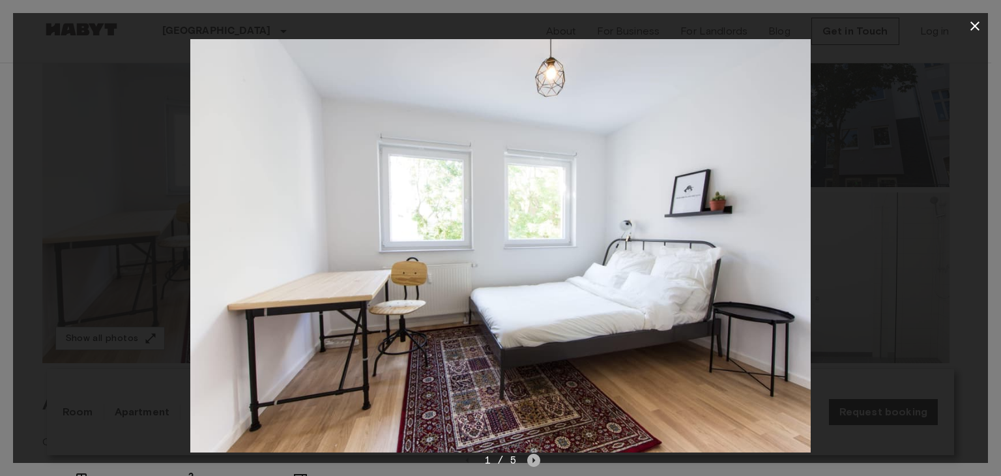
click at [530, 457] on icon "Next image" at bounding box center [533, 460] width 13 height 13
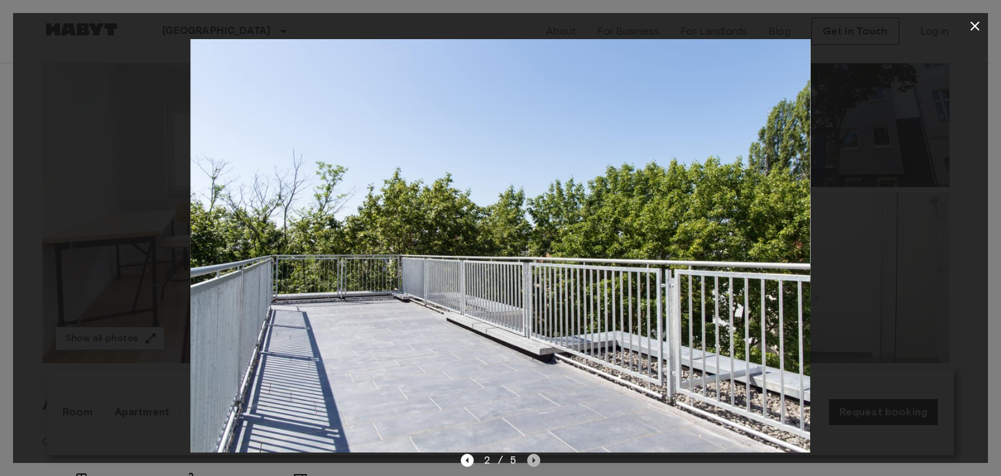
click at [530, 457] on icon "Next image" at bounding box center [533, 460] width 13 height 13
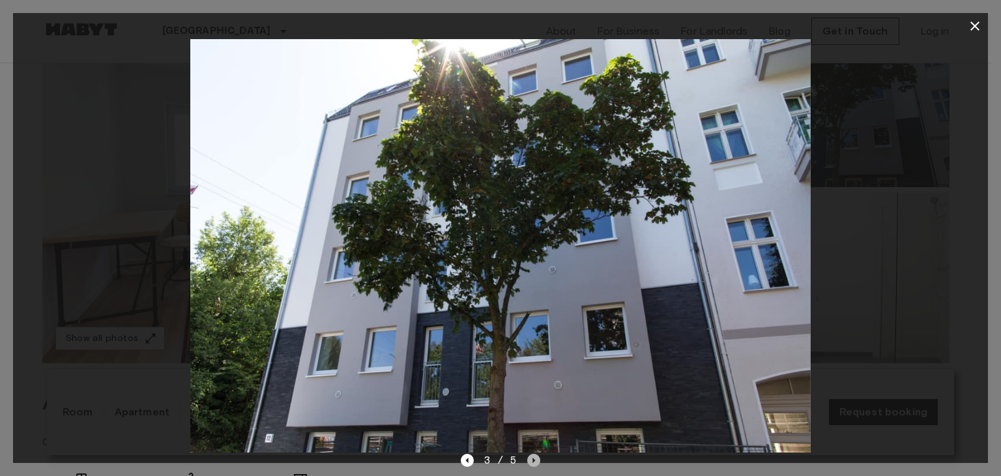
click at [530, 457] on icon "Next image" at bounding box center [533, 460] width 13 height 13
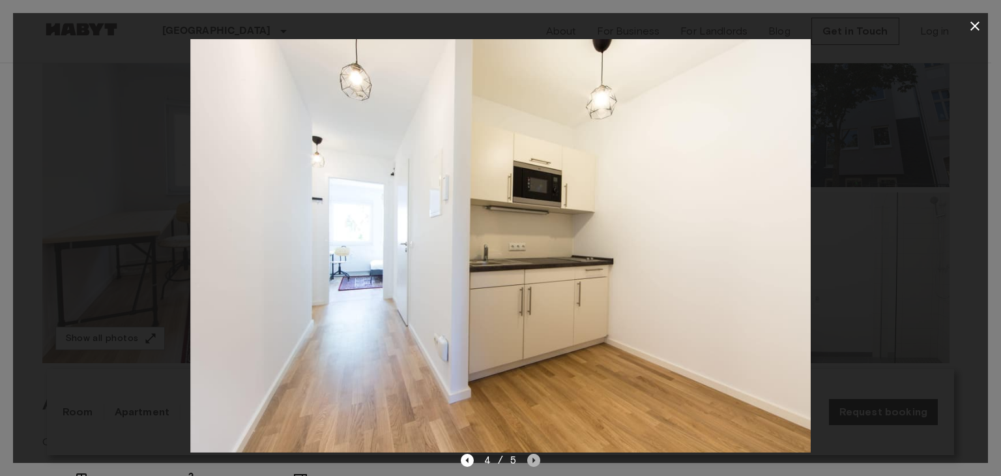
click at [530, 457] on icon "Next image" at bounding box center [533, 460] width 13 height 13
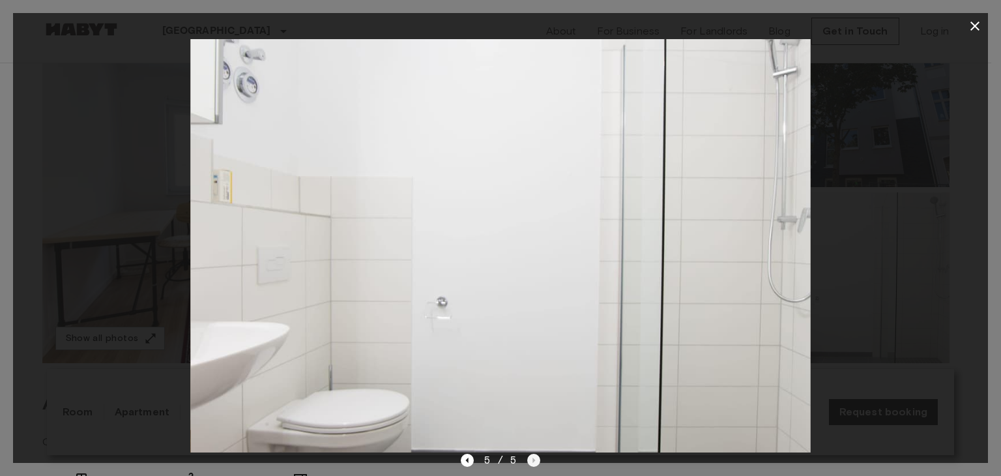
click at [530, 457] on div "5 / 5" at bounding box center [501, 460] width 80 height 16
click at [972, 27] on icon "button" at bounding box center [974, 26] width 9 height 9
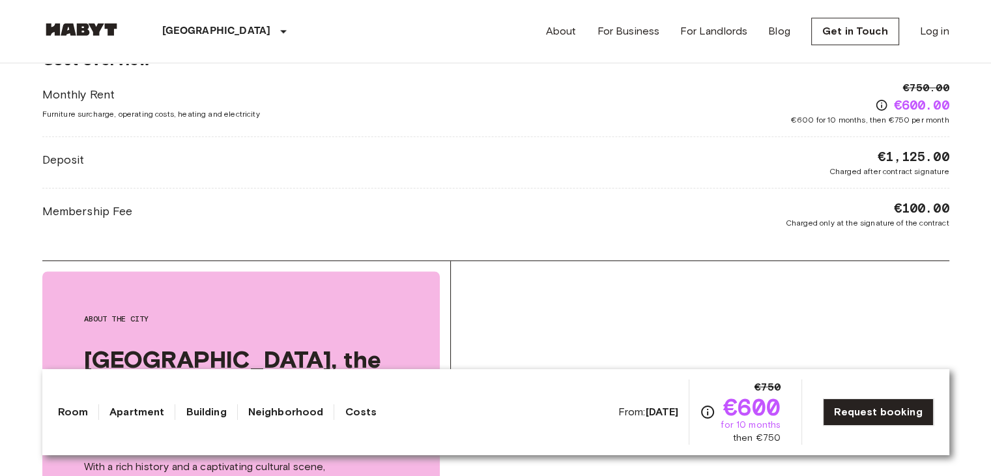
scroll to position [1213, 0]
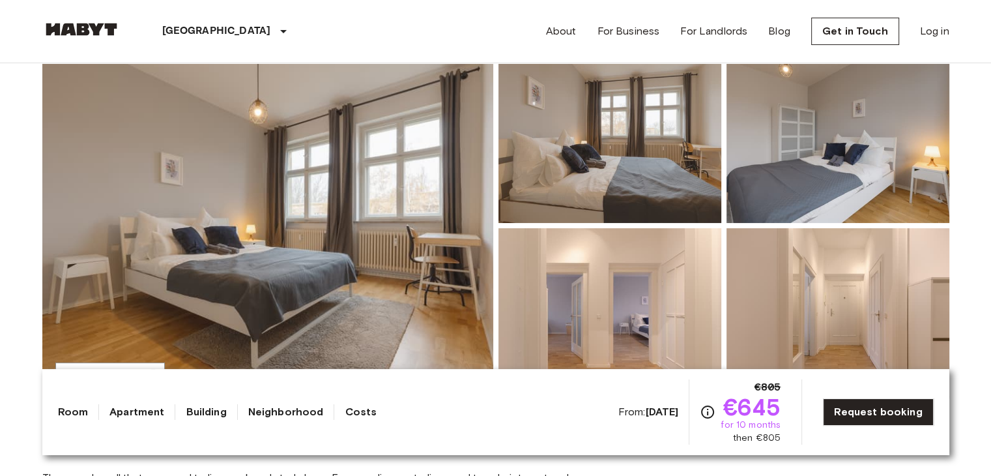
scroll to position [130, 0]
click at [422, 255] on img at bounding box center [267, 224] width 451 height 347
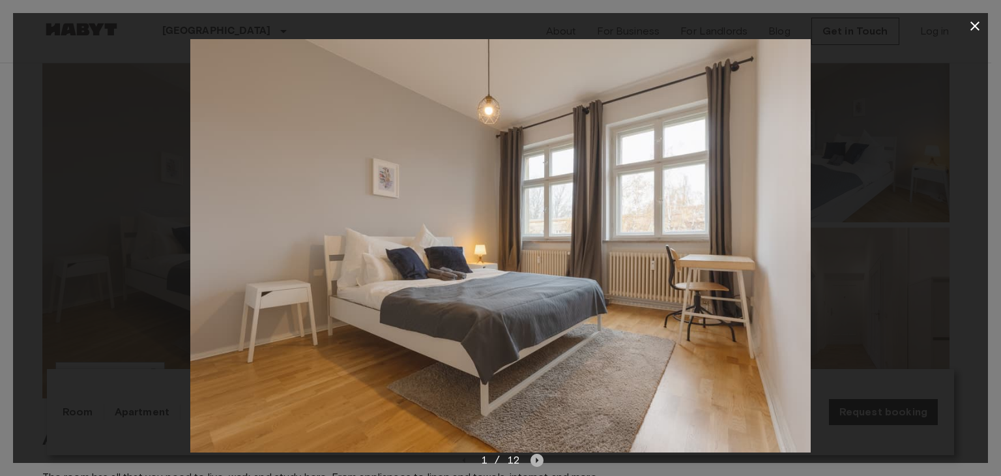
click at [540, 456] on icon "Next image" at bounding box center [536, 460] width 13 height 13
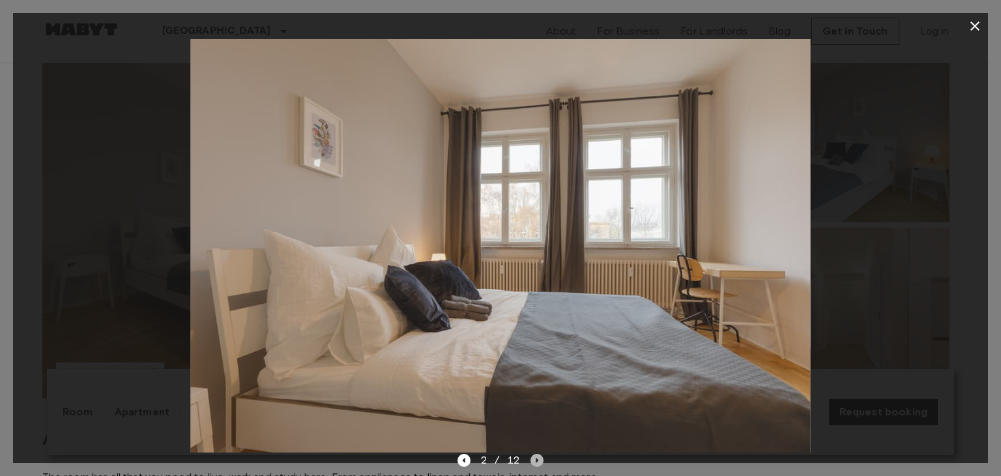
click at [540, 456] on icon "Next image" at bounding box center [536, 460] width 13 height 13
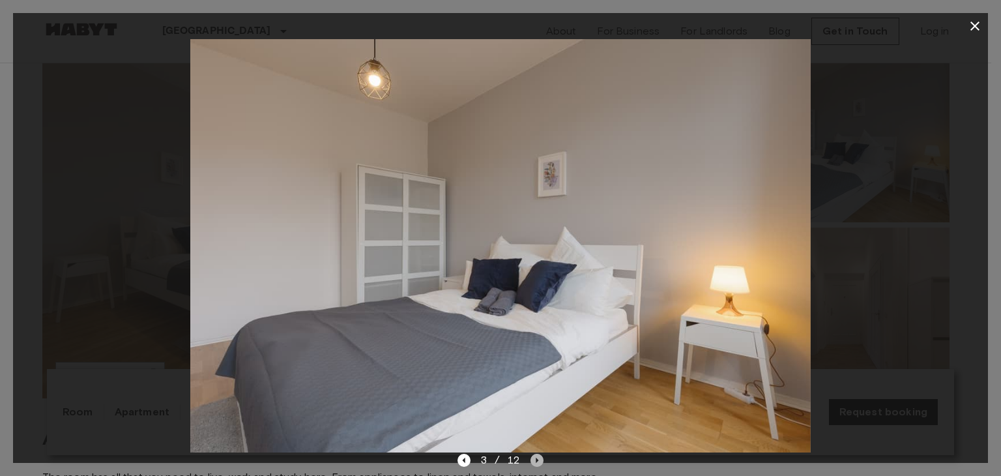
click at [540, 456] on icon "Next image" at bounding box center [536, 460] width 13 height 13
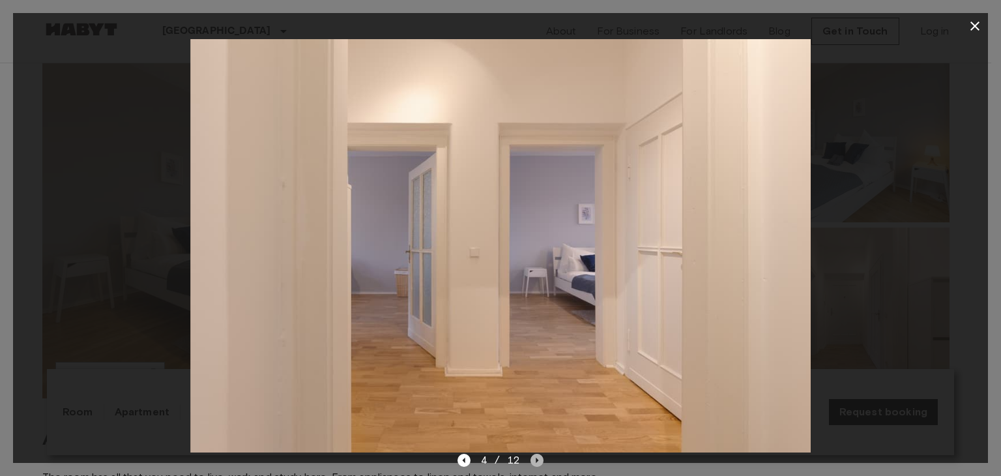
click at [540, 456] on icon "Next image" at bounding box center [536, 460] width 13 height 13
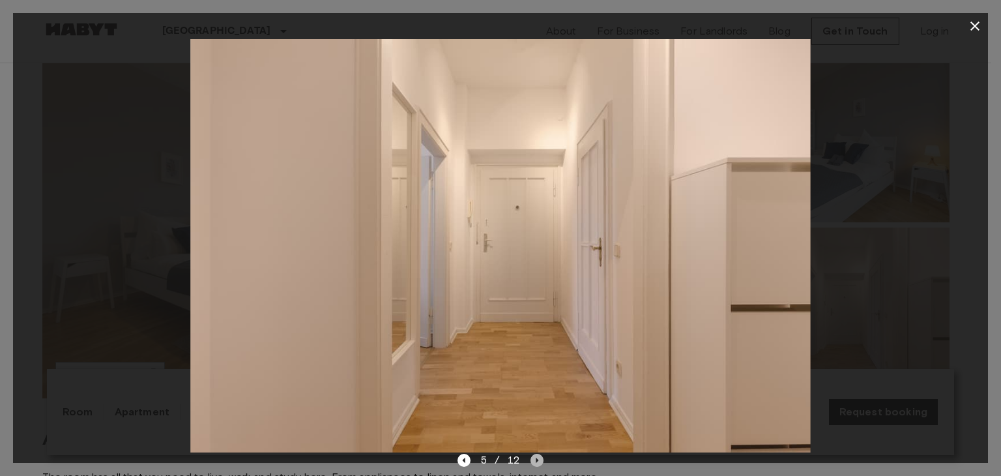
click at [540, 456] on icon "Next image" at bounding box center [536, 460] width 13 height 13
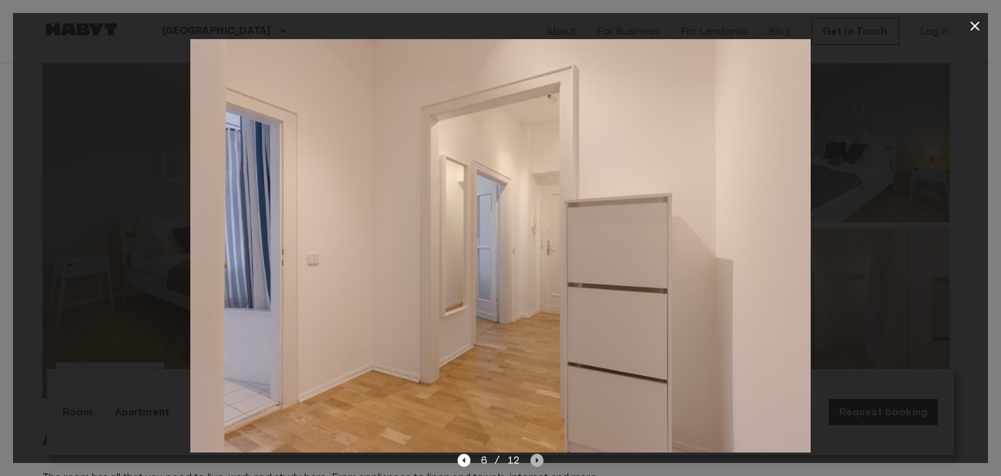
click at [540, 456] on icon "Next image" at bounding box center [536, 460] width 13 height 13
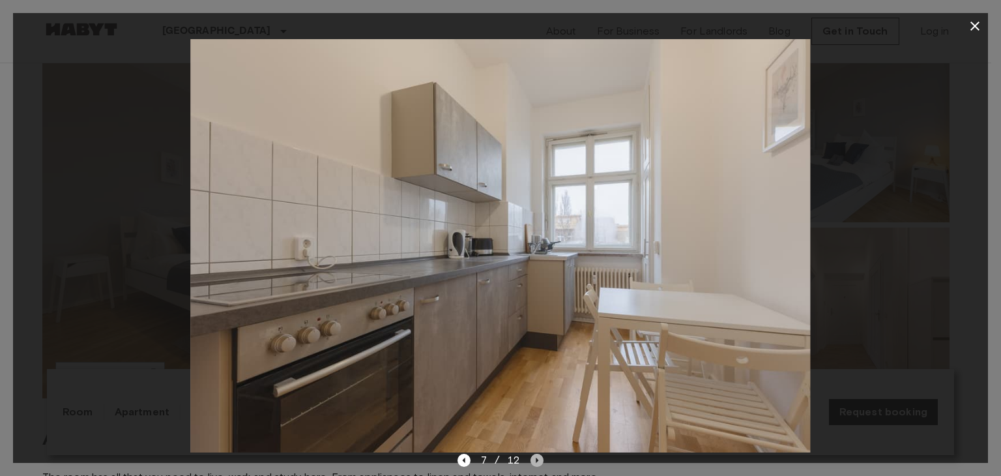
click at [540, 456] on icon "Next image" at bounding box center [536, 460] width 13 height 13
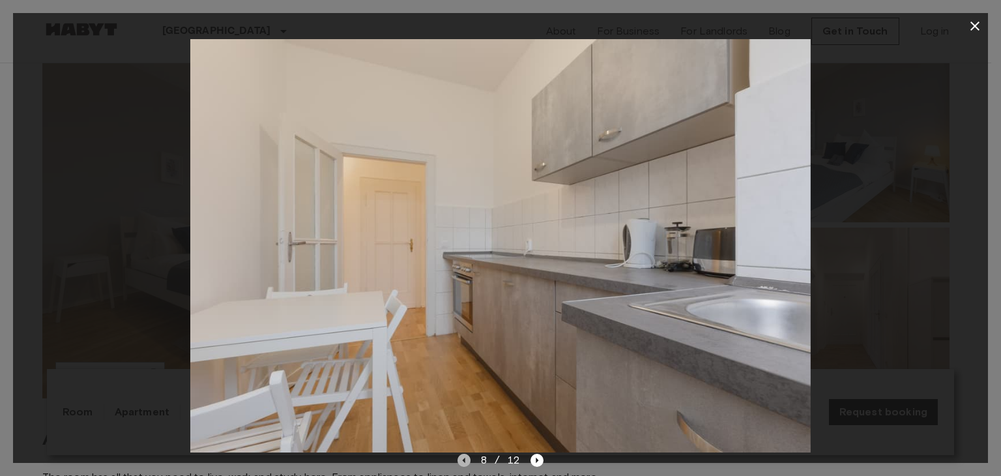
click at [465, 454] on icon "Previous image" at bounding box center [463, 460] width 13 height 13
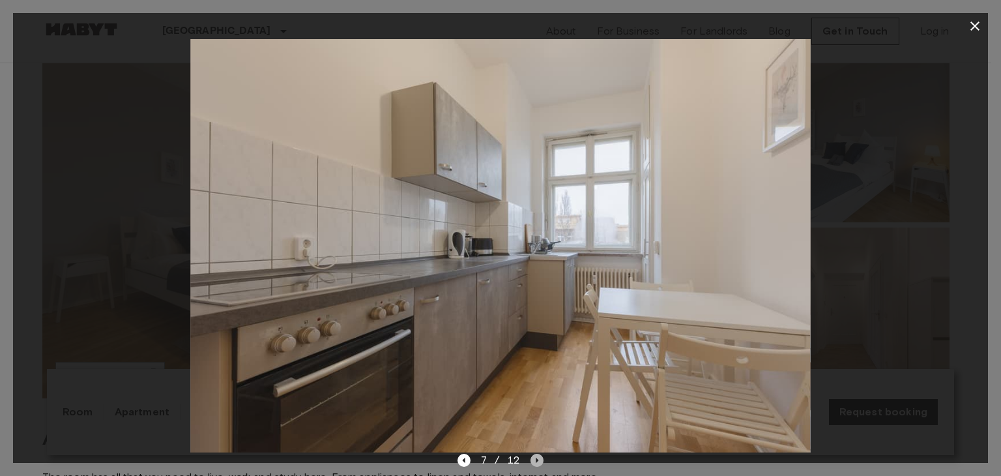
click at [532, 465] on icon "Next image" at bounding box center [536, 460] width 13 height 13
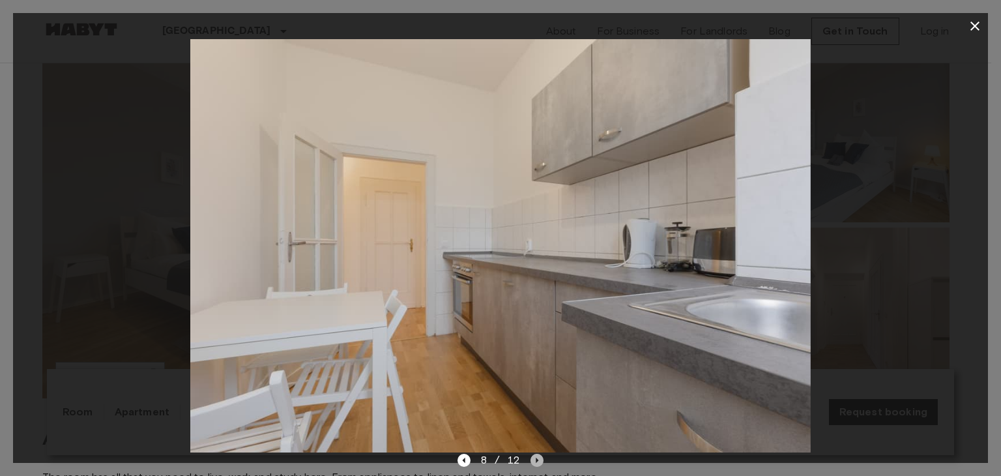
click at [532, 465] on icon "Next image" at bounding box center [536, 460] width 13 height 13
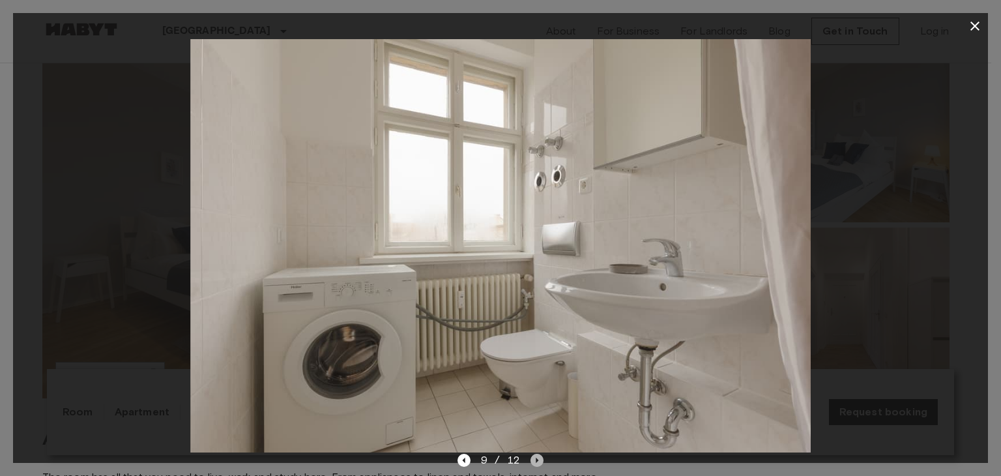
click at [532, 465] on icon "Next image" at bounding box center [536, 460] width 13 height 13
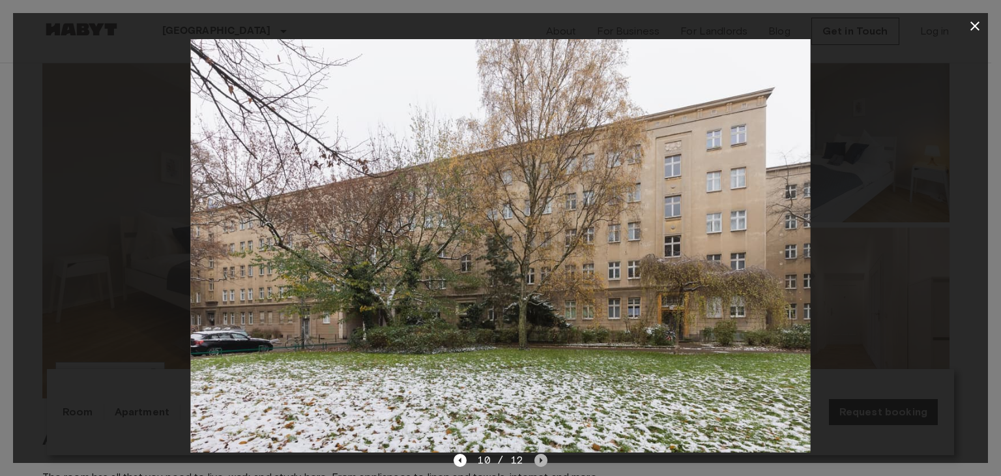
click at [540, 462] on icon "Next image" at bounding box center [541, 459] width 3 height 5
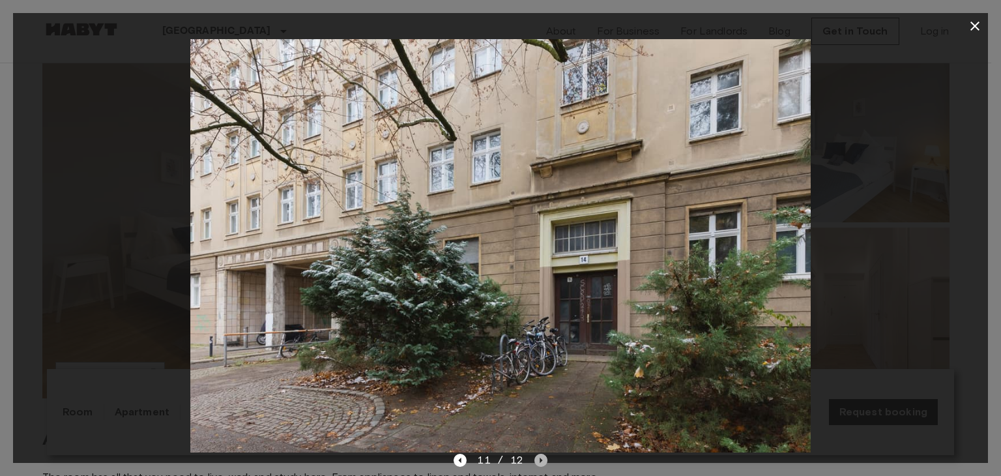
click at [540, 462] on icon "Next image" at bounding box center [541, 459] width 3 height 5
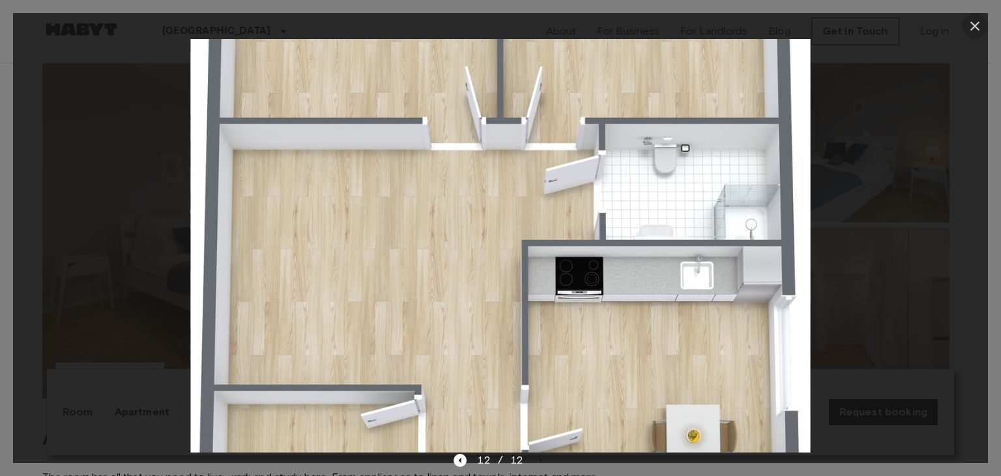
click at [975, 35] on button "button" at bounding box center [975, 26] width 26 height 26
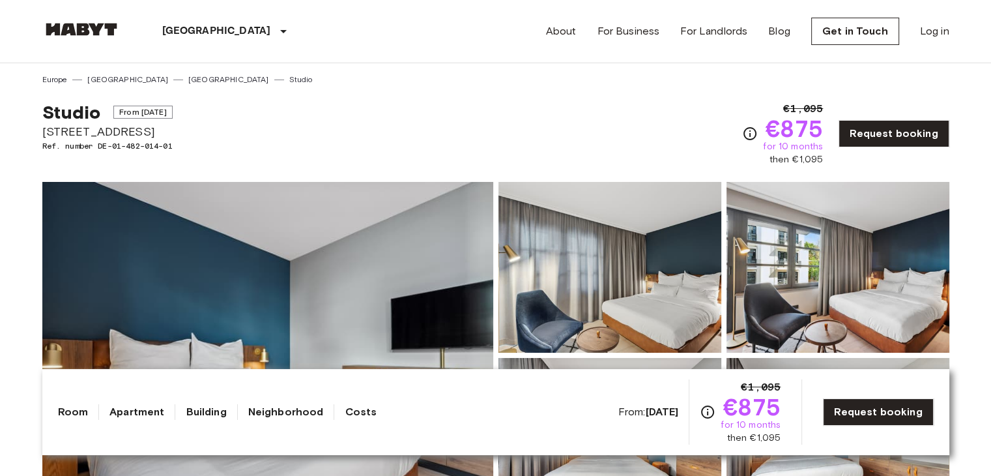
click at [325, 273] on img at bounding box center [267, 355] width 451 height 347
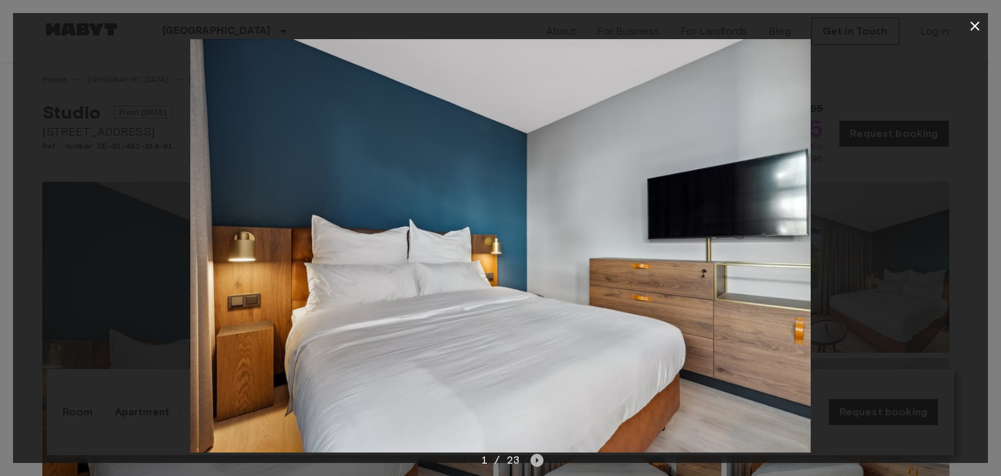
click at [537, 462] on icon "Next image" at bounding box center [536, 460] width 13 height 13
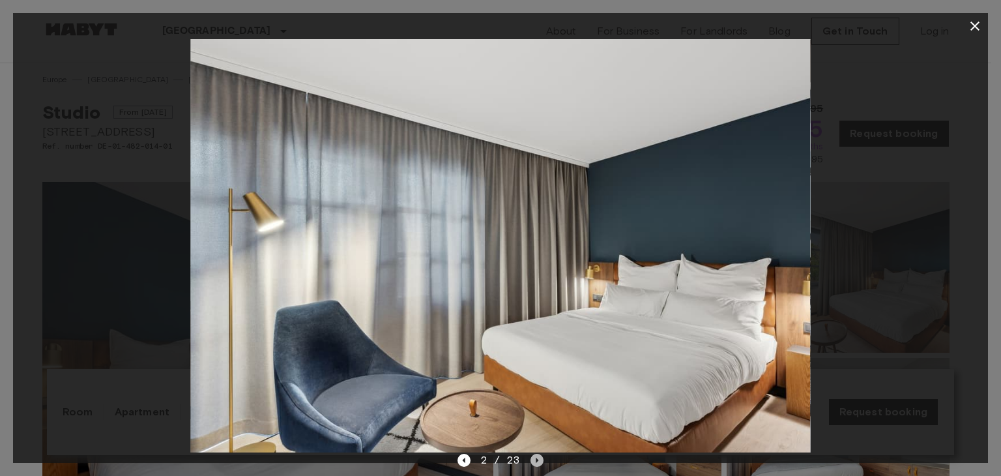
click at [537, 462] on icon "Next image" at bounding box center [536, 460] width 13 height 13
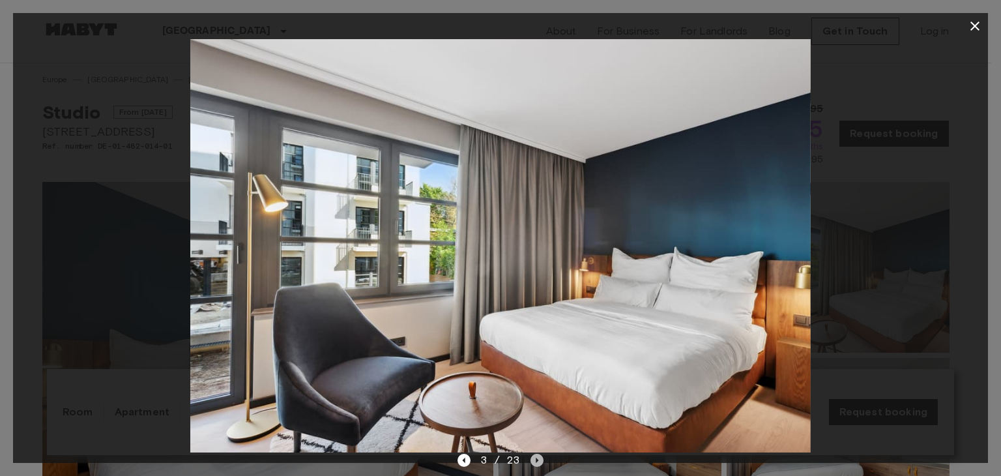
click at [537, 462] on icon "Next image" at bounding box center [536, 460] width 13 height 13
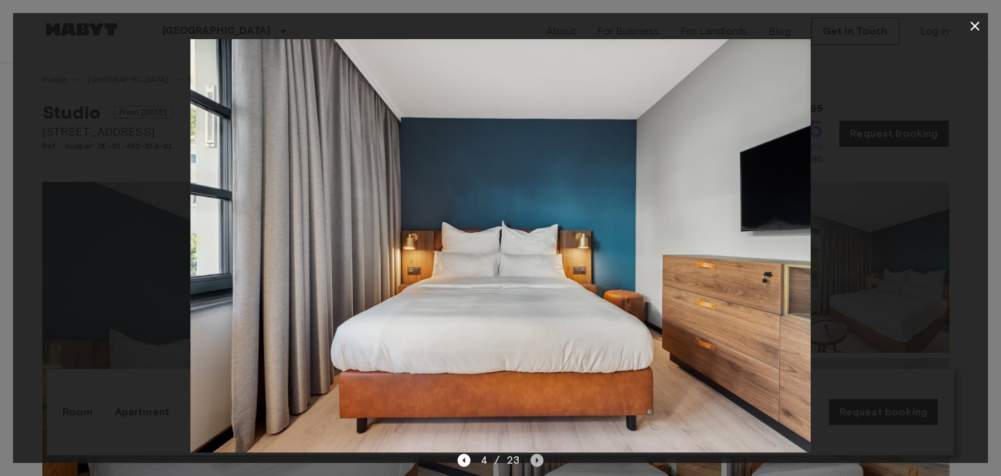
click at [537, 462] on icon "Next image" at bounding box center [536, 460] width 13 height 13
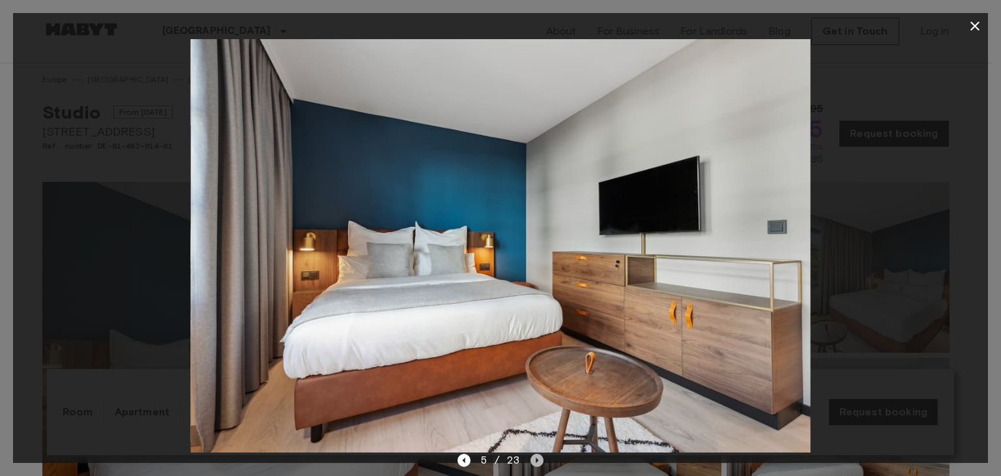
click at [537, 462] on icon "Next image" at bounding box center [536, 460] width 13 height 13
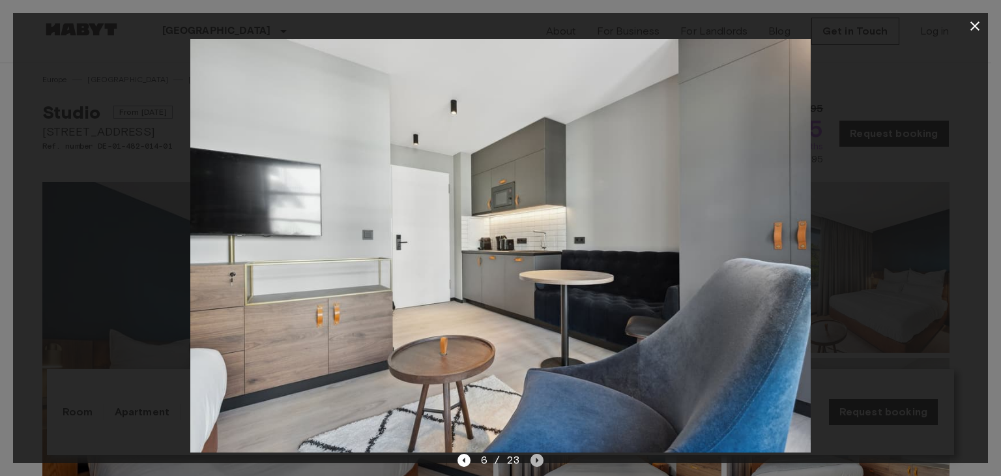
click at [537, 462] on icon "Next image" at bounding box center [536, 460] width 13 height 13
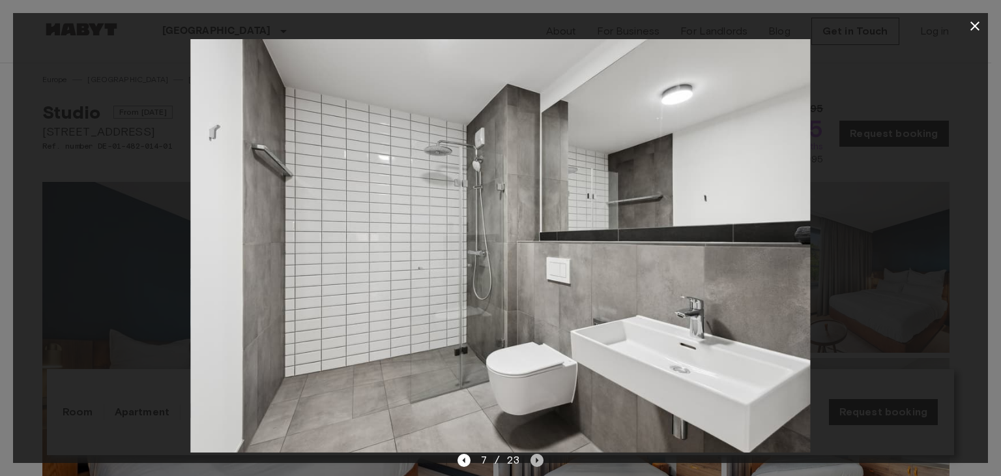
click at [537, 462] on icon "Next image" at bounding box center [536, 460] width 13 height 13
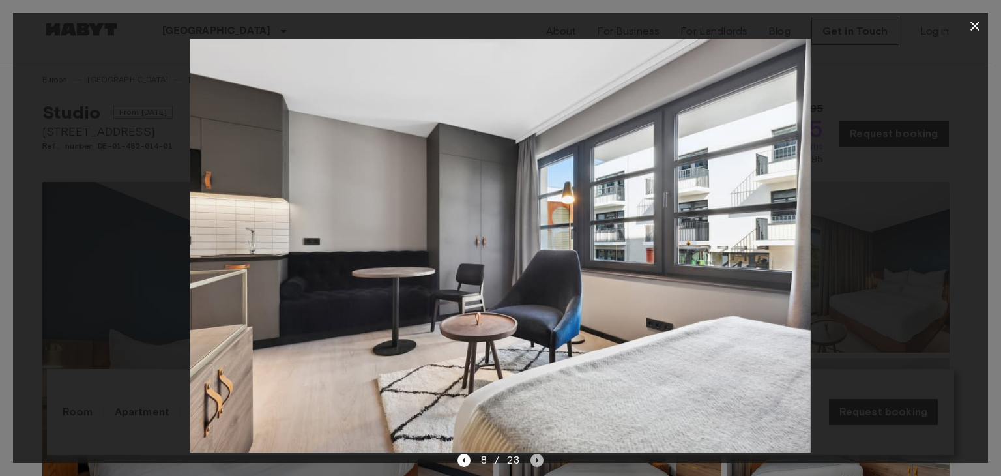
click at [537, 462] on icon "Next image" at bounding box center [536, 460] width 13 height 13
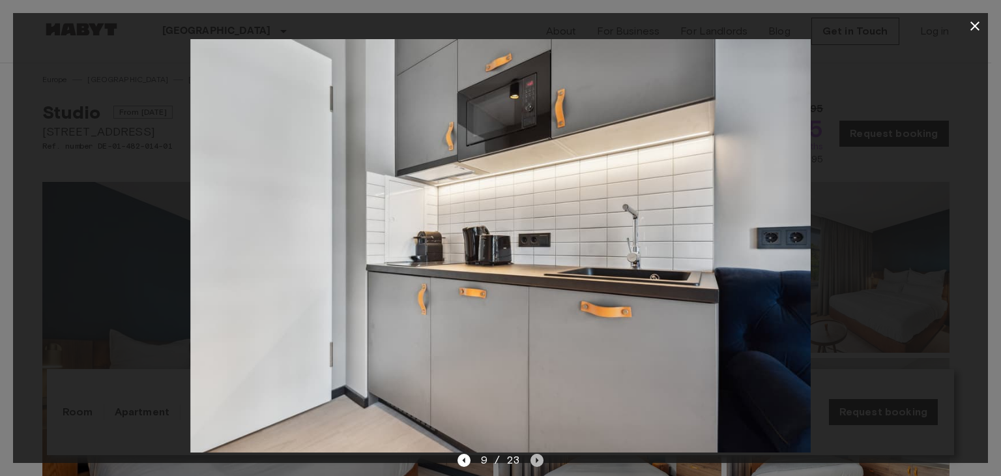
click at [537, 462] on icon "Next image" at bounding box center [536, 460] width 13 height 13
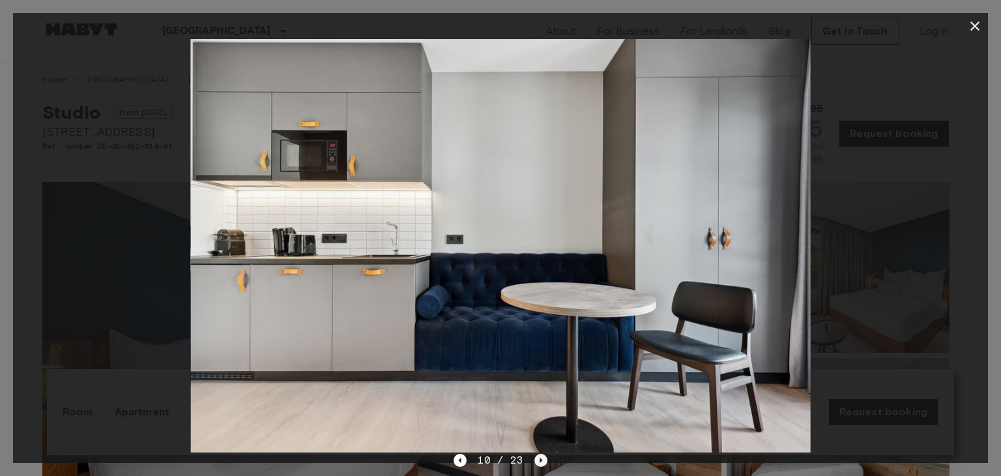
click at [537, 462] on icon "Next image" at bounding box center [540, 460] width 13 height 13
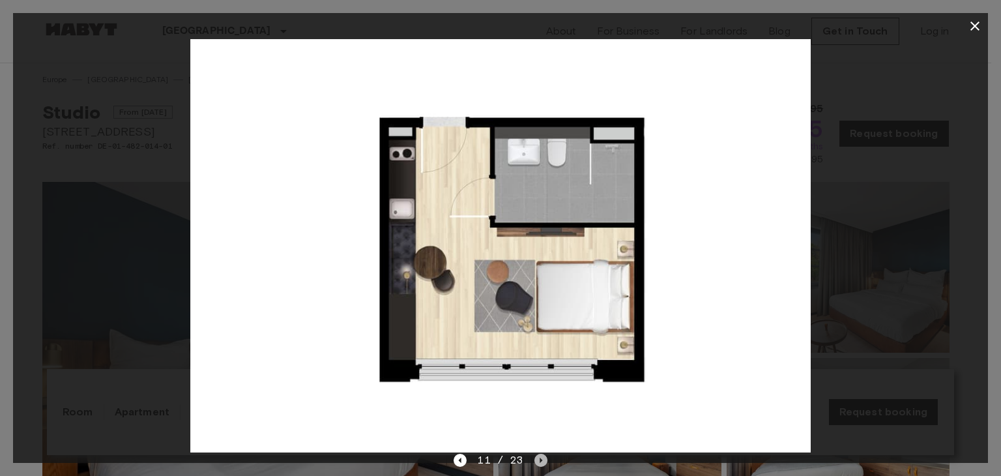
click at [537, 462] on icon "Next image" at bounding box center [540, 460] width 13 height 13
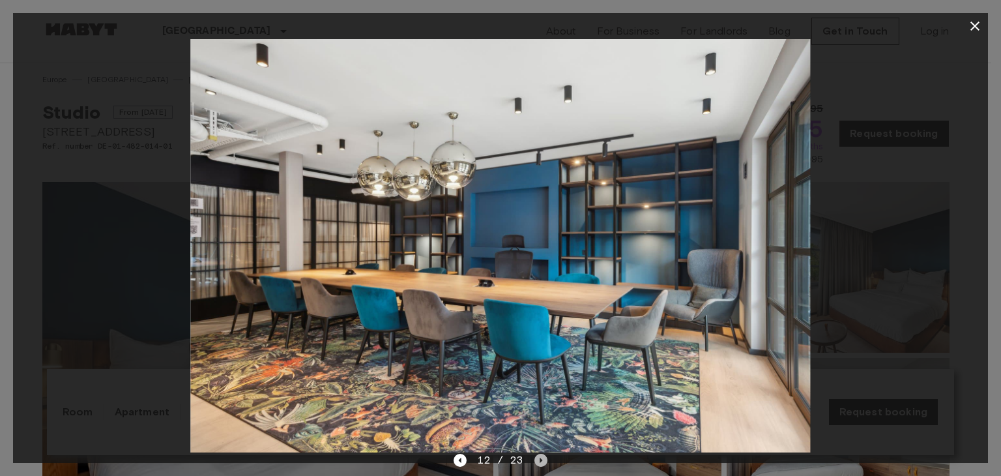
click at [537, 462] on icon "Next image" at bounding box center [540, 460] width 13 height 13
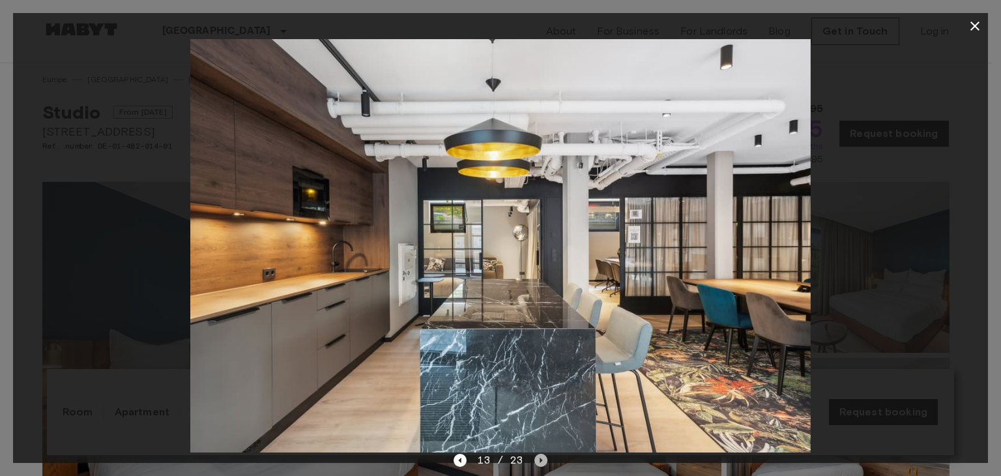
click at [537, 462] on icon "Next image" at bounding box center [540, 460] width 13 height 13
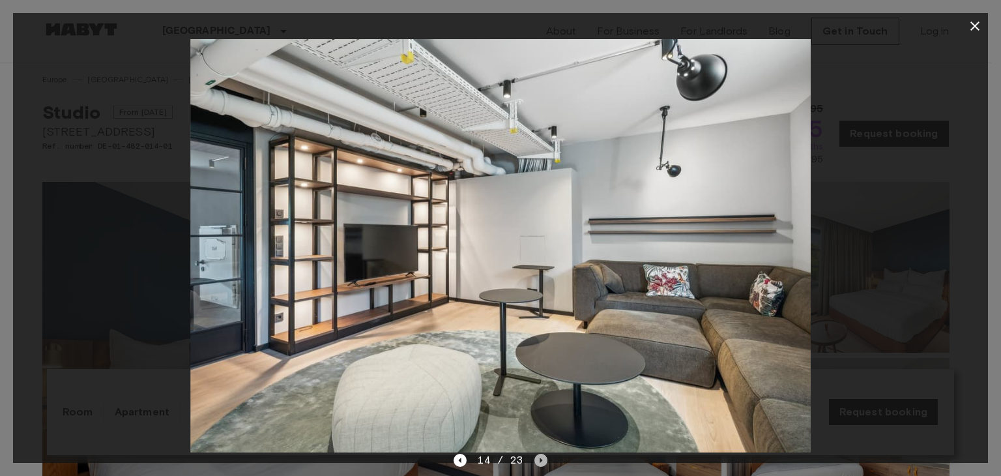
click at [537, 462] on icon "Next image" at bounding box center [540, 460] width 13 height 13
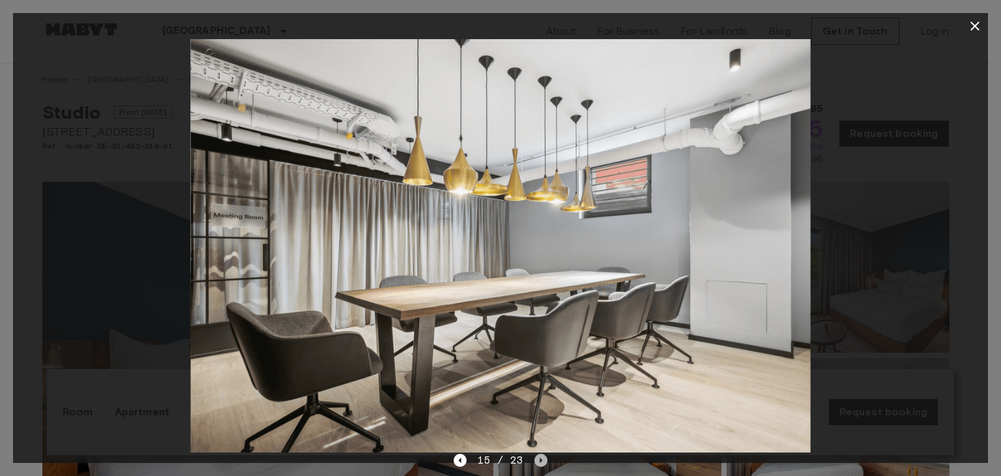
click at [537, 462] on icon "Next image" at bounding box center [540, 460] width 13 height 13
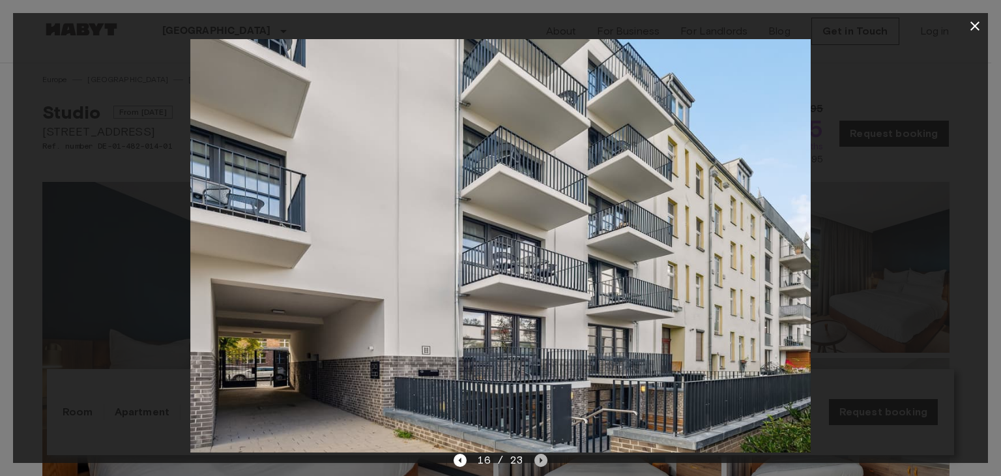
click at [537, 462] on icon "Next image" at bounding box center [540, 460] width 13 height 13
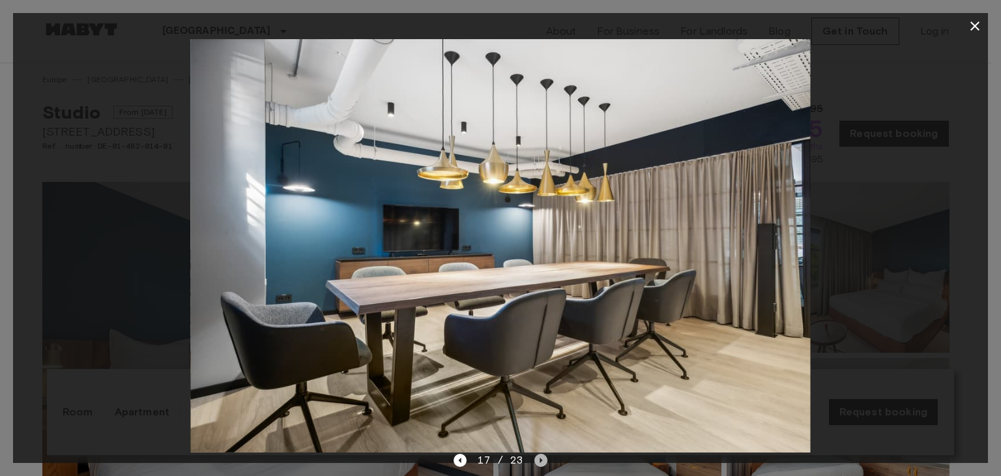
click at [537, 462] on icon "Next image" at bounding box center [540, 460] width 13 height 13
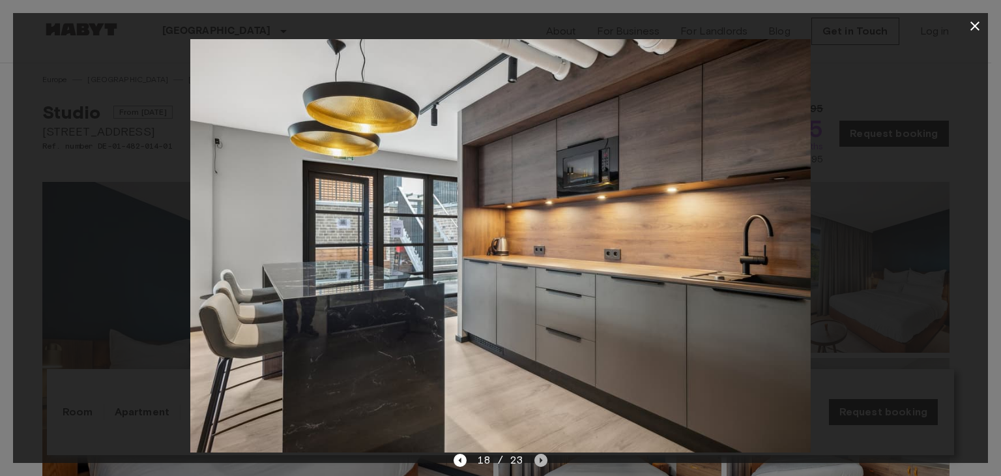
click at [537, 462] on icon "Next image" at bounding box center [540, 460] width 13 height 13
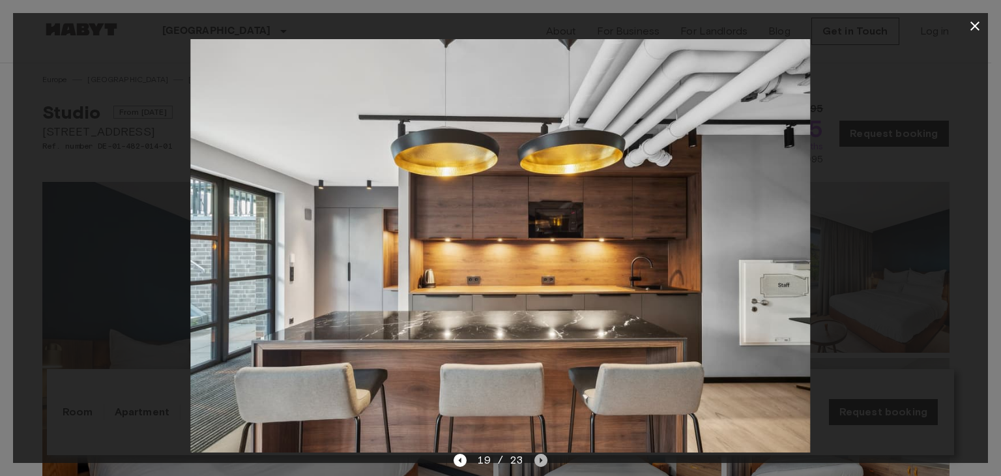
click at [537, 462] on icon "Next image" at bounding box center [540, 460] width 13 height 13
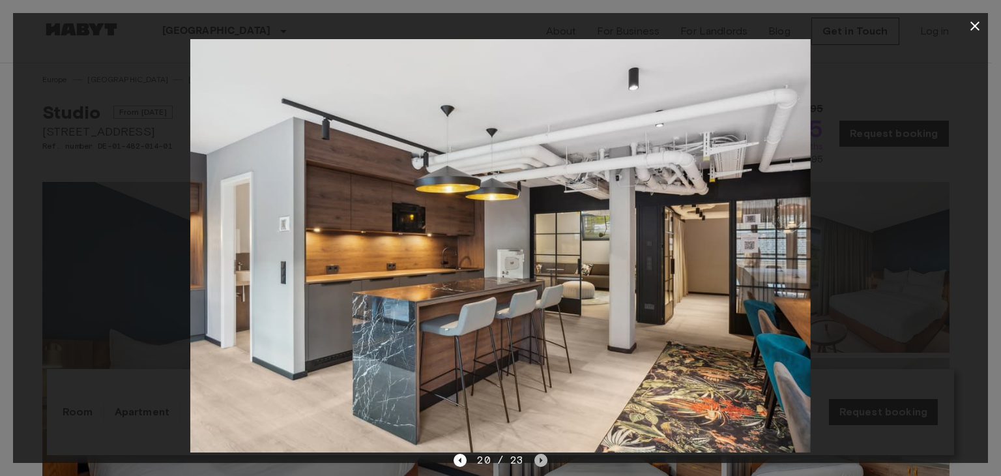
click at [537, 462] on icon "Next image" at bounding box center [540, 460] width 13 height 13
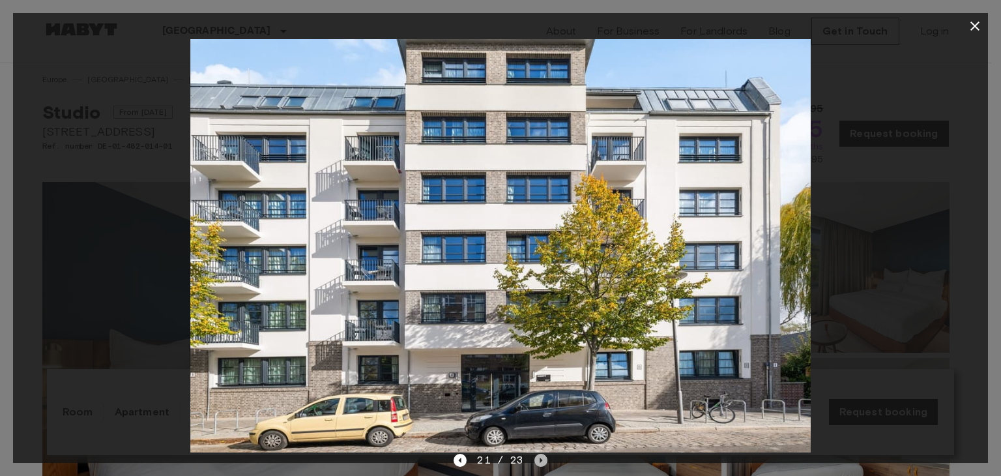
click at [537, 462] on icon "Next image" at bounding box center [540, 460] width 13 height 13
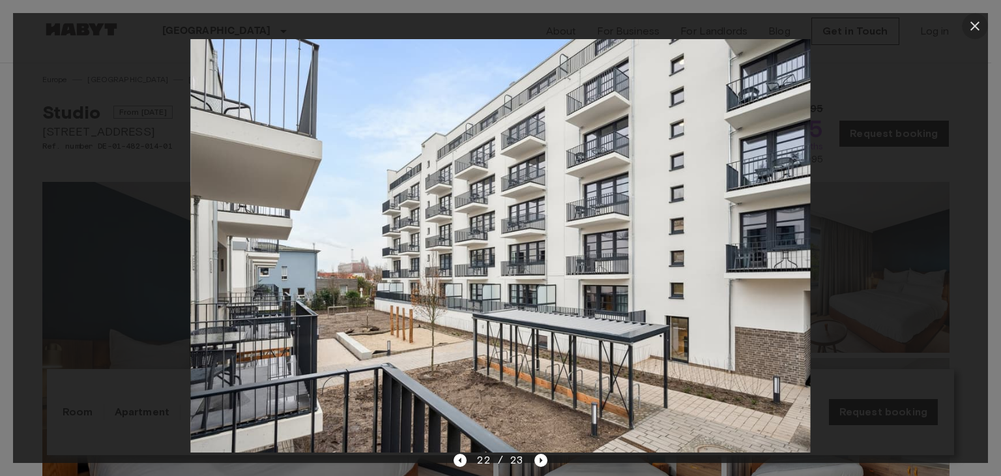
click at [975, 27] on icon "button" at bounding box center [975, 26] width 16 height 16
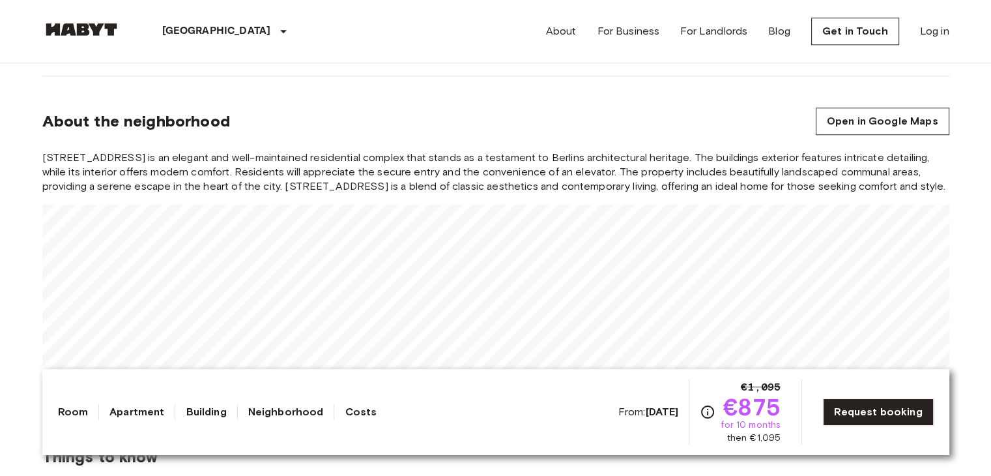
scroll to position [1041, 0]
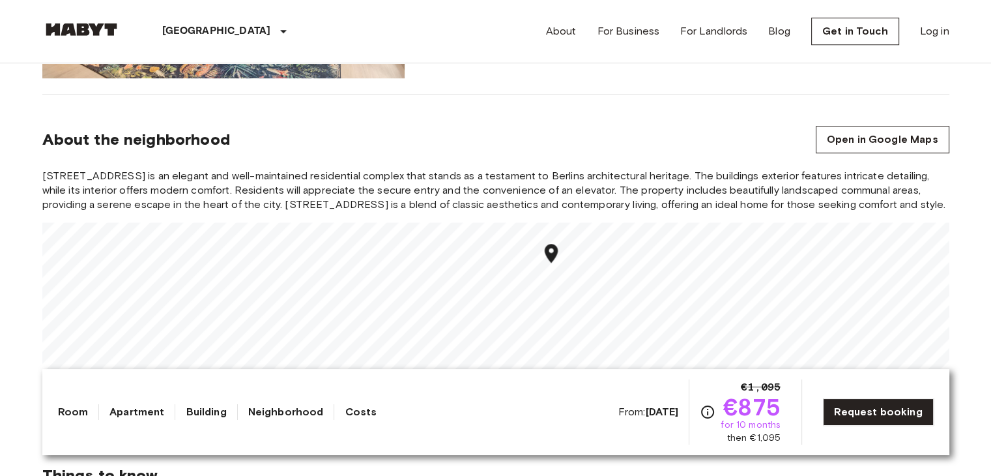
drag, startPoint x: 581, startPoint y: 162, endPoint x: 581, endPoint y: 169, distance: 7.2
click at [581, 169] on section "About the neighborhood Open in Google Maps Fischerstraße 11 is an elegant and w…" at bounding box center [495, 264] width 907 height 340
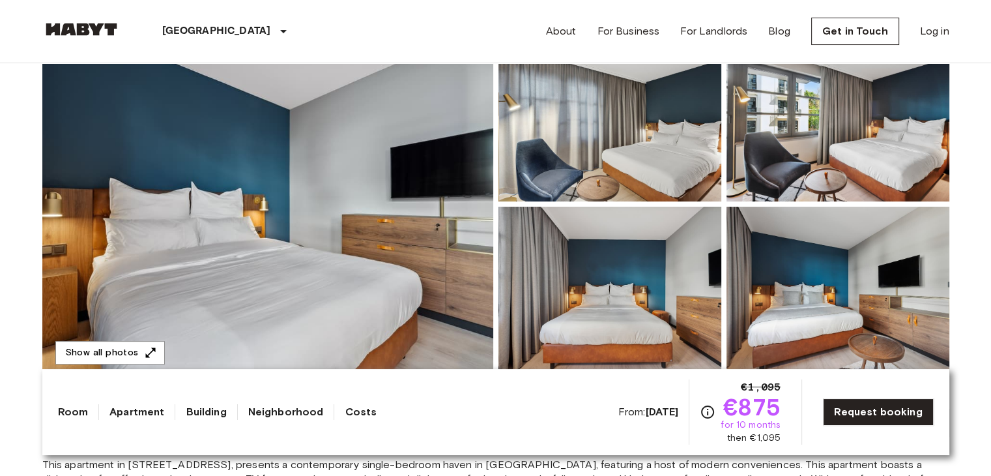
scroll to position [151, 0]
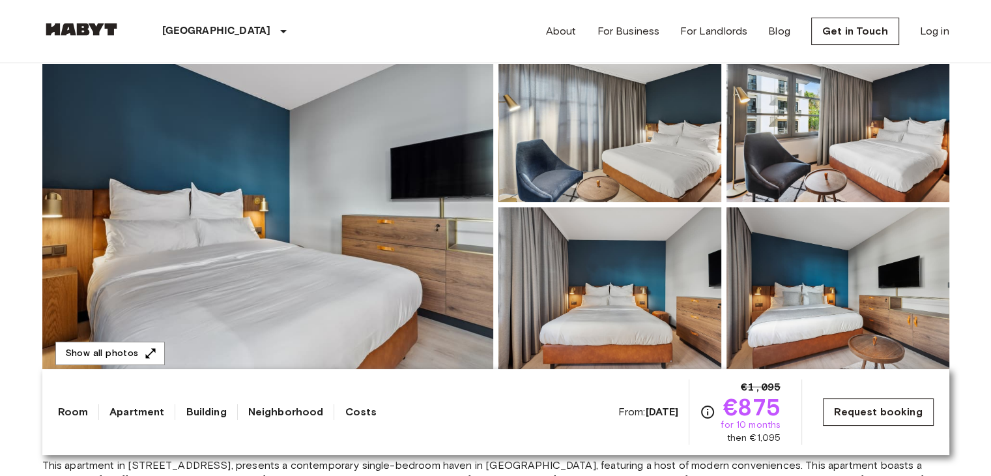
click at [842, 405] on link "Request booking" at bounding box center [878, 411] width 110 height 27
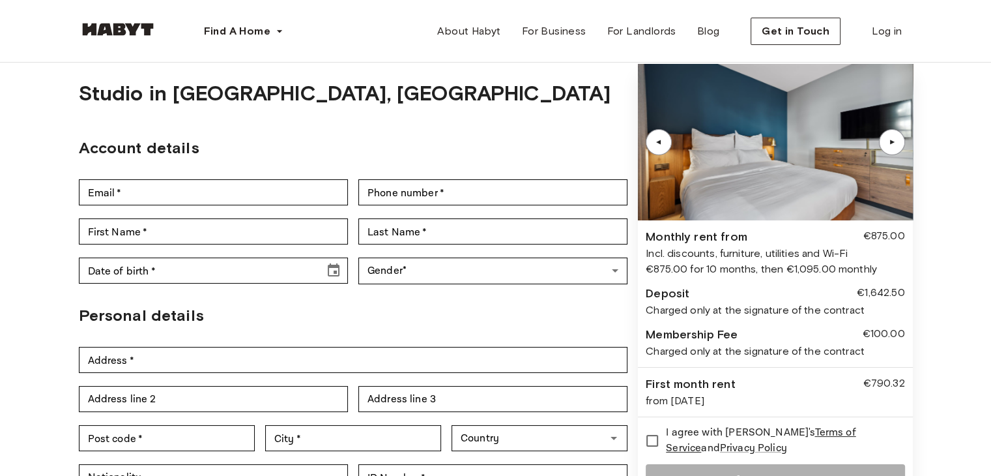
scroll to position [42, 0]
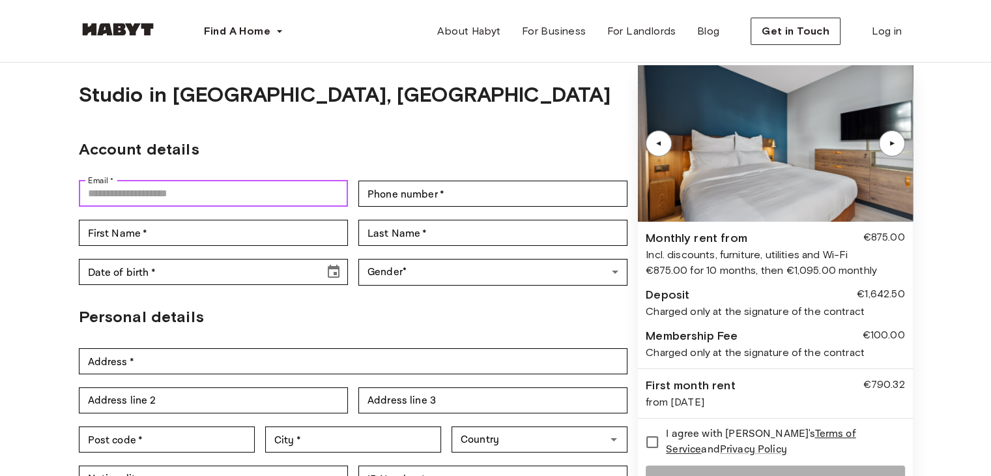
click at [267, 191] on input "Email   *" at bounding box center [213, 194] width 269 height 26
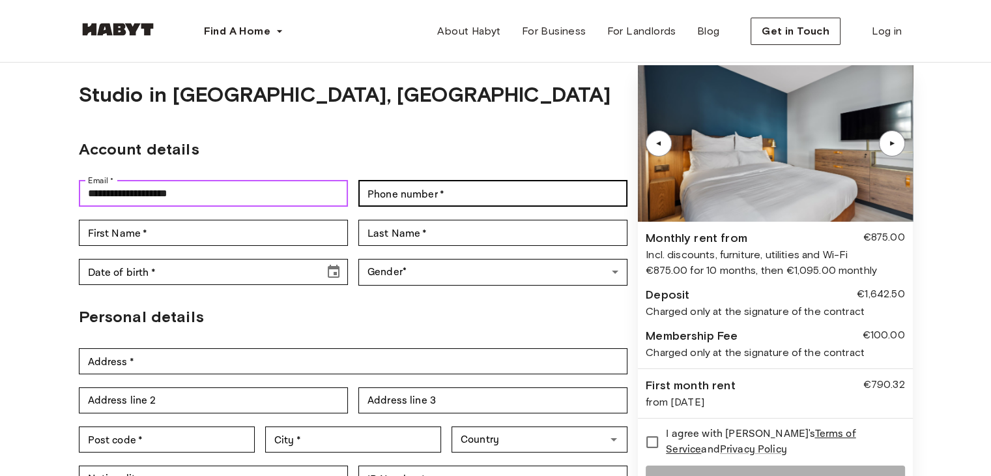
type input "**********"
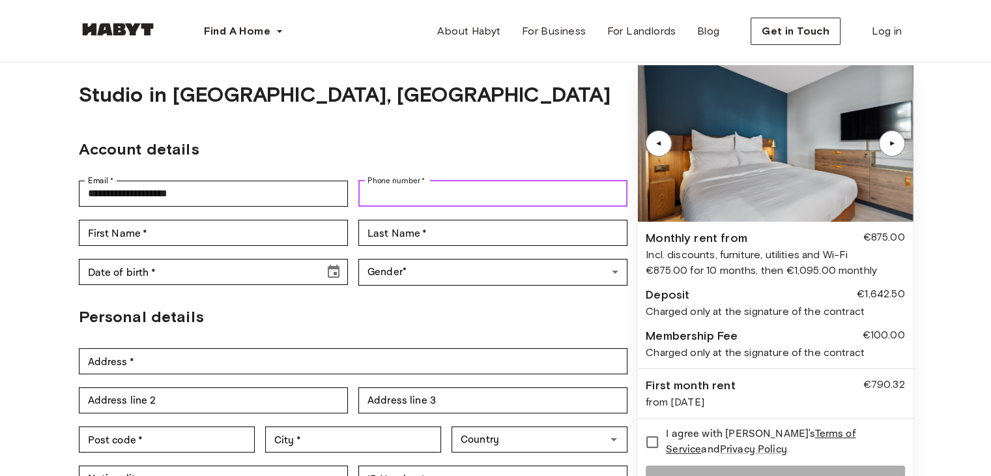
click at [433, 197] on input "Phone number   *" at bounding box center [492, 194] width 269 height 26
type input "*"
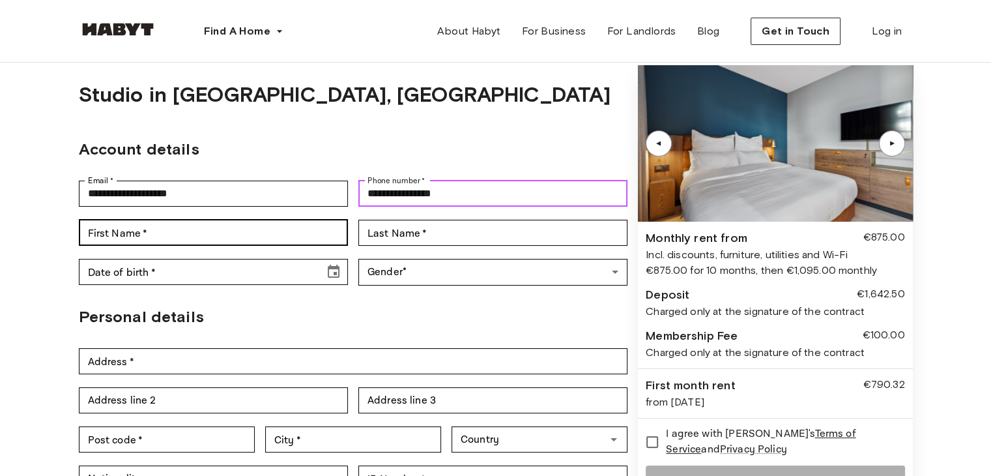
type input "**********"
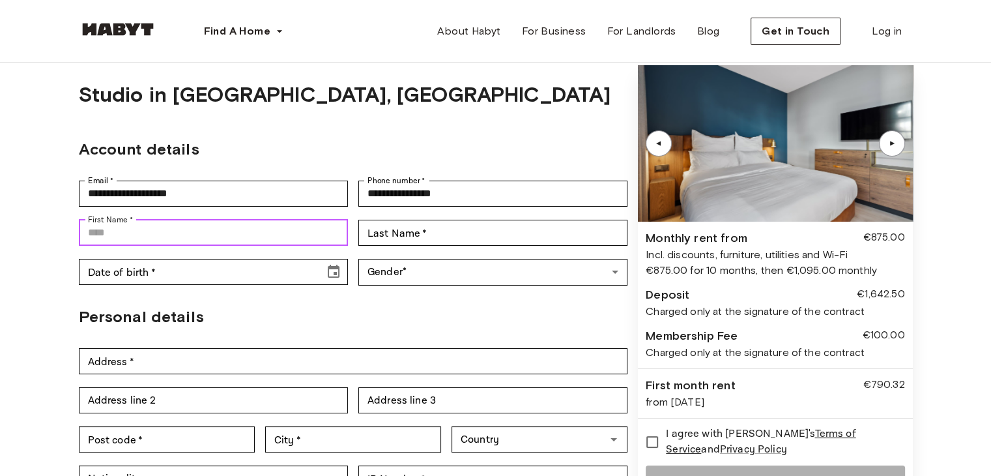
click at [261, 227] on input "First Name   *" at bounding box center [213, 233] width 269 height 26
type input "*****"
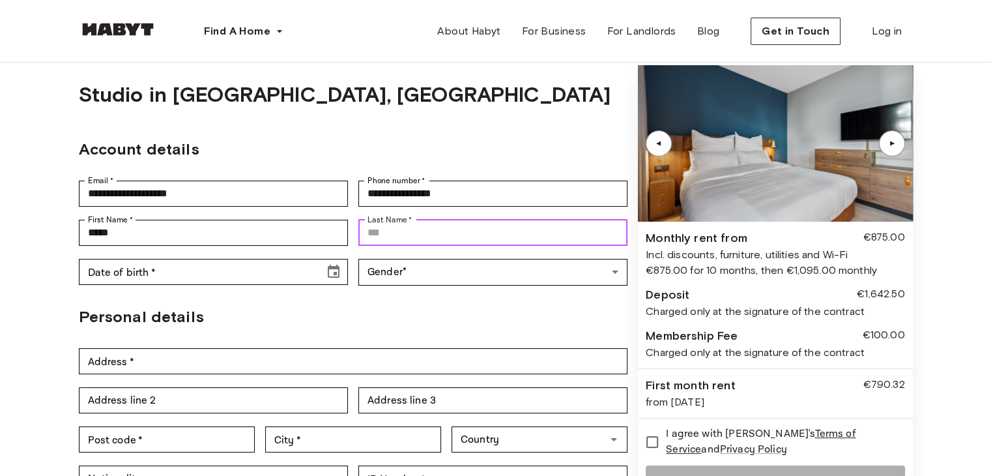
click at [364, 237] on input "Last Name   *" at bounding box center [492, 233] width 269 height 26
type input "****"
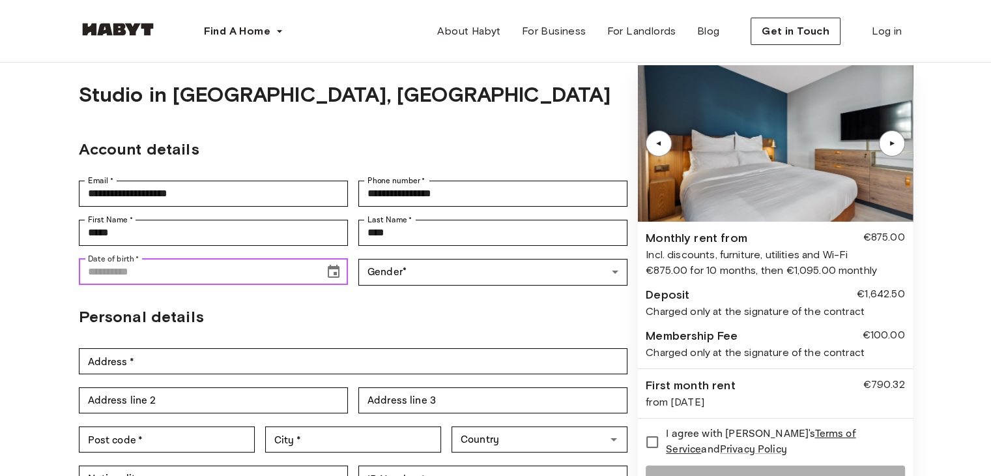
click at [298, 269] on input "Date of birth   *" at bounding box center [197, 272] width 237 height 26
type input "**********"
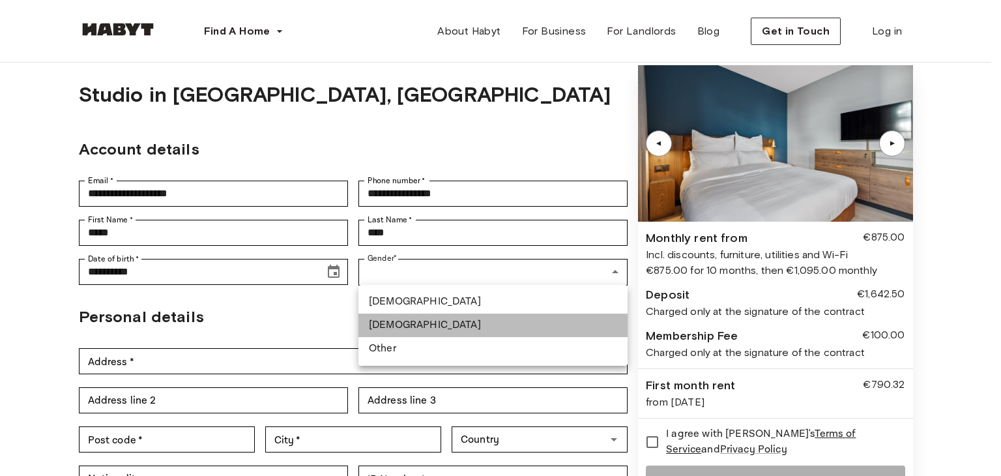
click at [381, 322] on li "[DEMOGRAPHIC_DATA]" at bounding box center [492, 324] width 269 height 23
type input "******"
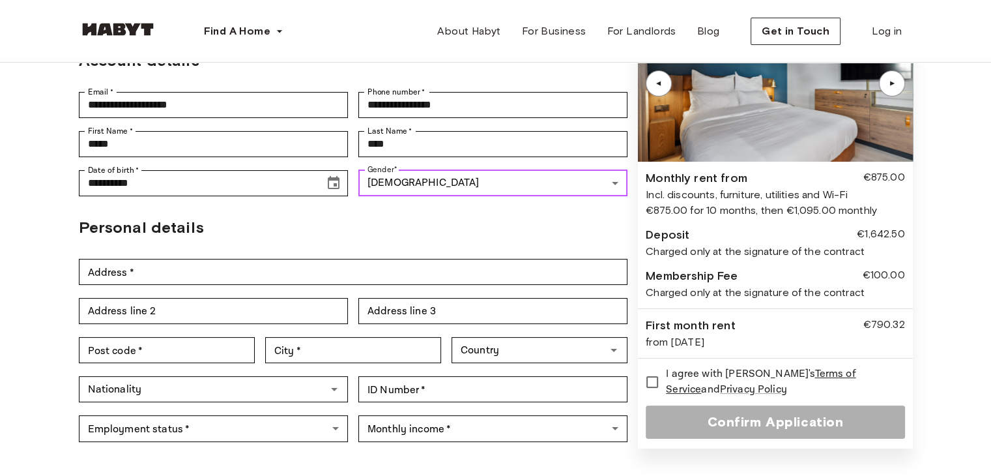
scroll to position [141, 0]
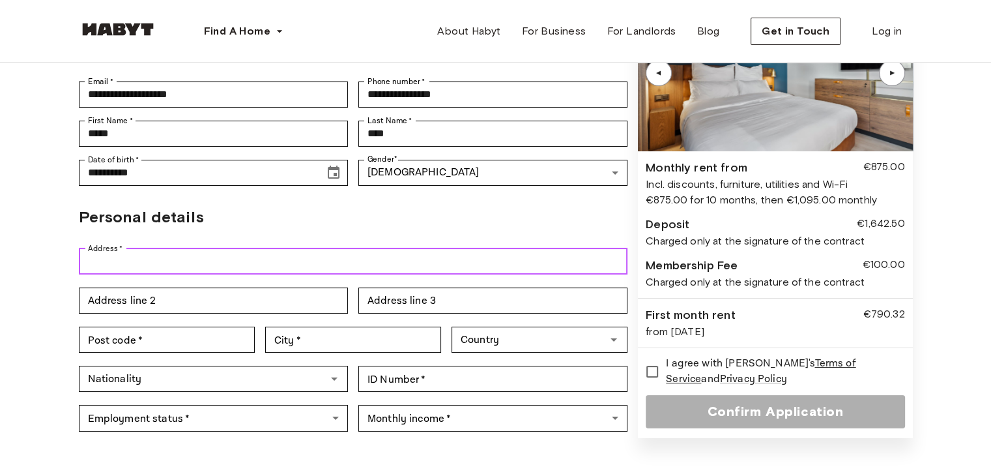
click at [388, 252] on input "Address   *" at bounding box center [353, 261] width 549 height 26
type input "**********"
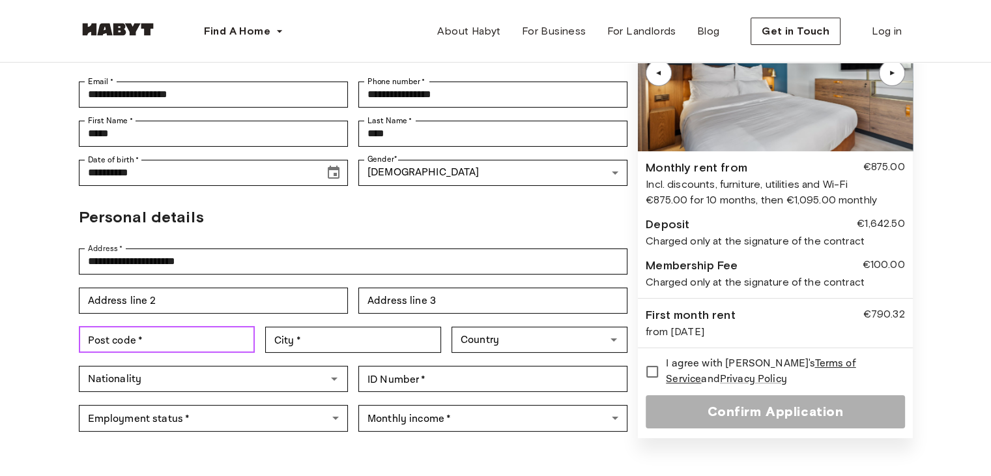
type input "*****"
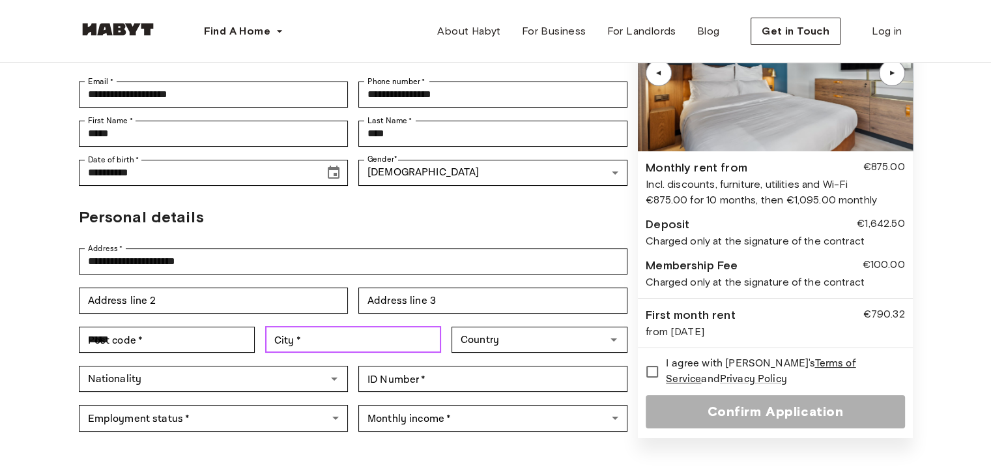
type input "******"
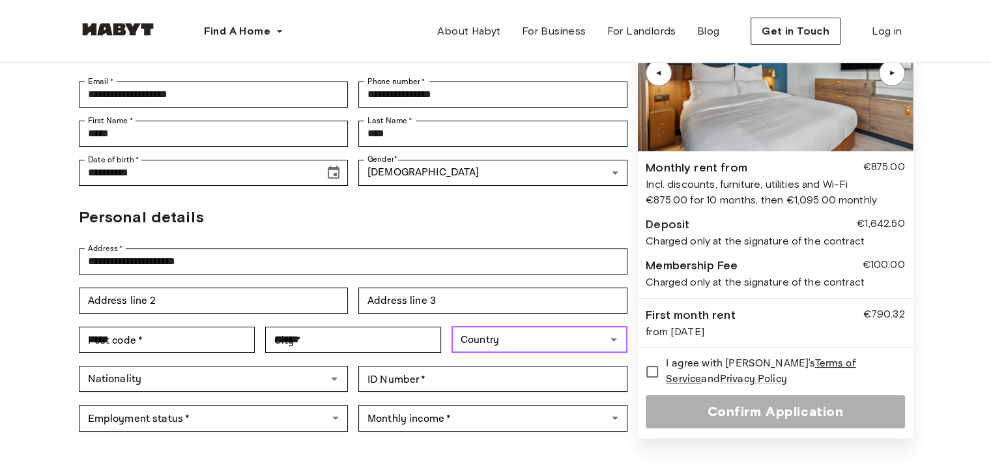
type input "*******"
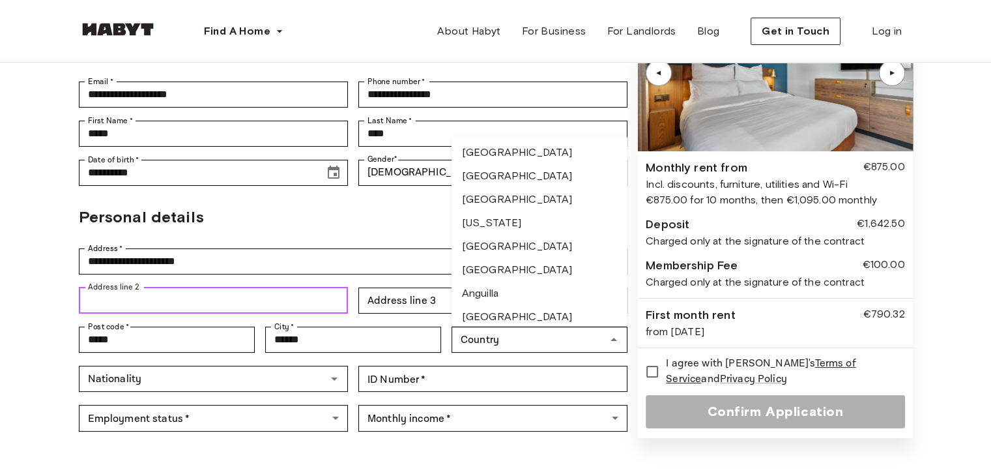
click at [209, 308] on input "Address line 2" at bounding box center [213, 300] width 269 height 26
click at [360, 201] on form "**********" at bounding box center [353, 202] width 549 height 472
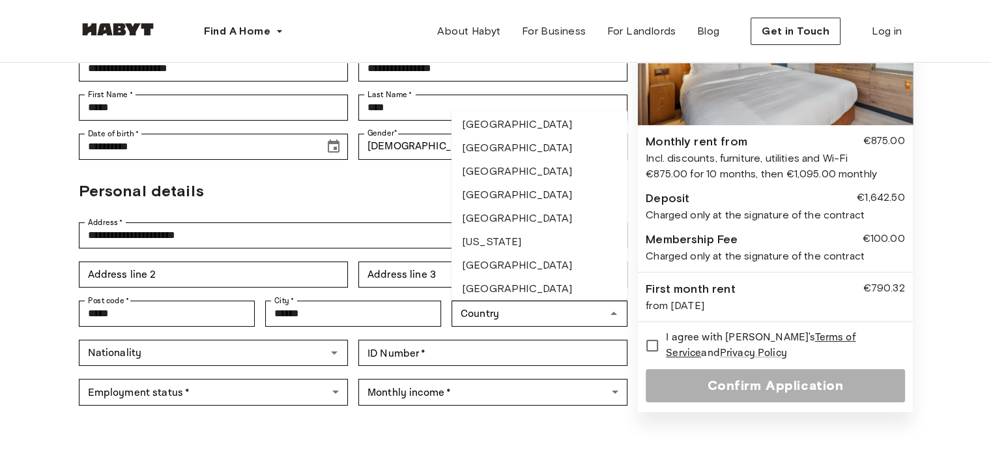
scroll to position [1730, 0]
click at [493, 259] on li "[GEOGRAPHIC_DATA]" at bounding box center [540, 265] width 176 height 23
type input "*******"
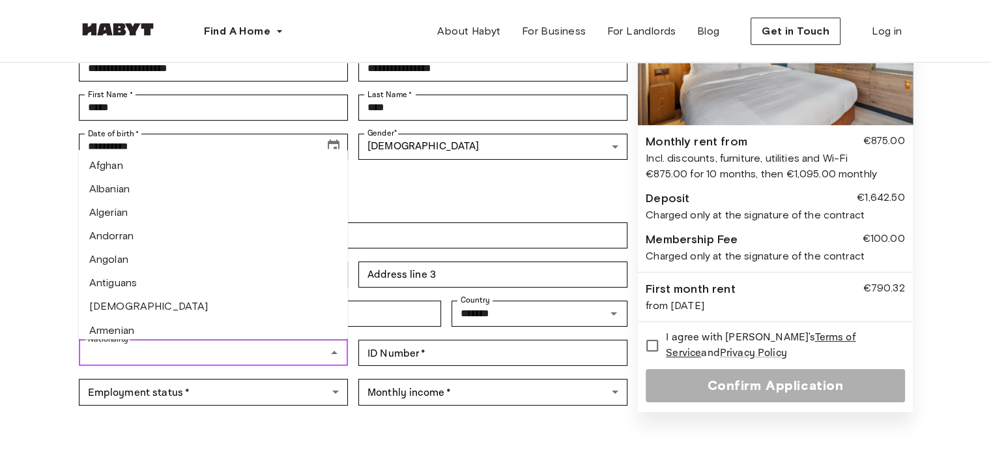
click at [291, 350] on input "Nationality" at bounding box center [203, 352] width 240 height 18
type input "*"
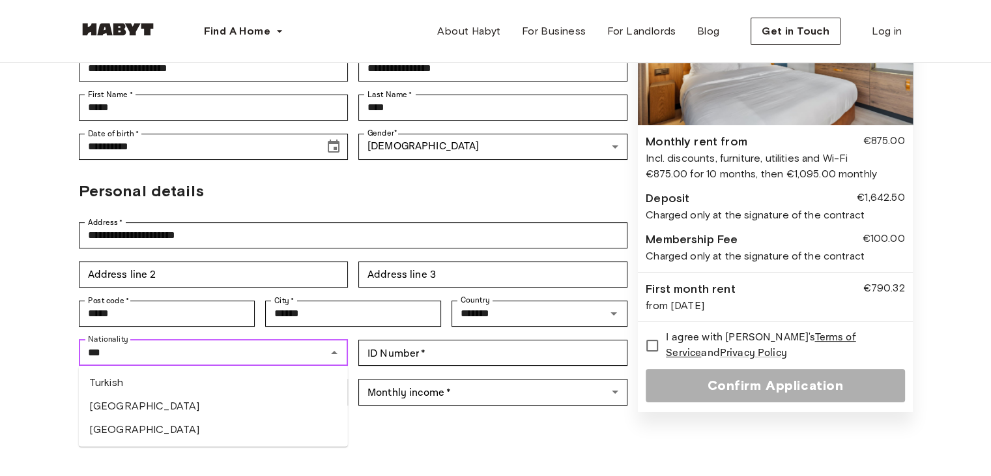
click at [191, 382] on li "Turkish" at bounding box center [213, 382] width 269 height 23
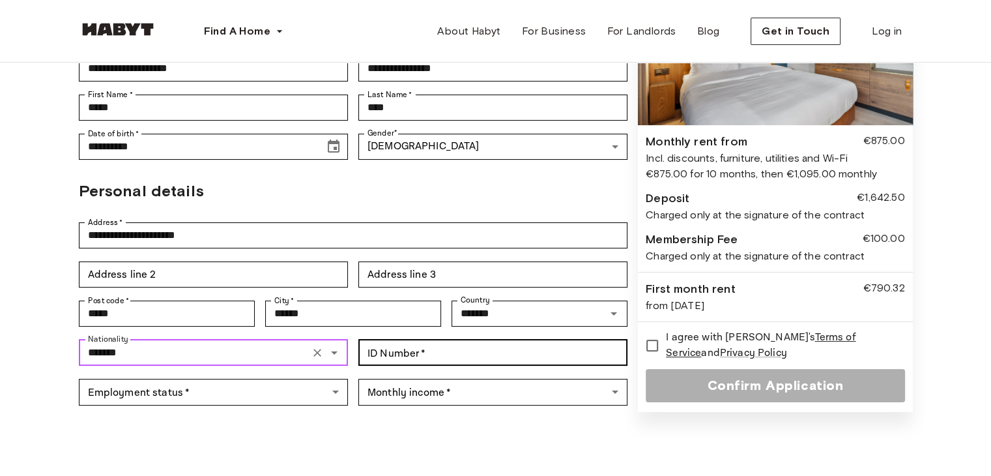
type input "*******"
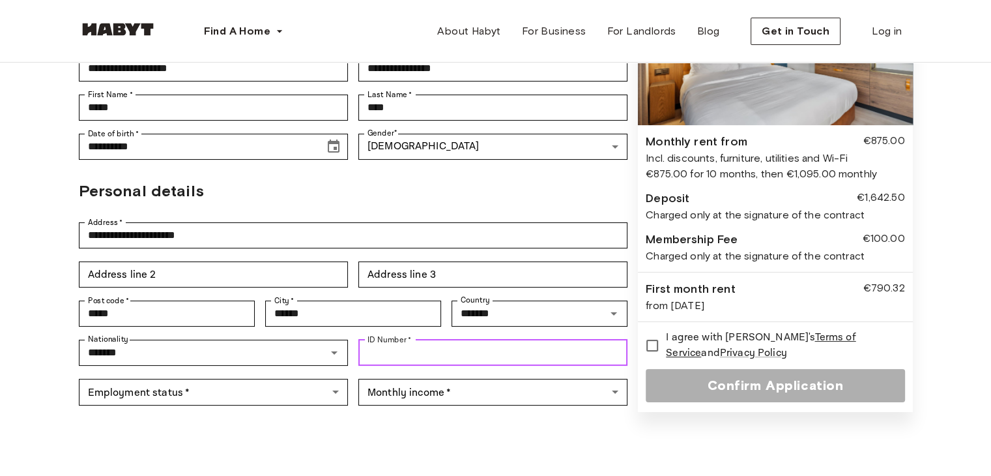
click at [423, 357] on input "ID Number   *" at bounding box center [492, 353] width 269 height 26
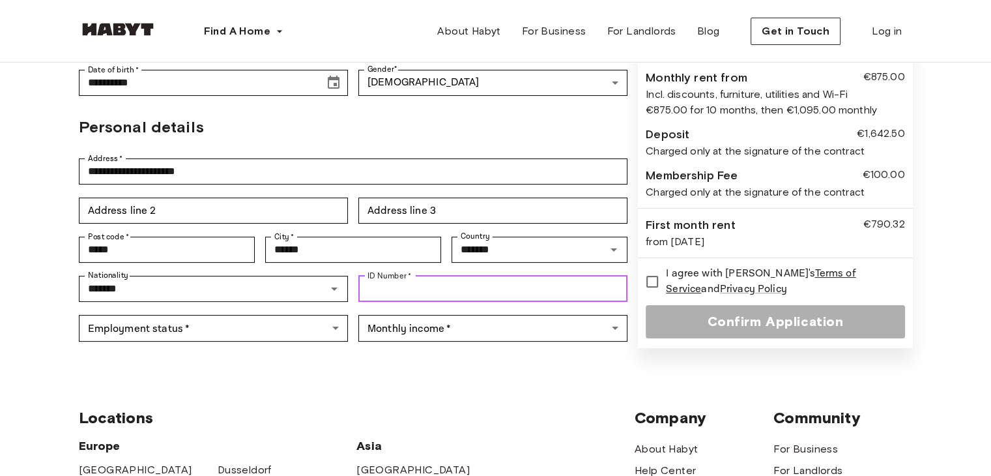
scroll to position [231, 0]
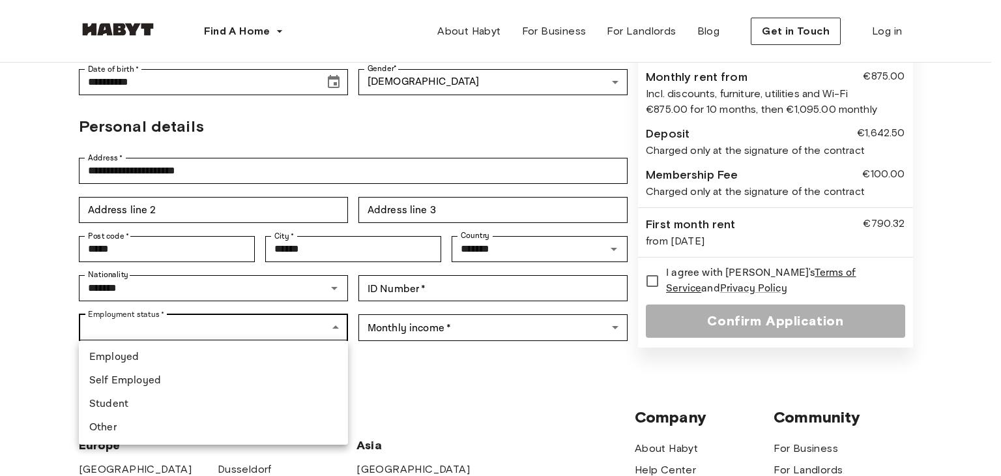
click at [254, 325] on body "**********" at bounding box center [500, 367] width 1001 height 1196
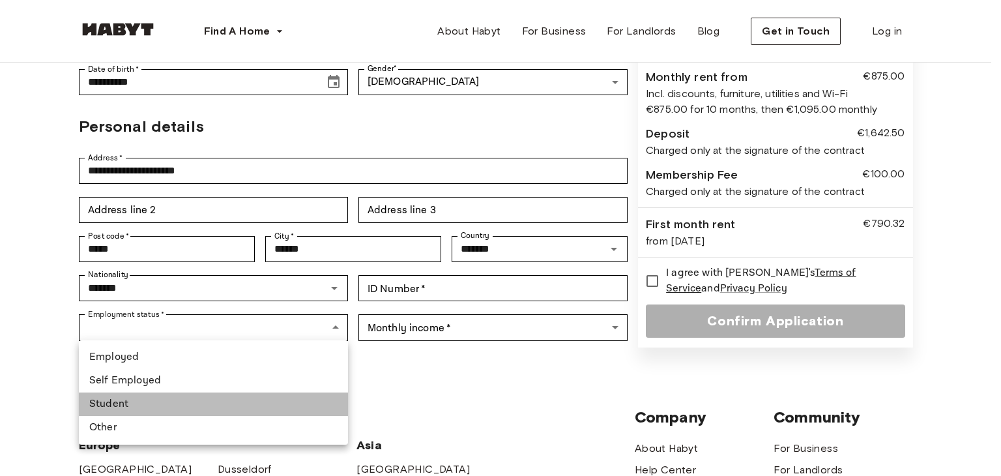
click at [217, 400] on li "Student" at bounding box center [213, 403] width 269 height 23
type input "*******"
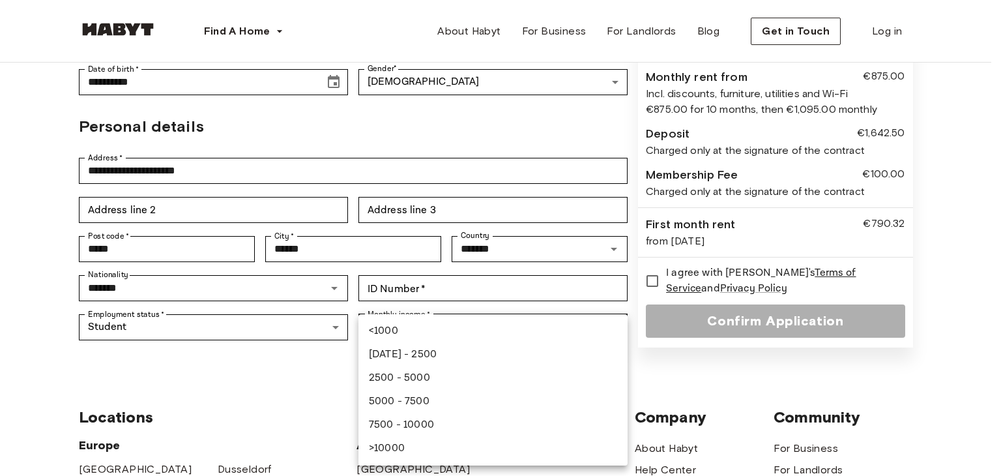
click at [401, 328] on body "**********" at bounding box center [500, 367] width 1001 height 1196
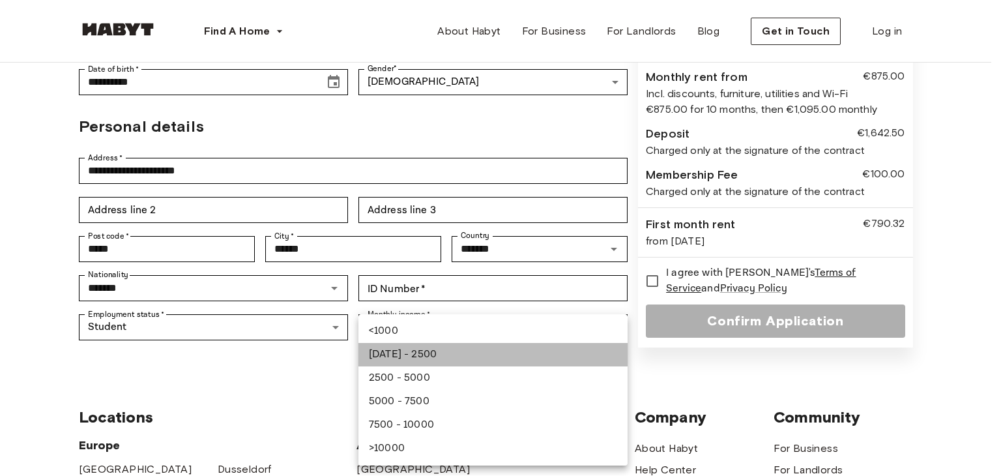
click at [409, 351] on li "[DATE] - 2500" at bounding box center [492, 354] width 269 height 23
type input "**********"
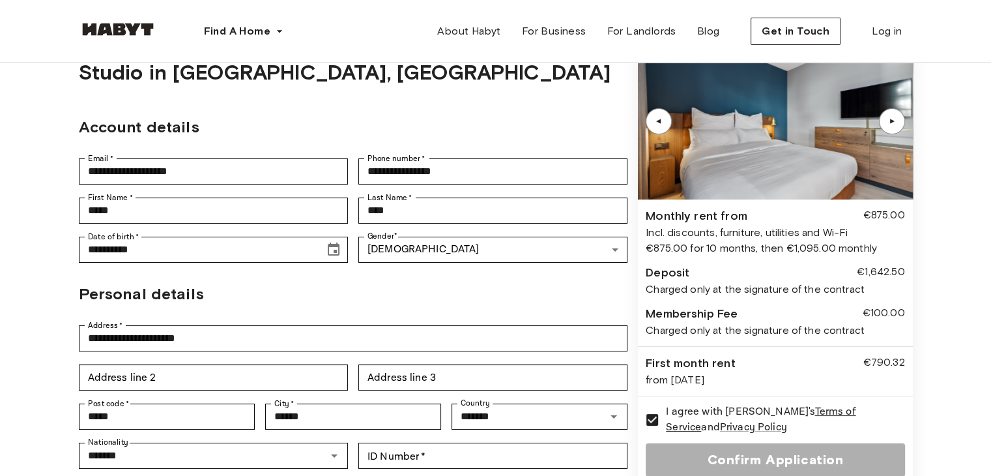
scroll to position [65, 0]
click at [560, 268] on div "**********" at bounding box center [353, 248] width 549 height 39
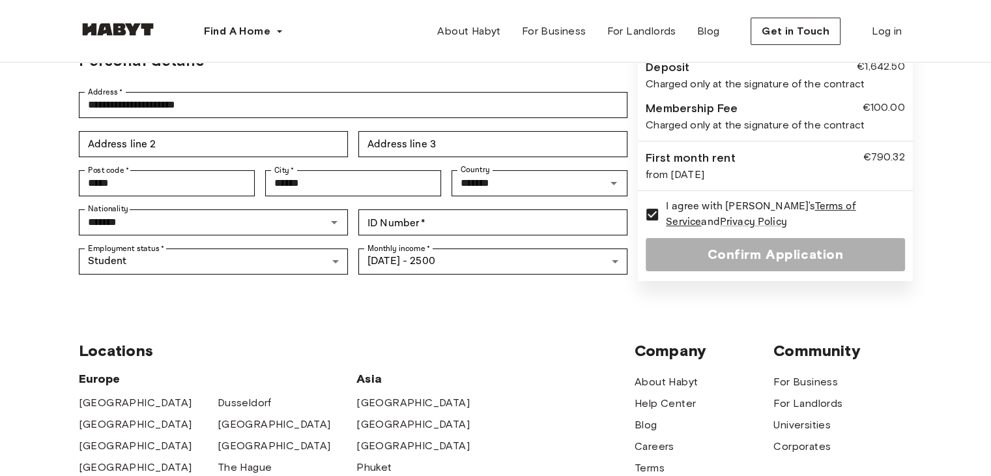
scroll to position [300, 0]
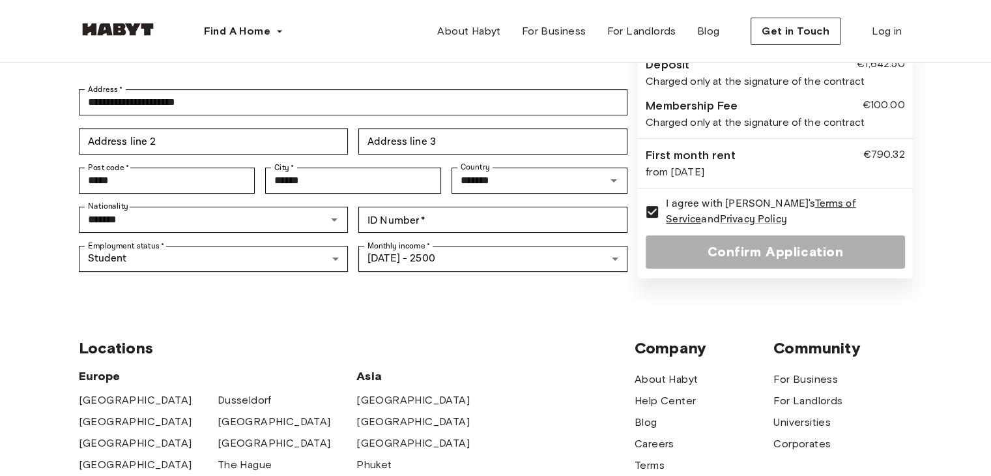
click at [716, 248] on div "Confirm Application" at bounding box center [775, 251] width 259 height 33
drag, startPoint x: 517, startPoint y: 235, endPoint x: 521, endPoint y: 226, distance: 10.2
click at [521, 226] on div "Nationality ******* Nationality ID Number   * ID Number   *" at bounding box center [353, 219] width 549 height 39
click at [521, 226] on input "ID Number   *" at bounding box center [492, 220] width 269 height 26
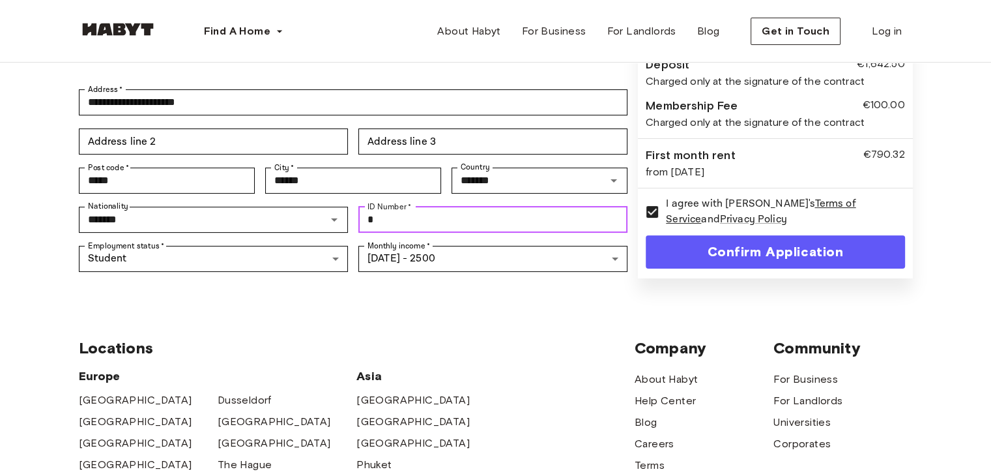
type input "*"
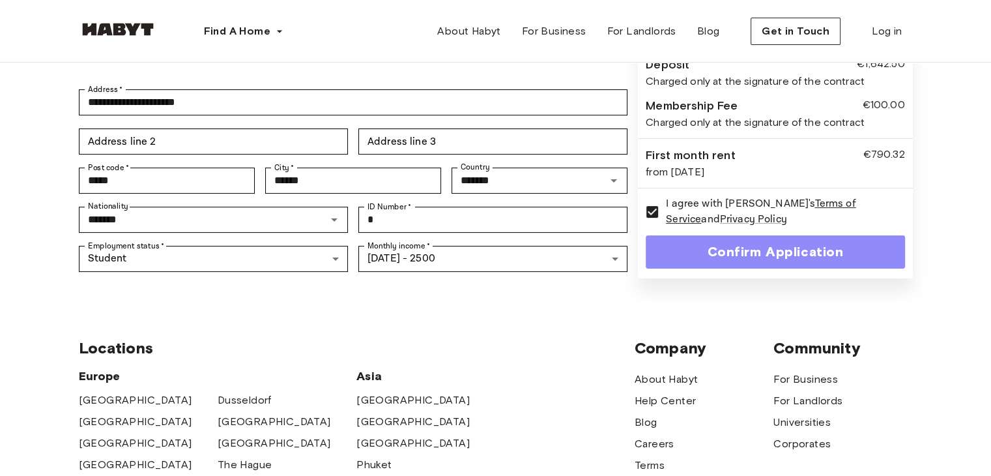
click at [675, 261] on button "Confirm Application" at bounding box center [775, 251] width 259 height 33
